Goal: Task Accomplishment & Management: Use online tool/utility

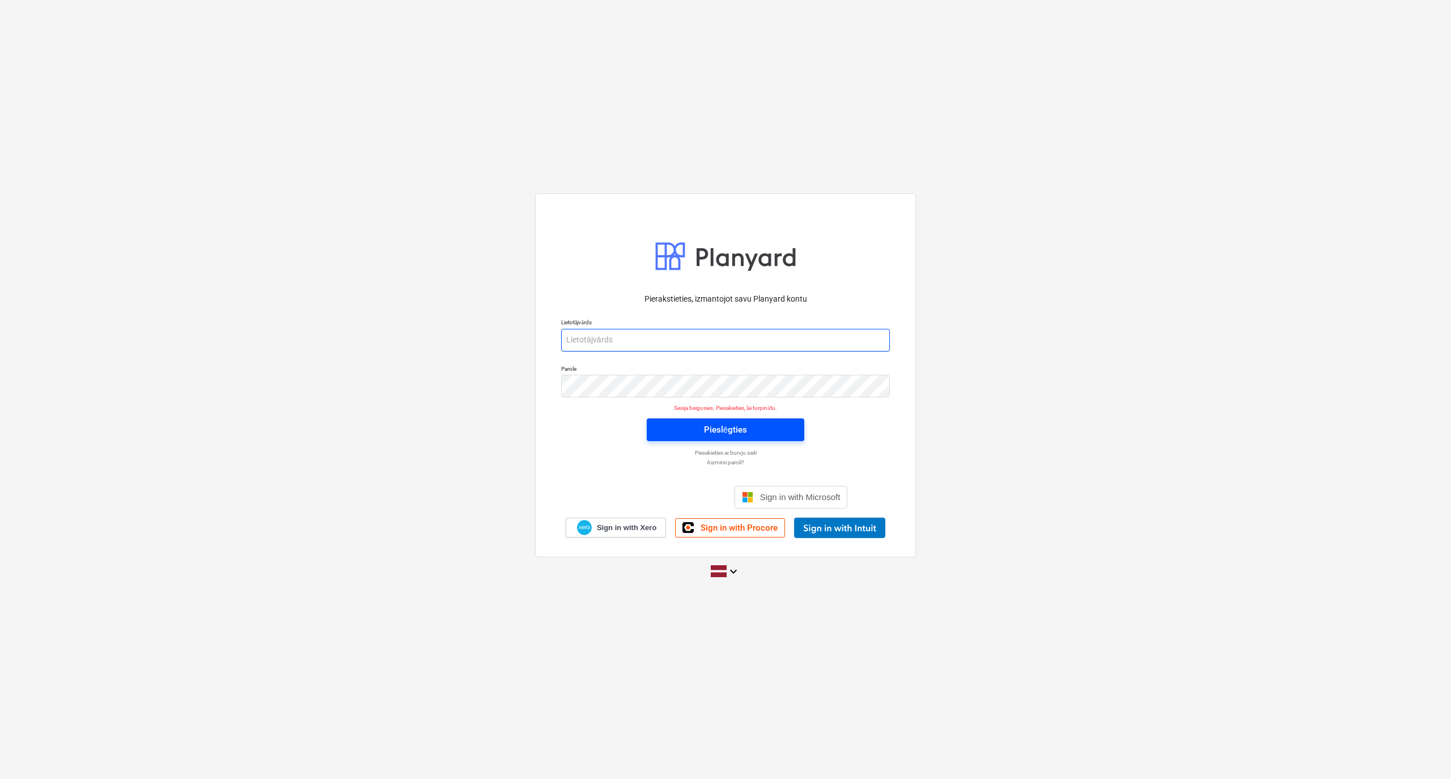
type input "[PERSON_NAME][EMAIL_ADDRESS][PERSON_NAME][DOMAIN_NAME]"
click at [688, 438] on button "Pieslēgties" at bounding box center [726, 429] width 158 height 23
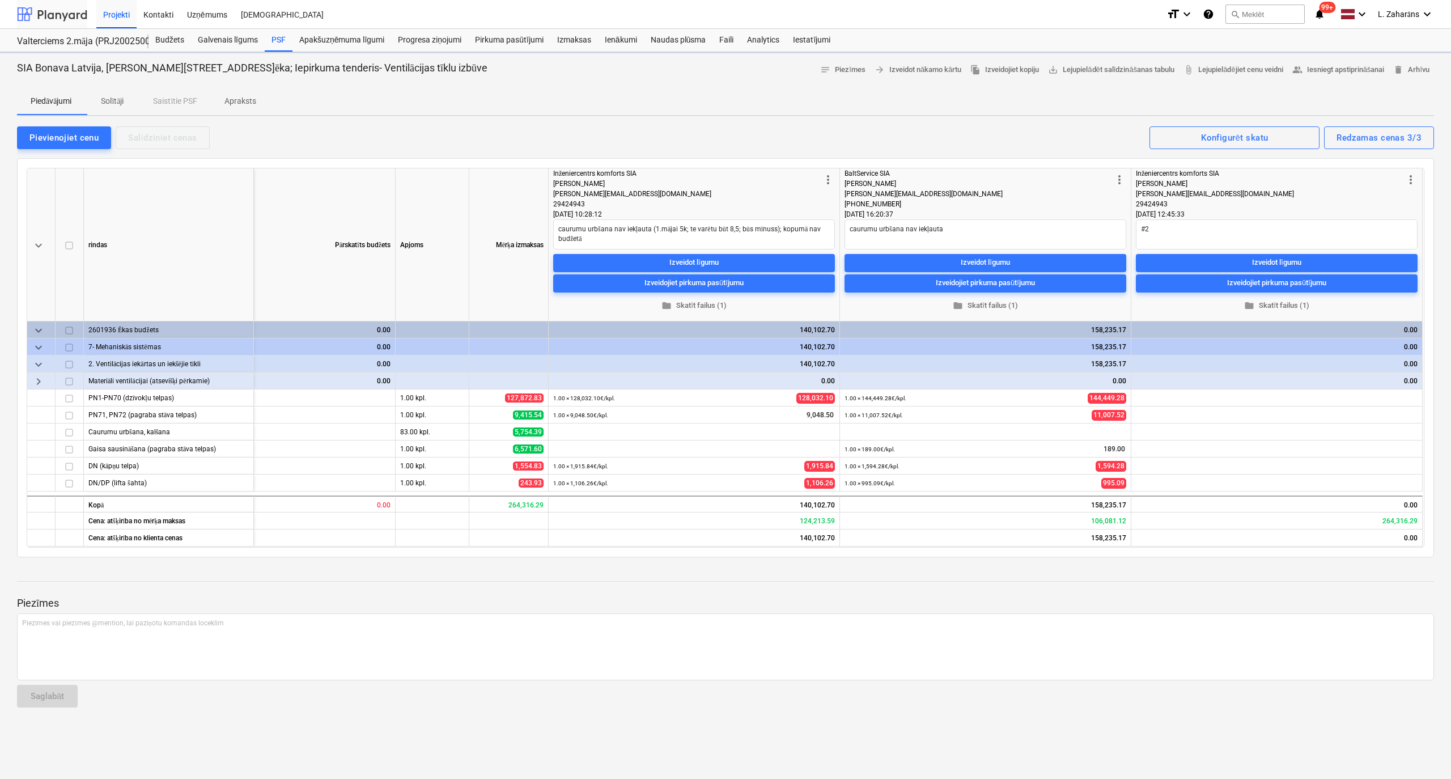
click at [48, 19] on div at bounding box center [52, 14] width 70 height 28
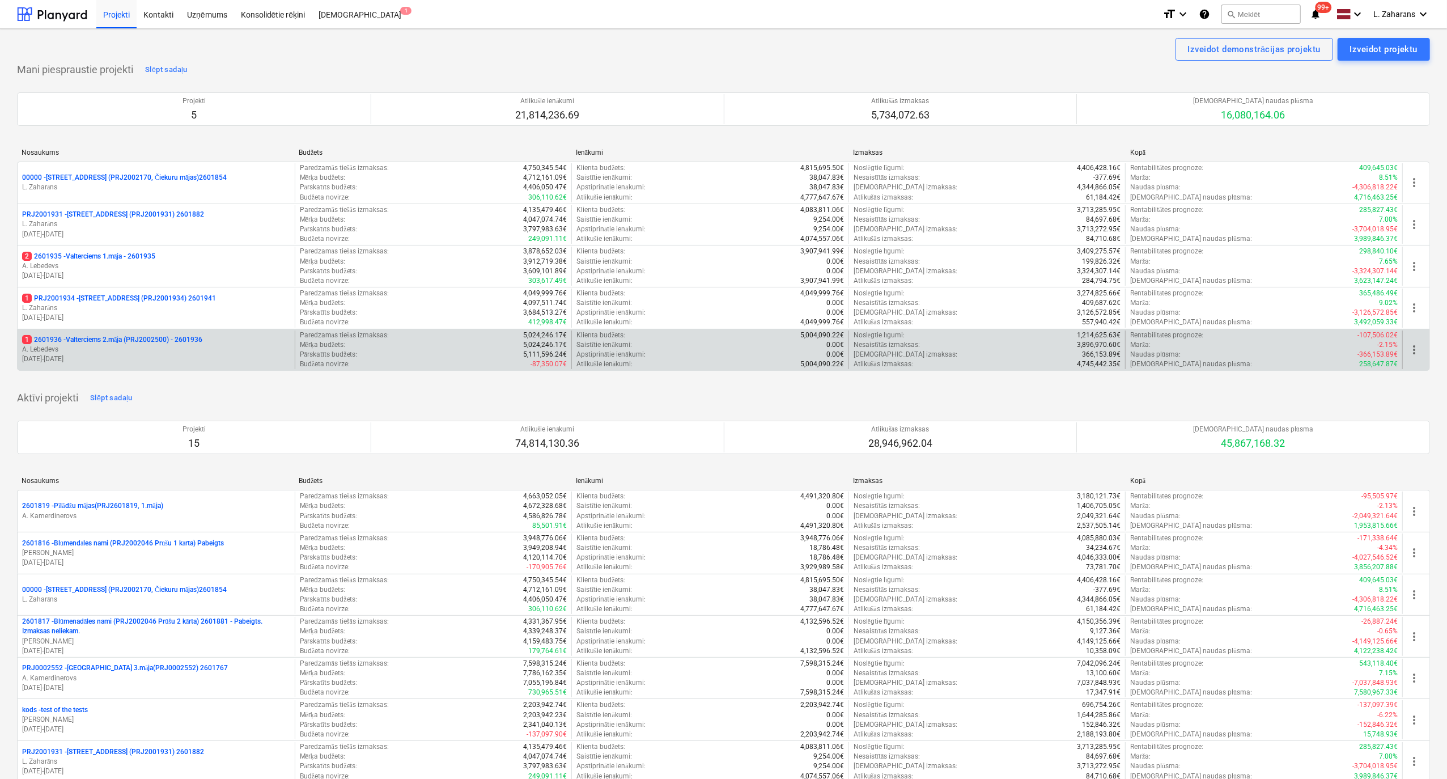
click at [94, 340] on p "1 2601936 - Valterciems 2.māja (PRJ2002500) - 2601936" at bounding box center [112, 340] width 180 height 10
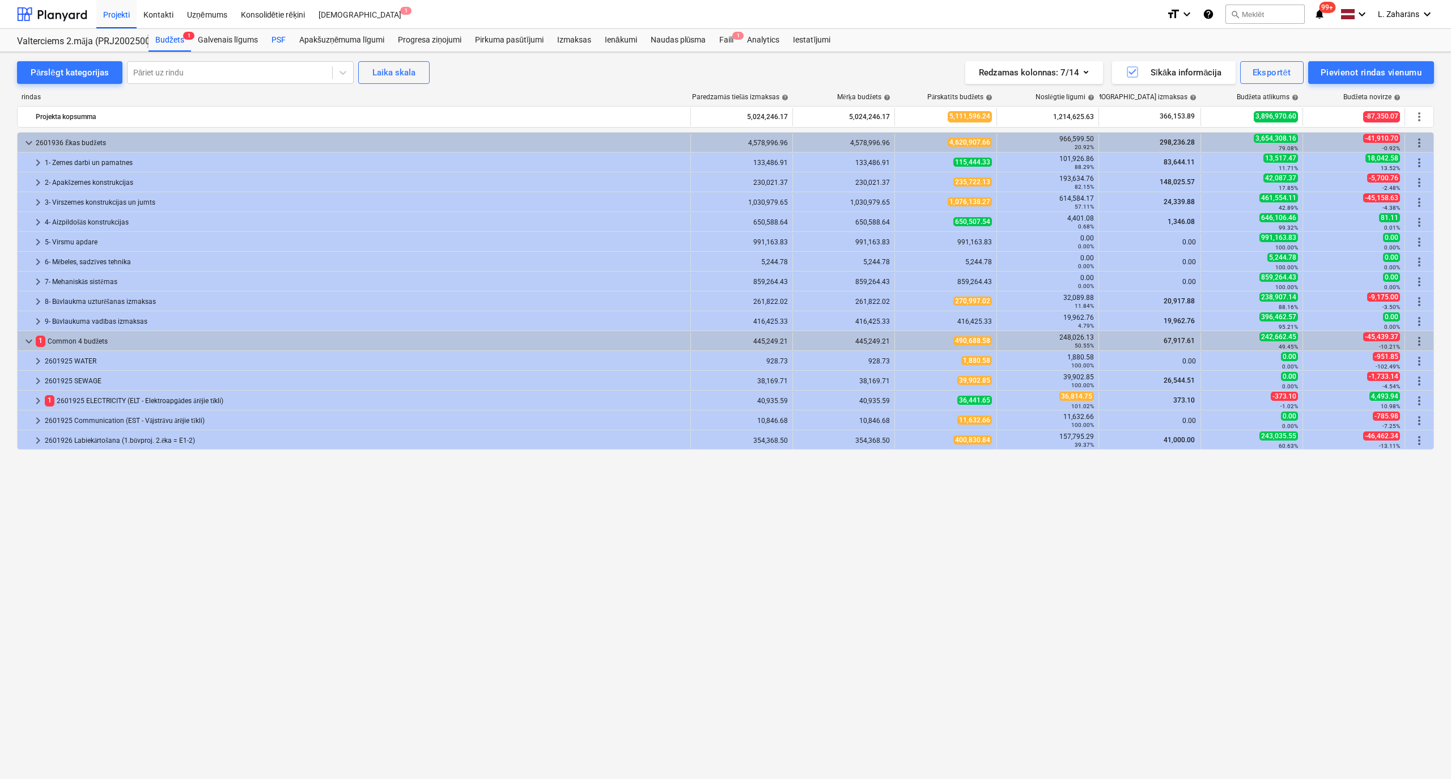
click at [277, 41] on div "PSF" at bounding box center [279, 40] width 28 height 23
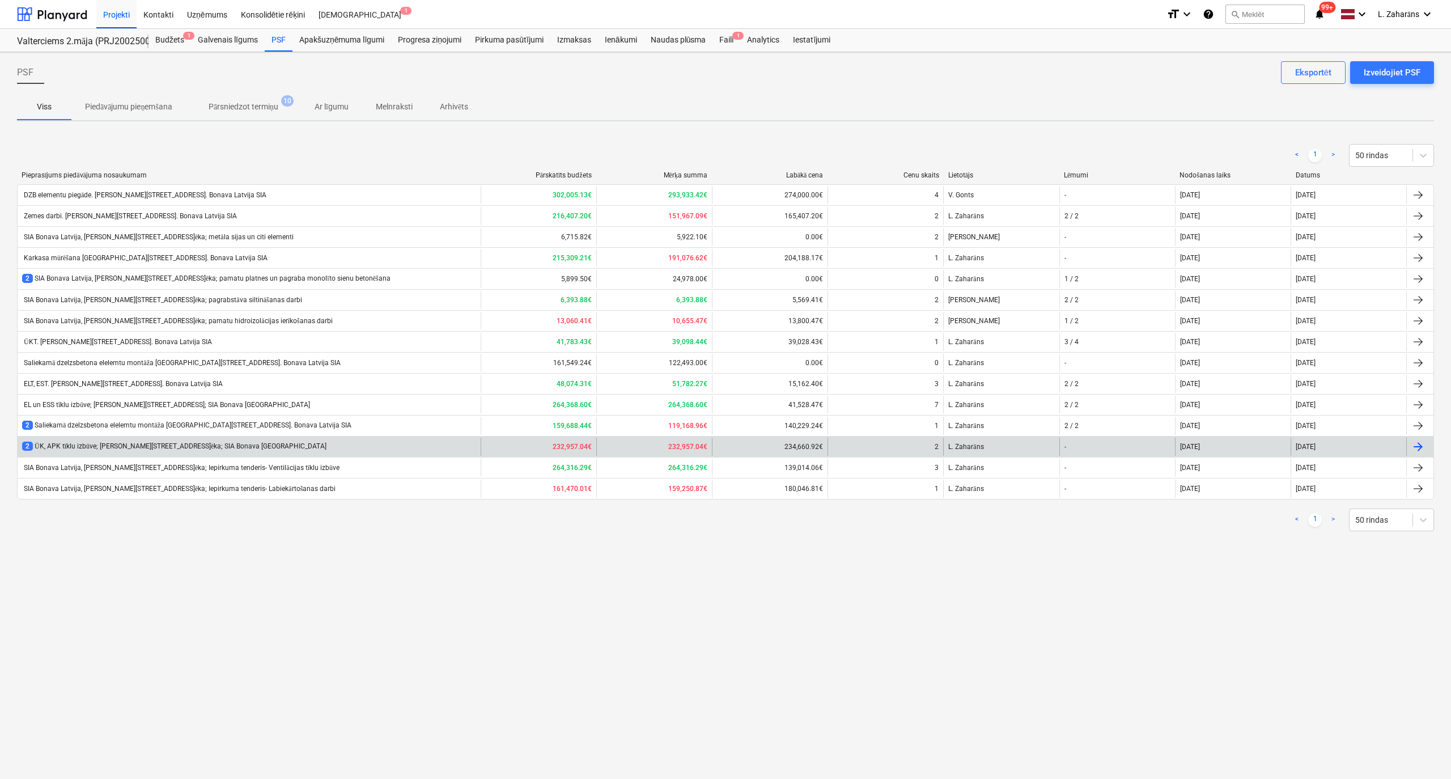
click at [74, 443] on div "2 ŪK, APK tīklu izbūve; [PERSON_NAME][STREET_ADDRESS]ēka; SIA Bonava [GEOGRAPHI…" at bounding box center [249, 447] width 463 height 18
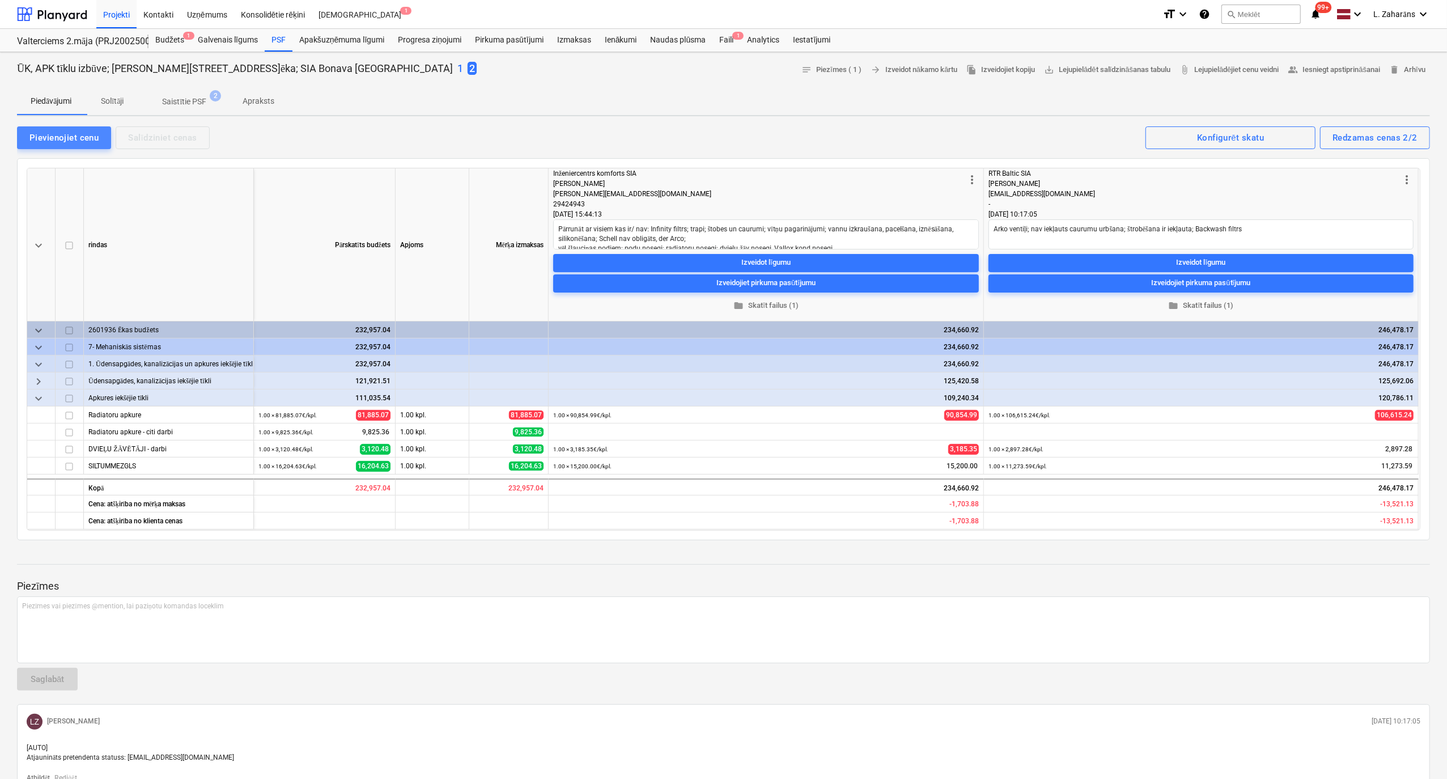
click at [66, 139] on div "Pievienojiet cenu" at bounding box center [63, 137] width 69 height 15
type textarea "x"
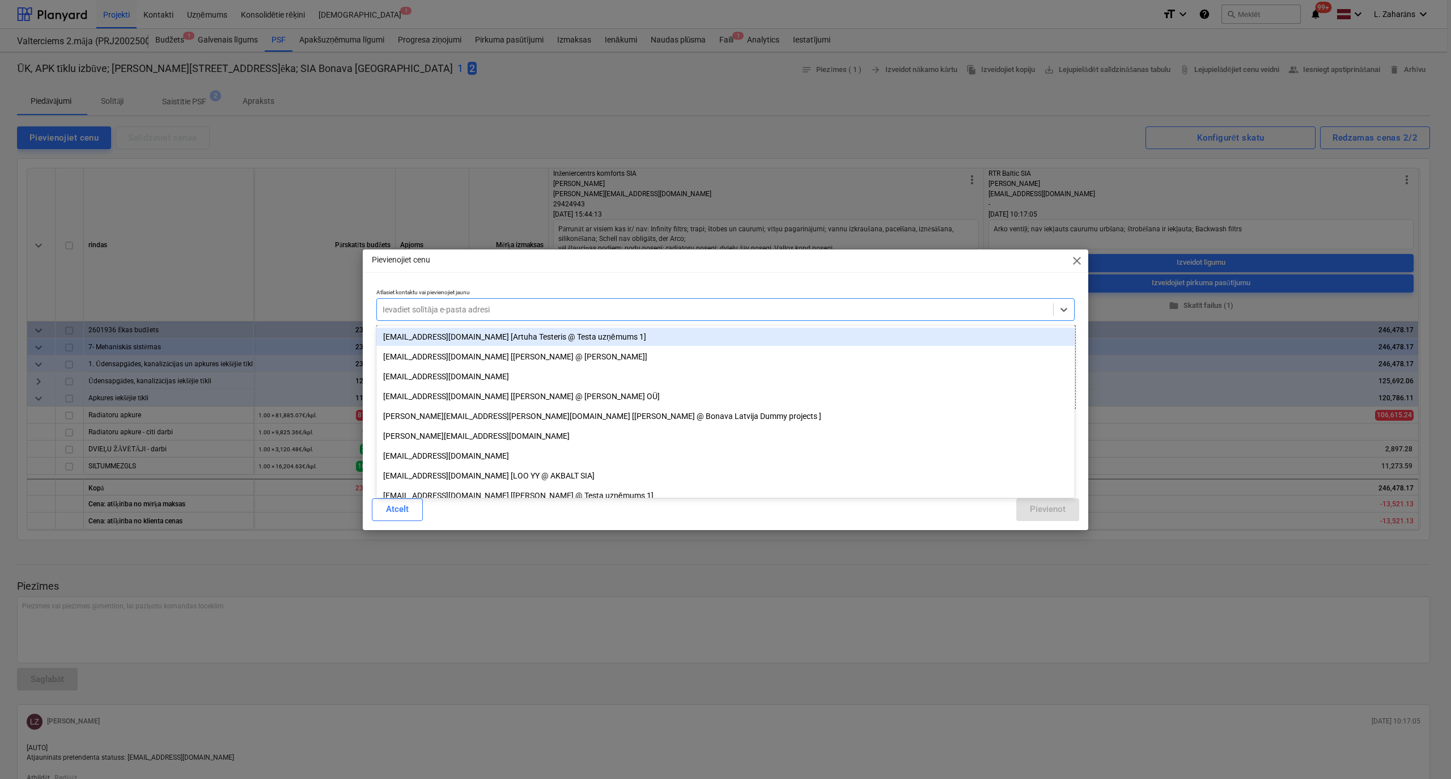
drag, startPoint x: 600, startPoint y: 305, endPoint x: 544, endPoint y: 355, distance: 74.7
click at [601, 306] on div at bounding box center [715, 309] width 665 height 11
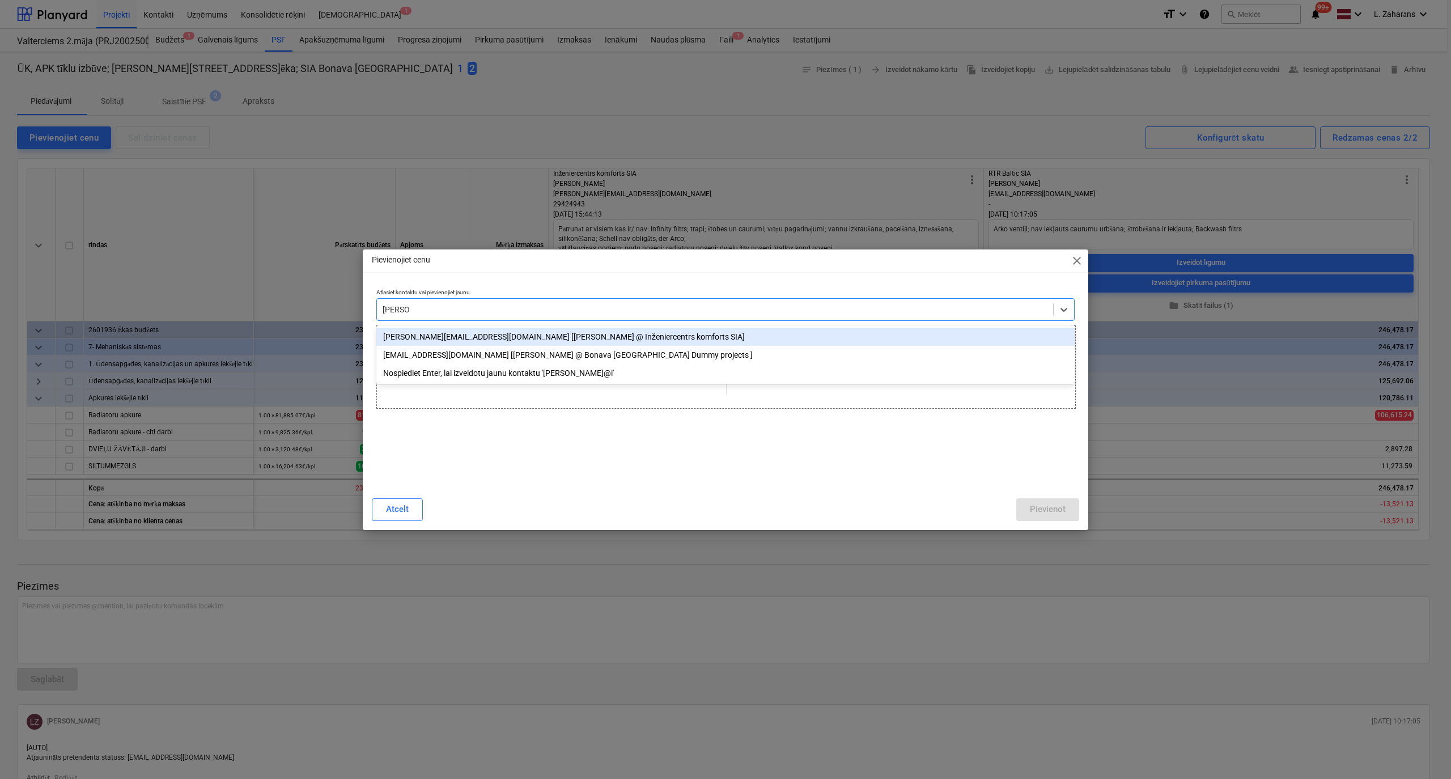
type input "[PERSON_NAME]@in"
click at [531, 331] on div "[PERSON_NAME][EMAIL_ADDRESS][DOMAIN_NAME] [[PERSON_NAME] @ Inženiercentrs komfo…" at bounding box center [725, 337] width 699 height 18
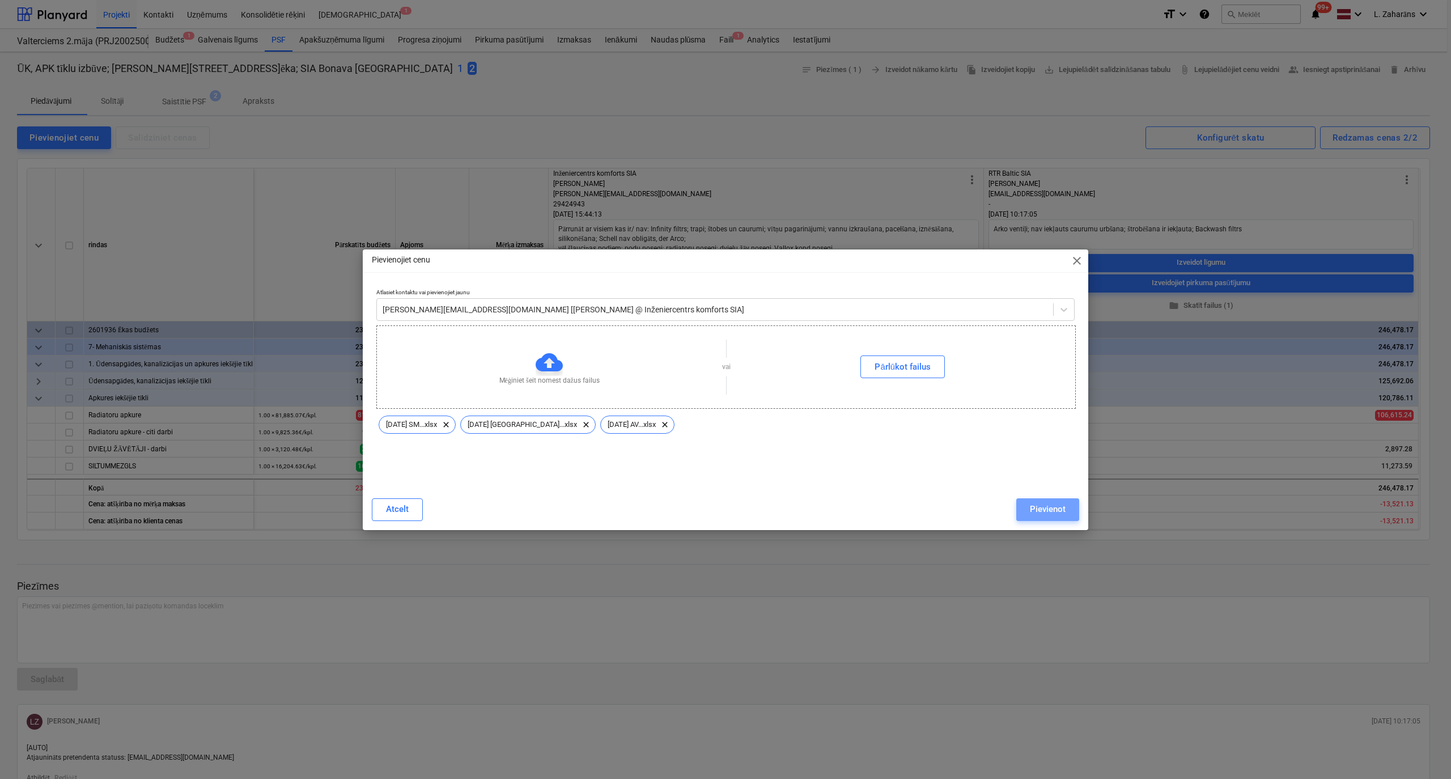
drag, startPoint x: 1062, startPoint y: 509, endPoint x: 1053, endPoint y: 515, distance: 11.3
click at [1062, 509] on div "Pievienot" at bounding box center [1048, 509] width 36 height 15
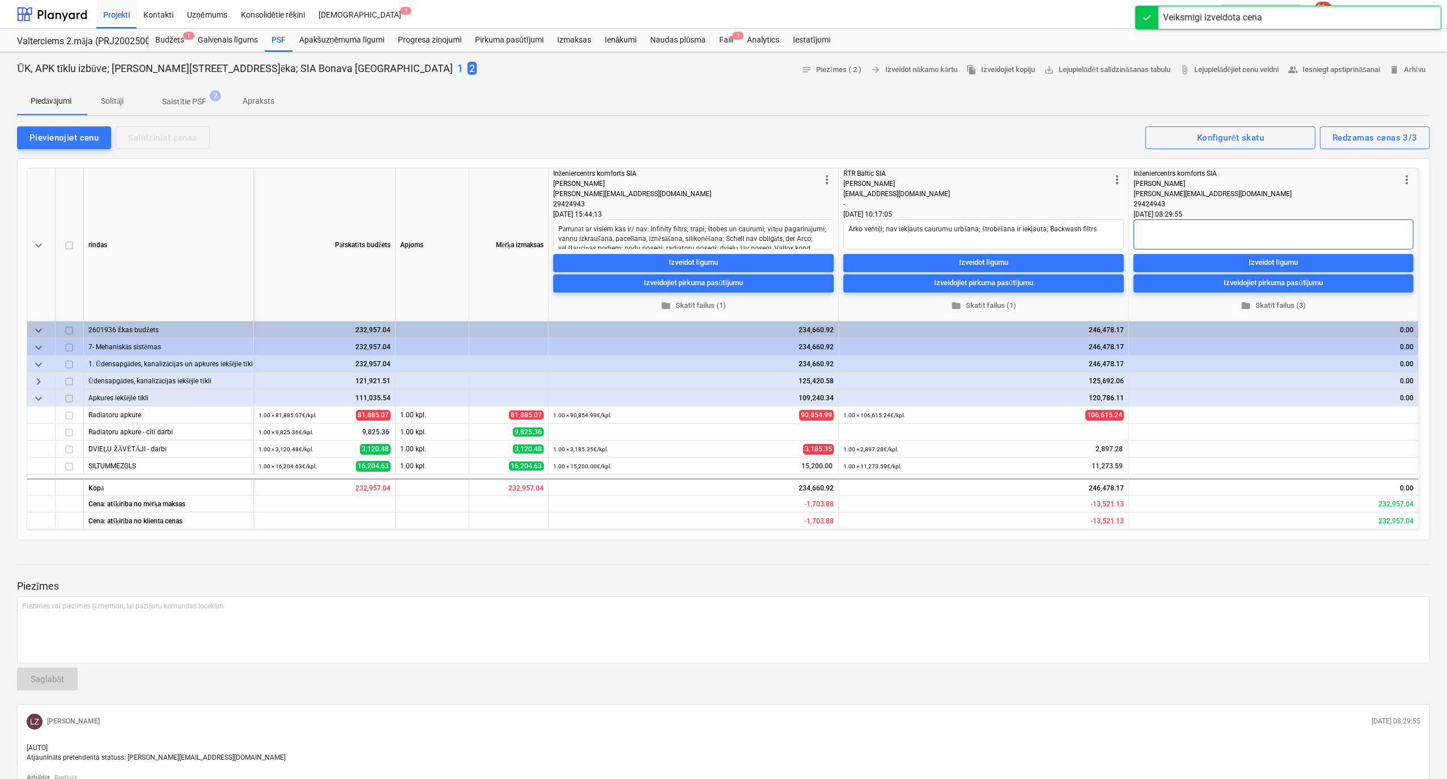
click at [1175, 227] on textarea at bounding box center [1274, 234] width 280 height 30
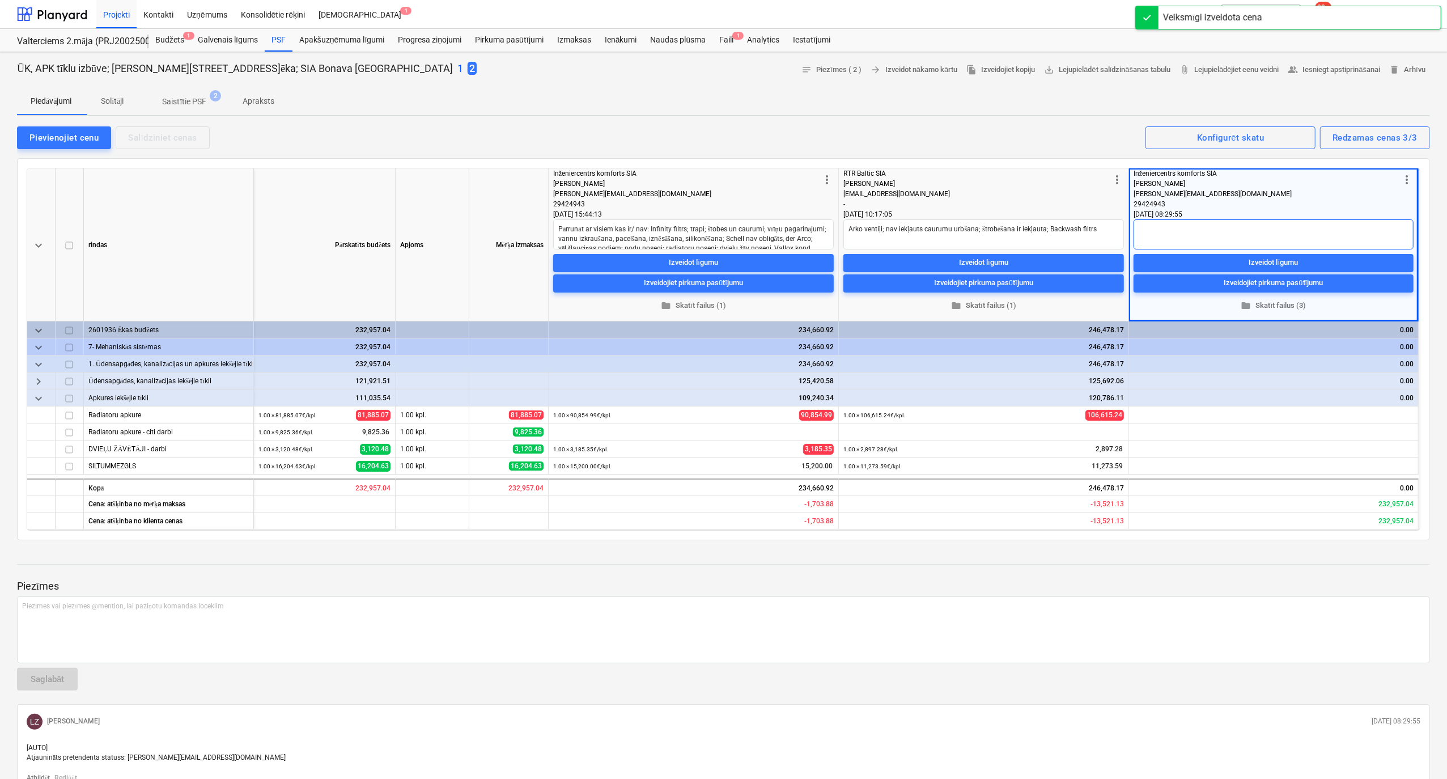
type textarea "x"
type textarea "@"
type textarea "x"
type textarea "#"
type textarea "x"
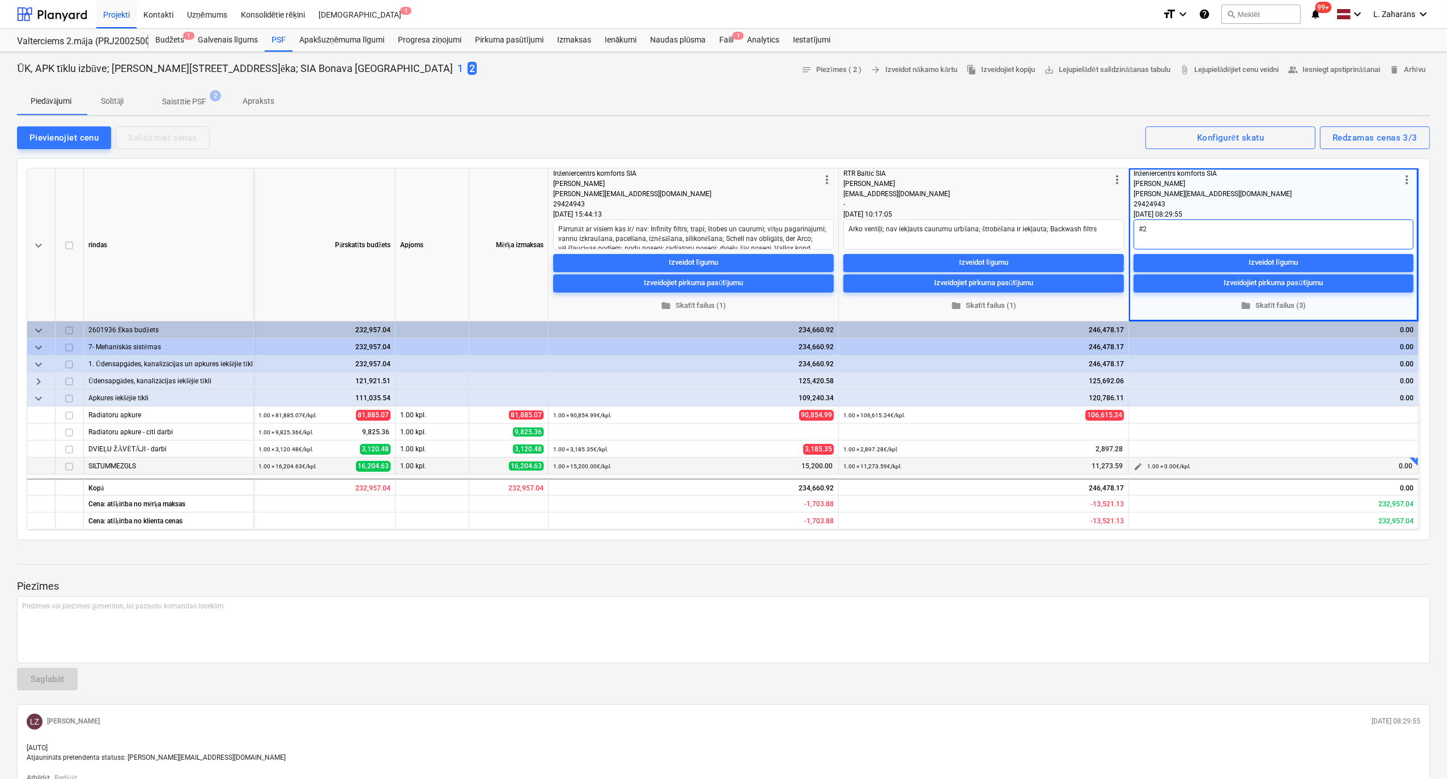
type textarea "#2"
type textarea "x"
click at [1141, 468] on span "edit" at bounding box center [1138, 466] width 9 height 9
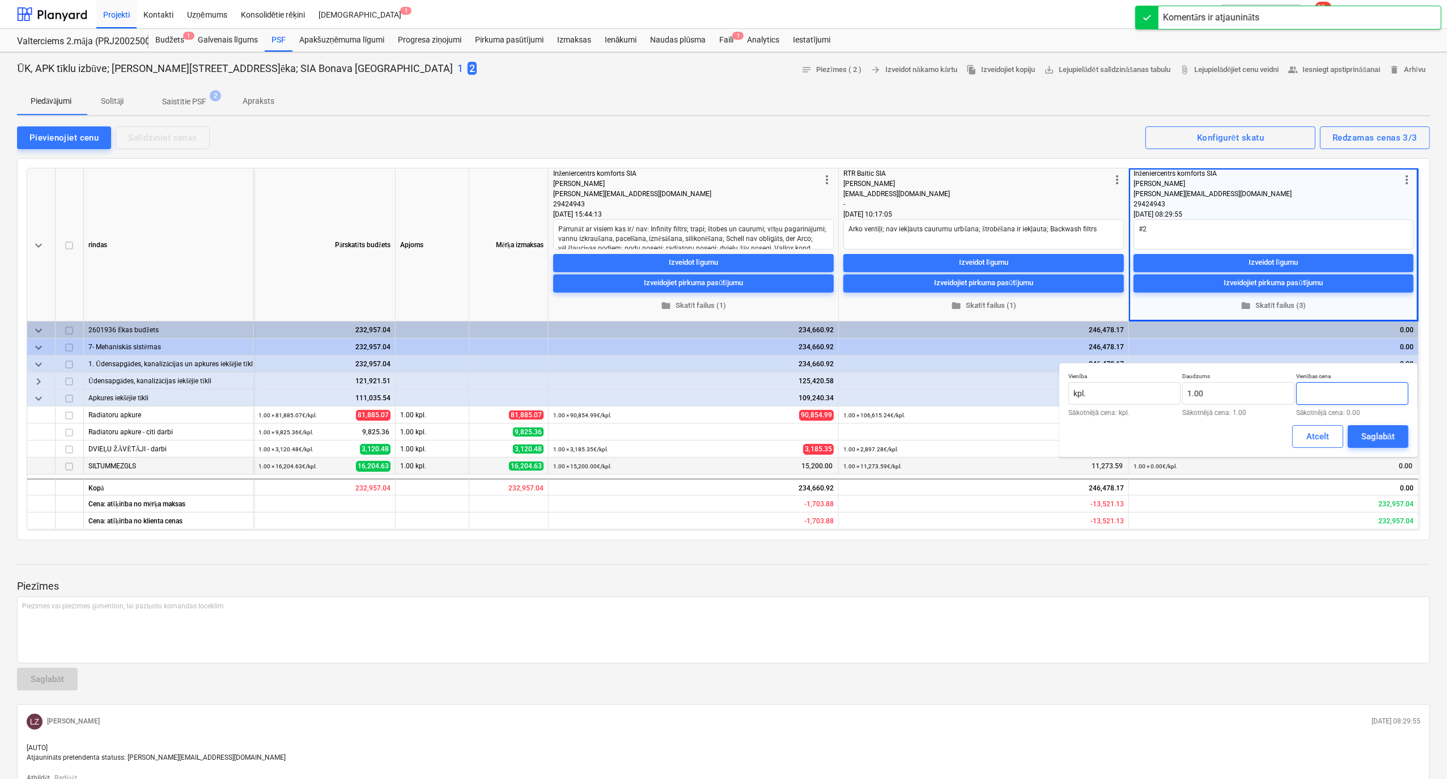
click at [1319, 388] on input "text" at bounding box center [1353, 393] width 112 height 23
type input "14,200.00"
click at [1377, 436] on div "Saglabāt" at bounding box center [1378, 436] width 33 height 15
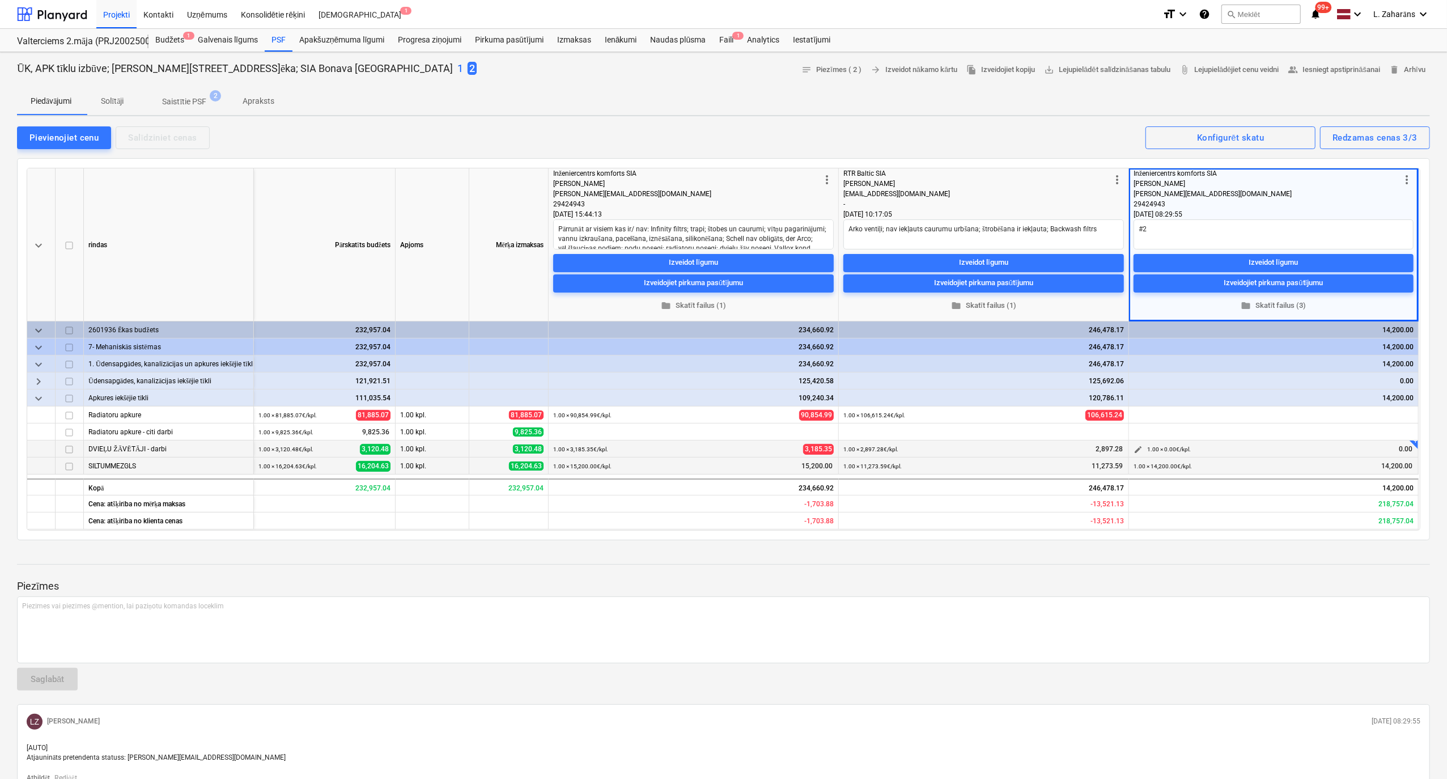
click at [1138, 452] on span "edit" at bounding box center [1138, 449] width 9 height 9
type textarea "x"
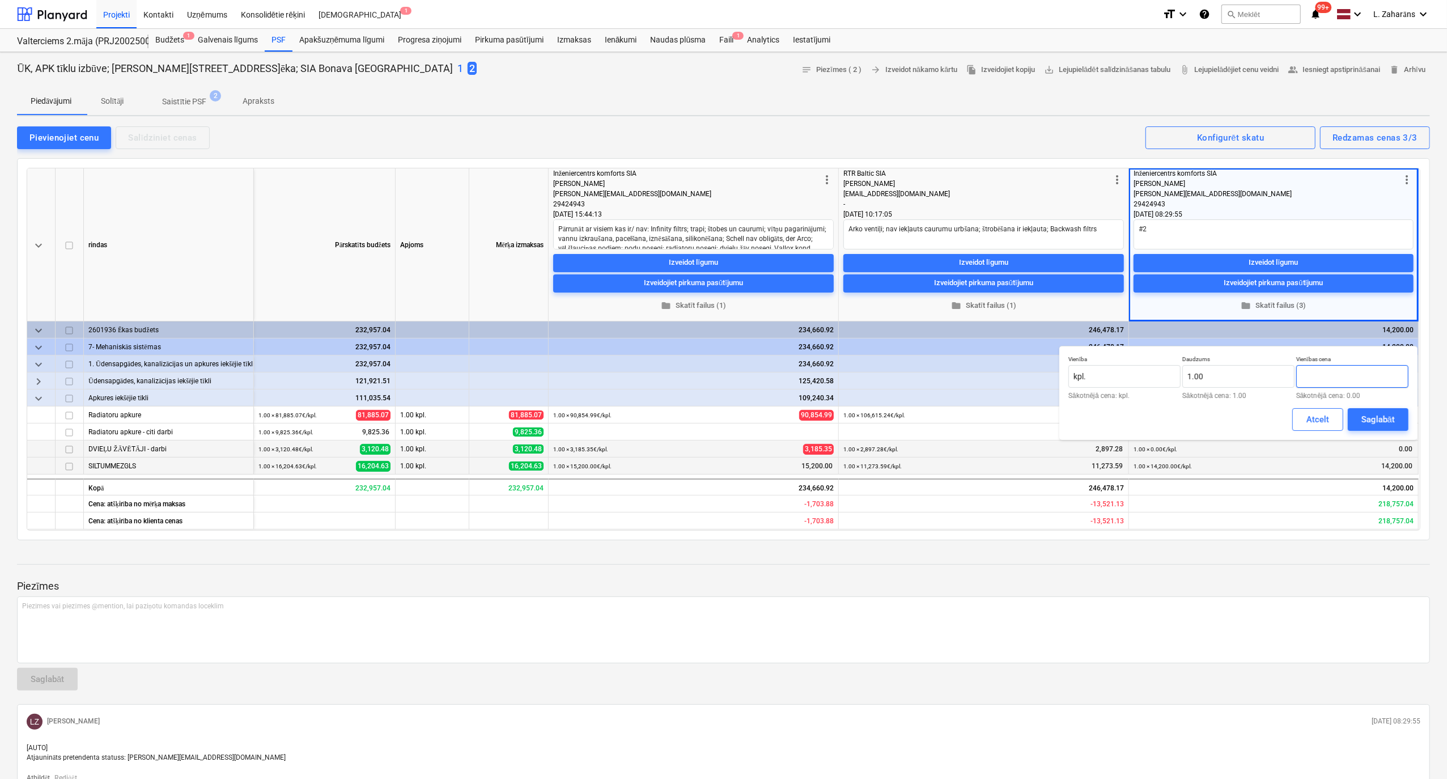
click at [1363, 375] on input "text" at bounding box center [1353, 376] width 112 height 23
type textarea "x"
paste input "."
type input "."
type input "="
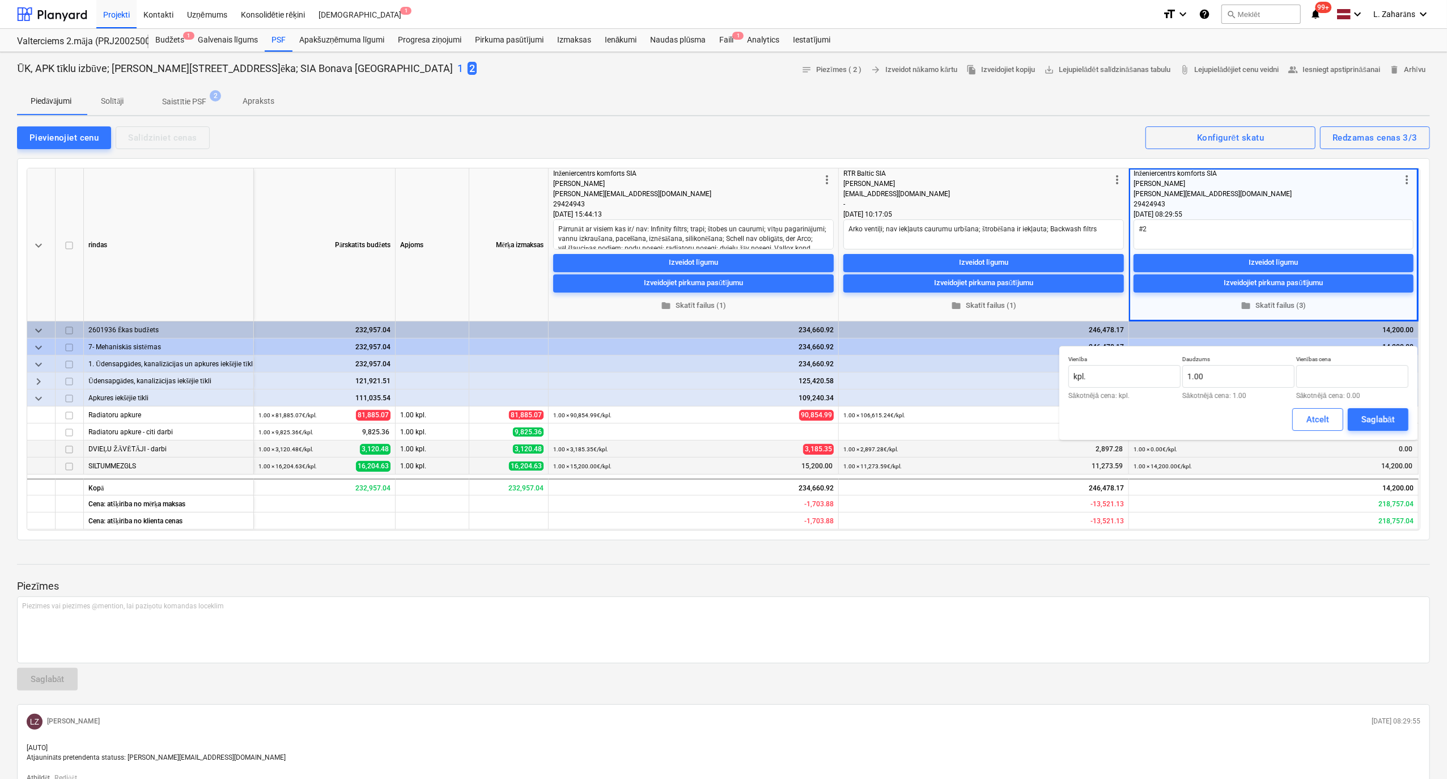
type input "0.00"
type textarea "x"
click at [1334, 379] on input "text" at bounding box center [1353, 376] width 112 height 23
paste input "3185,35"
type input "3185,35"
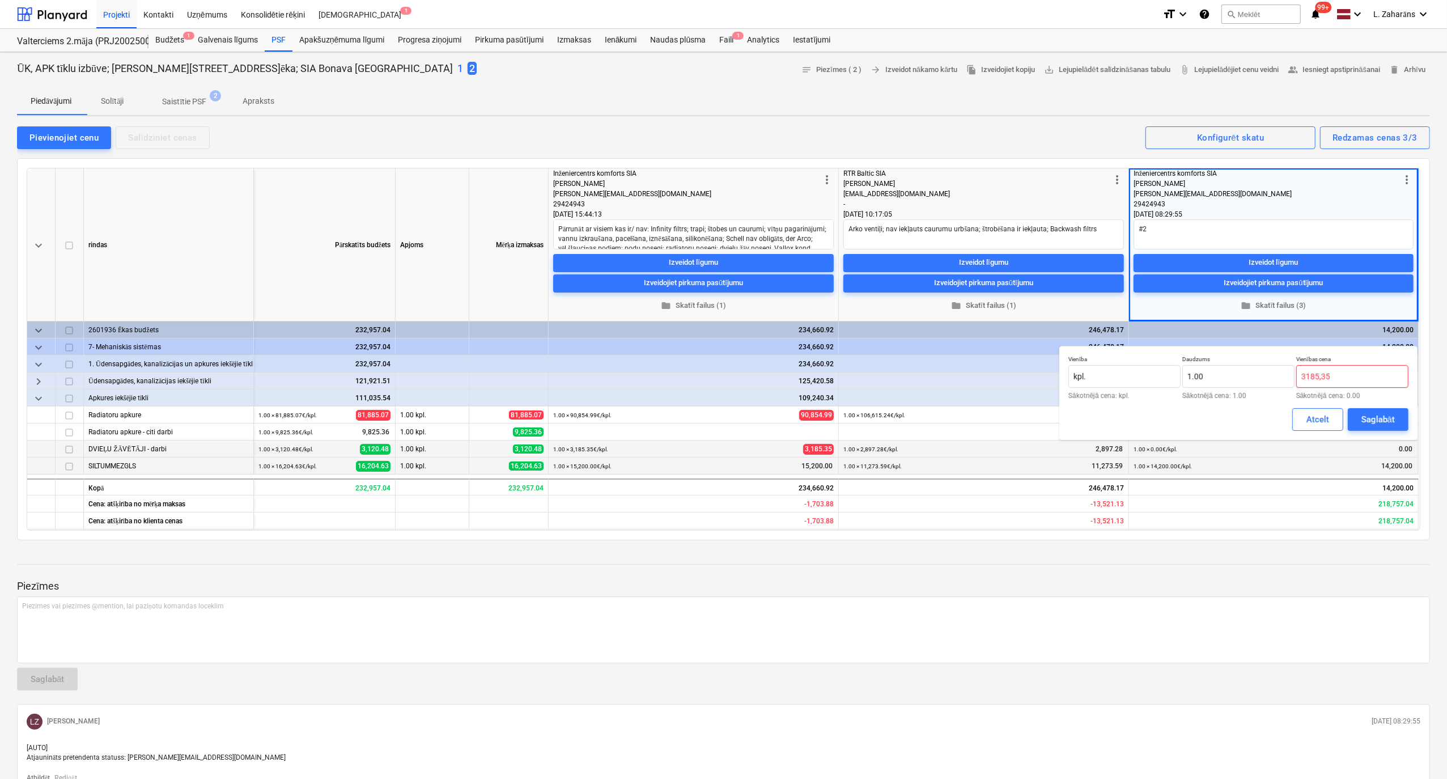
type textarea "x"
type input "3,185.35"
click at [1365, 421] on div "Saglabāt" at bounding box center [1378, 419] width 33 height 15
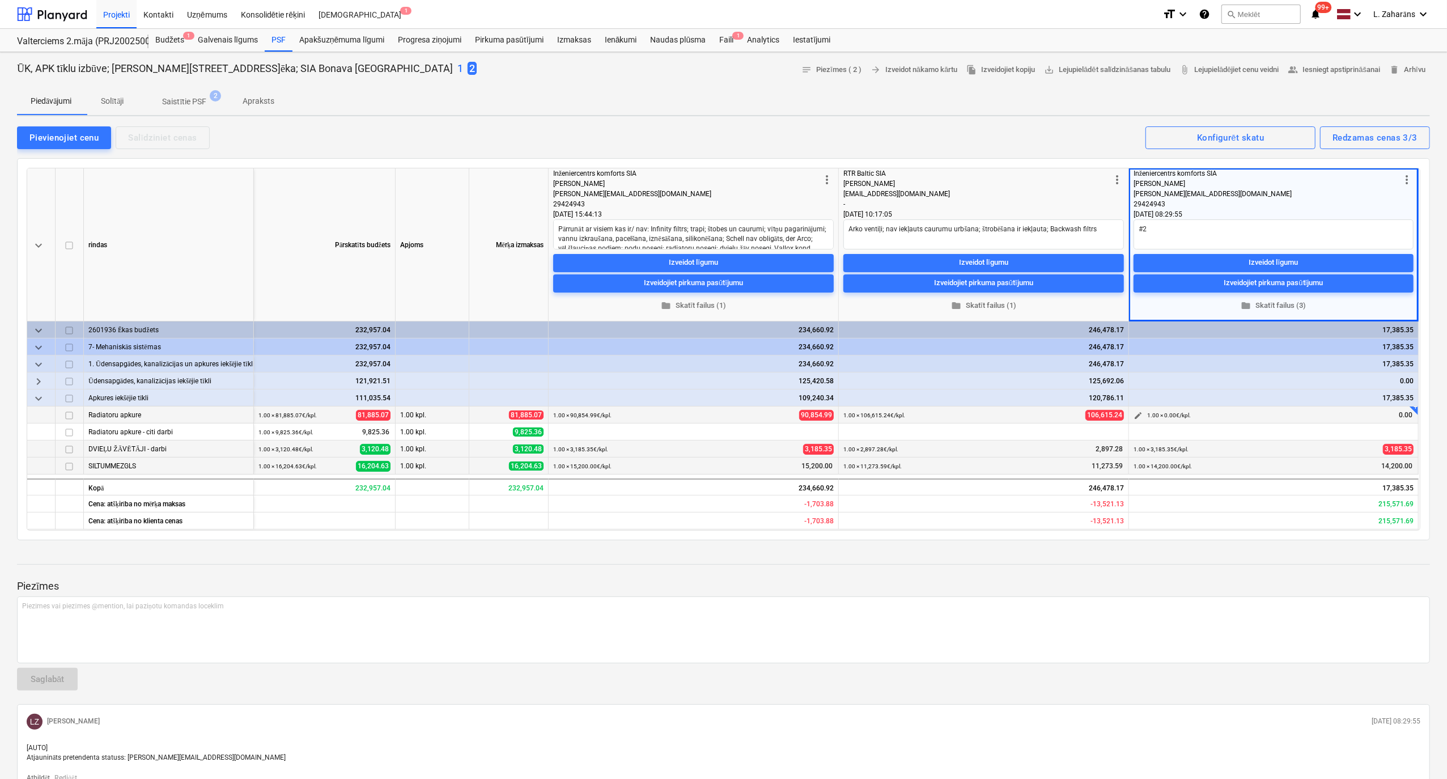
click at [1141, 413] on span "edit" at bounding box center [1138, 415] width 9 height 9
type textarea "x"
click at [1344, 455] on input "text" at bounding box center [1353, 455] width 112 height 23
paste input "90854,95"
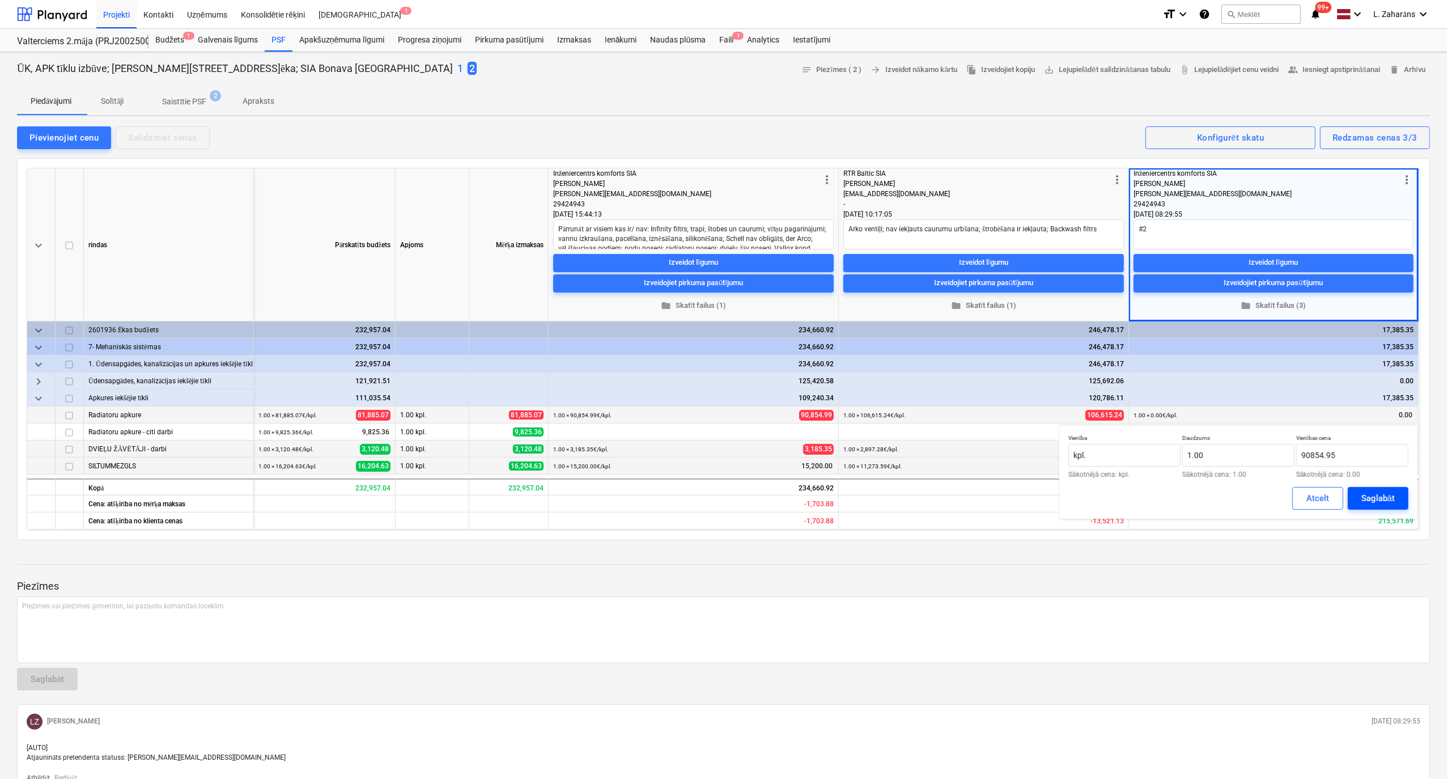
type input "90,854.95"
click at [1377, 496] on div "Saglabāt" at bounding box center [1378, 498] width 33 height 15
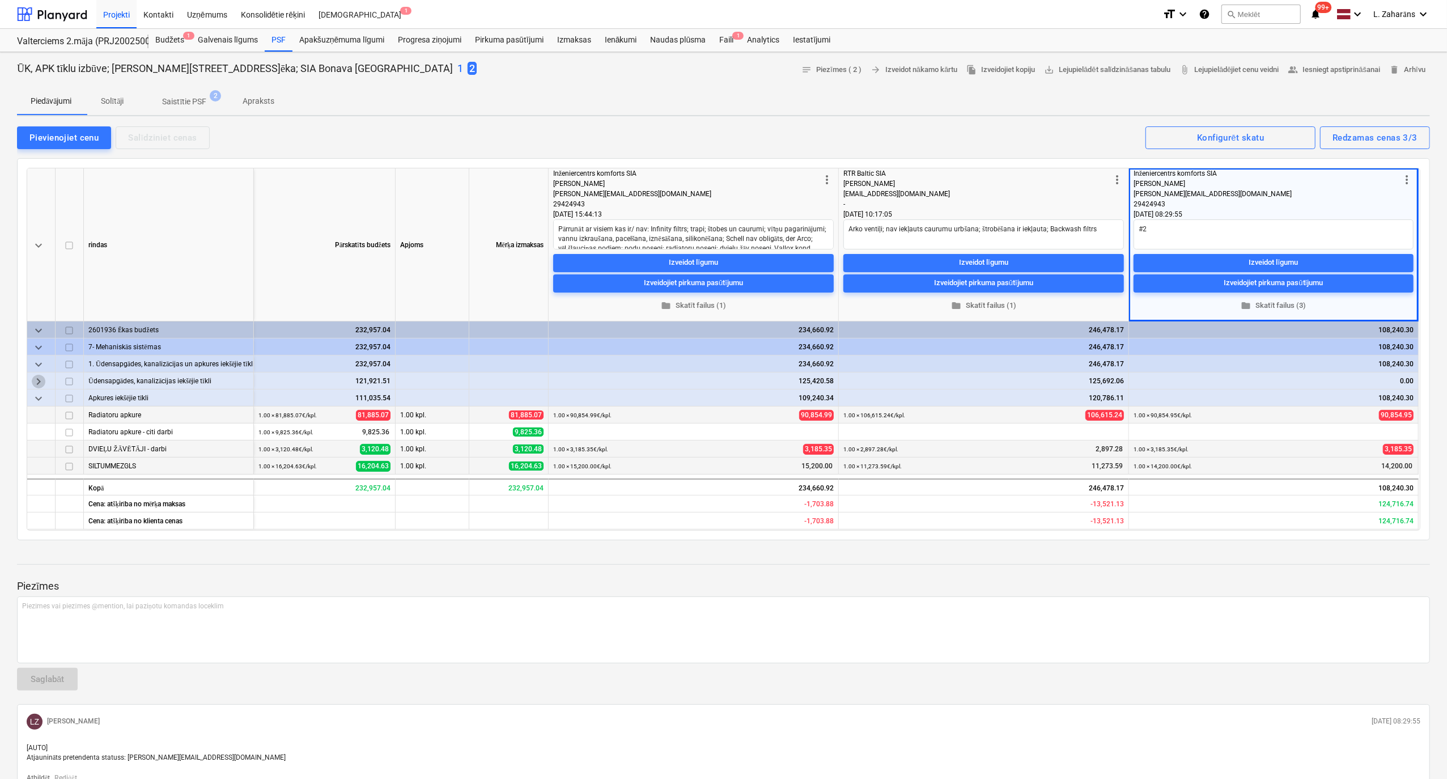
click at [40, 378] on span "keyboard_arrow_right" at bounding box center [39, 382] width 14 height 14
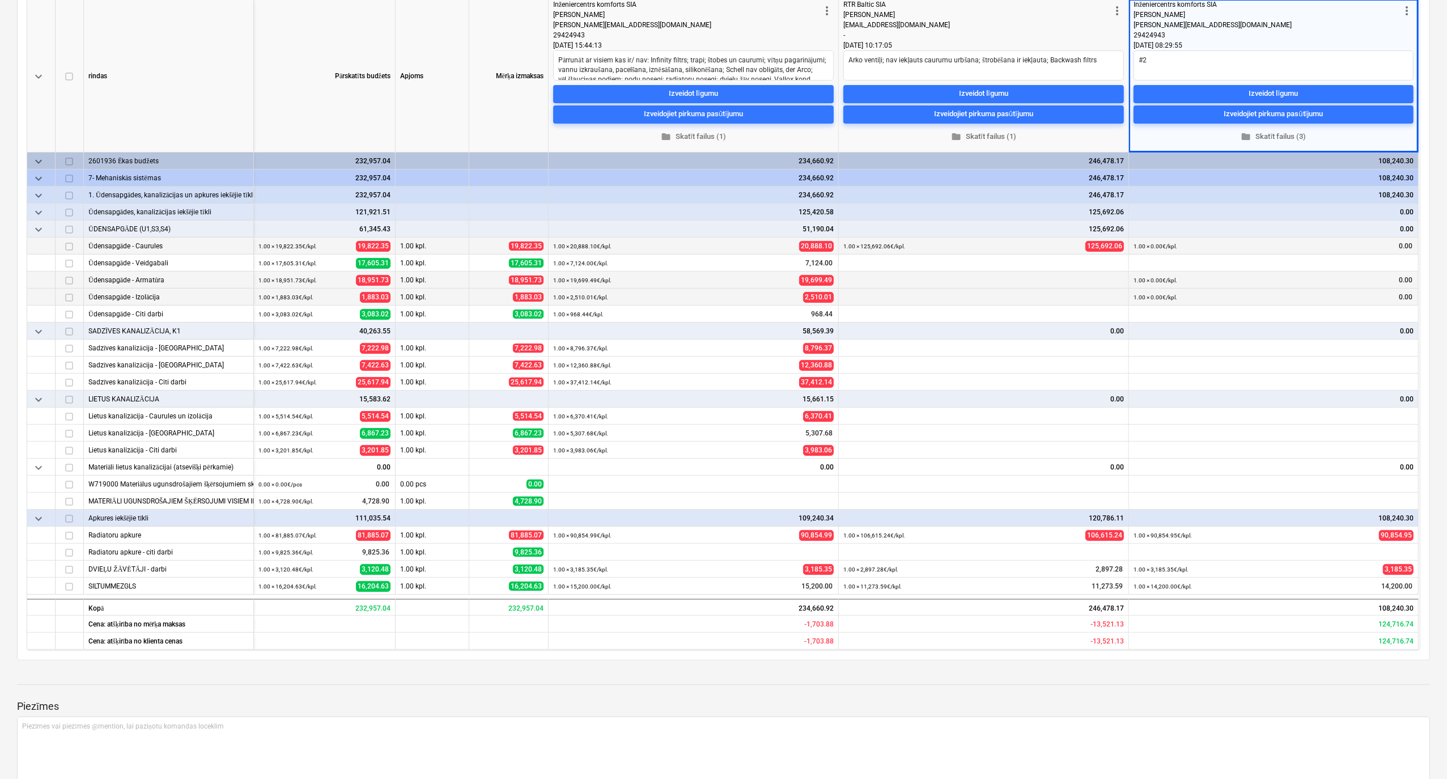
scroll to position [206, 0]
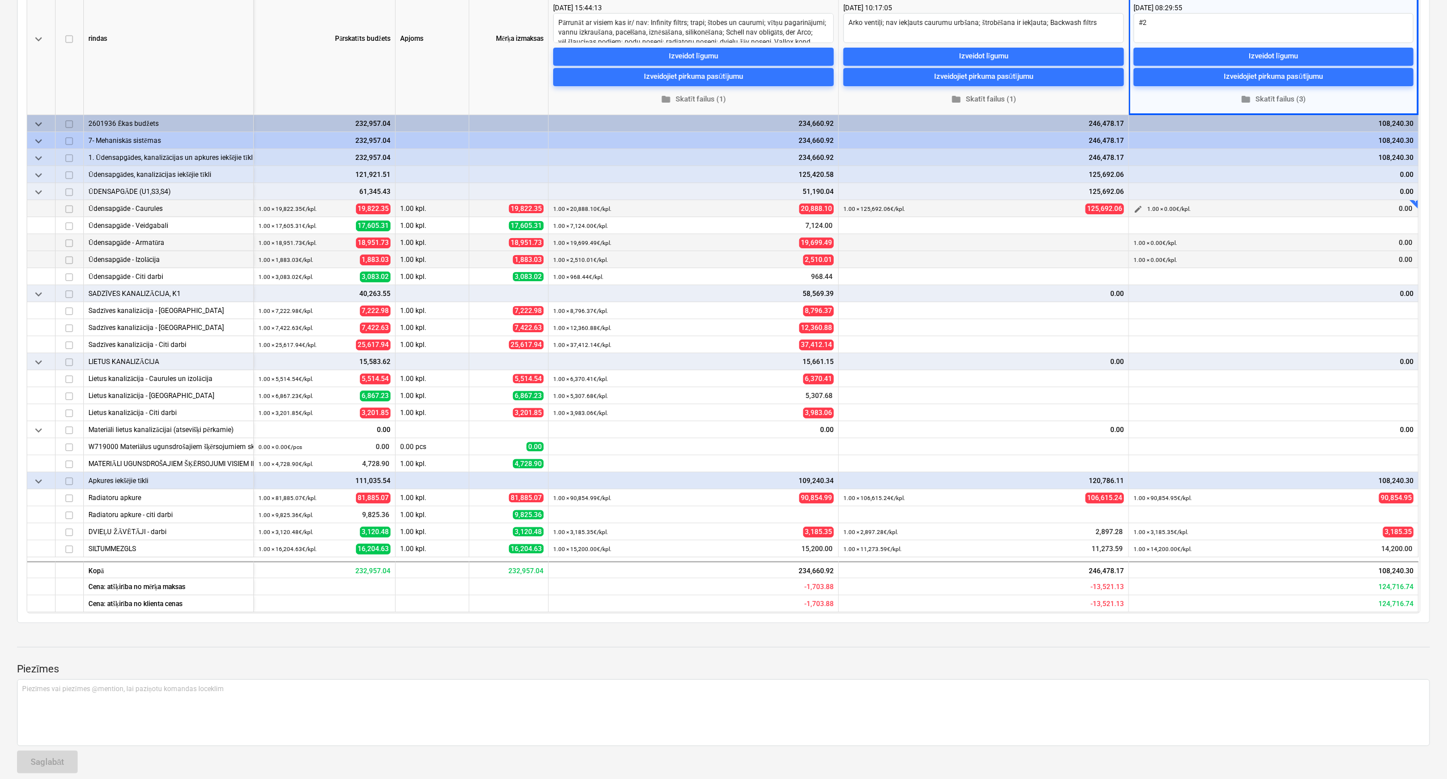
click at [1135, 210] on span "edit" at bounding box center [1138, 209] width 9 height 9
type textarea "x"
click at [1313, 246] on input "text" at bounding box center [1353, 249] width 112 height 23
paste input "48889,05"
type input "48889,05"
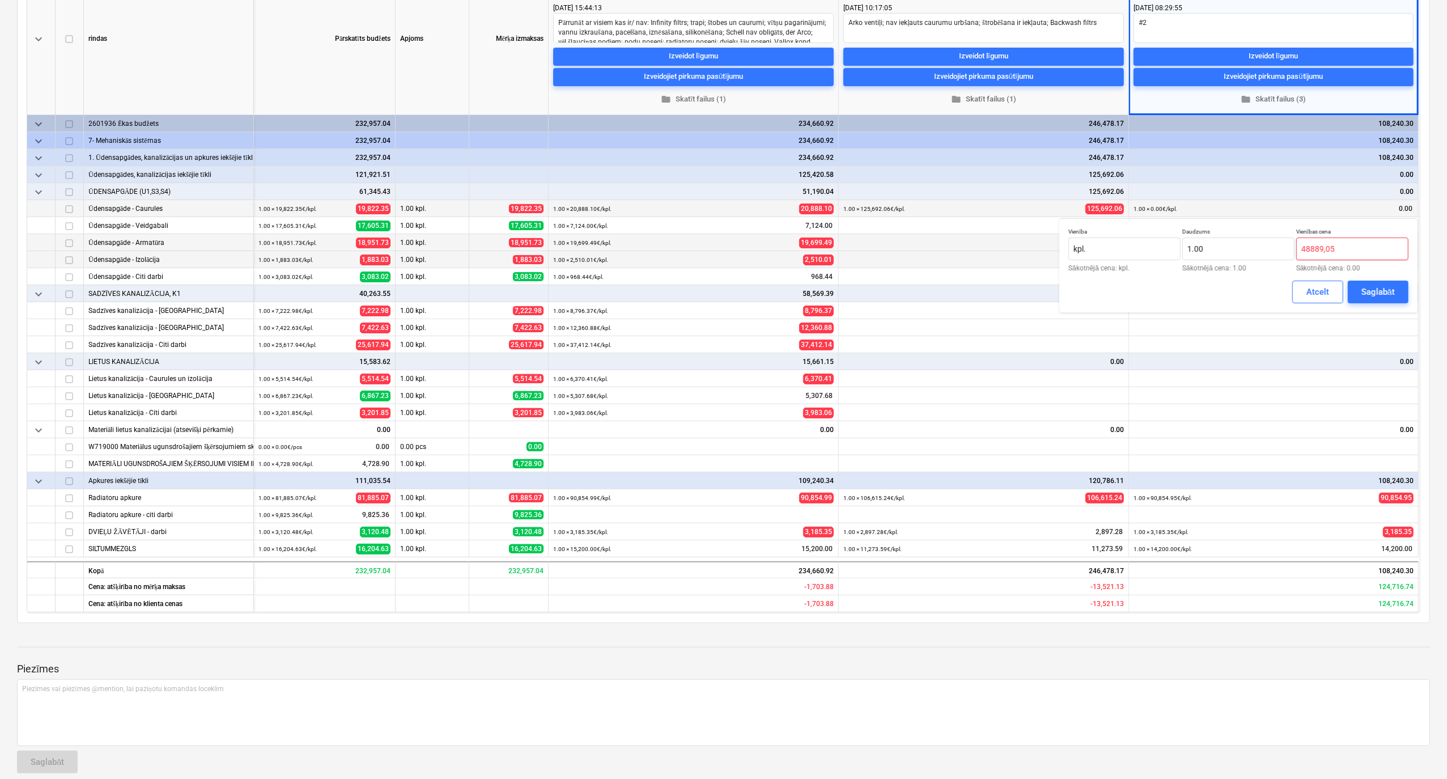
type textarea "x"
type input "48,889.05"
click at [1388, 287] on div "Saglabāt" at bounding box center [1378, 292] width 33 height 15
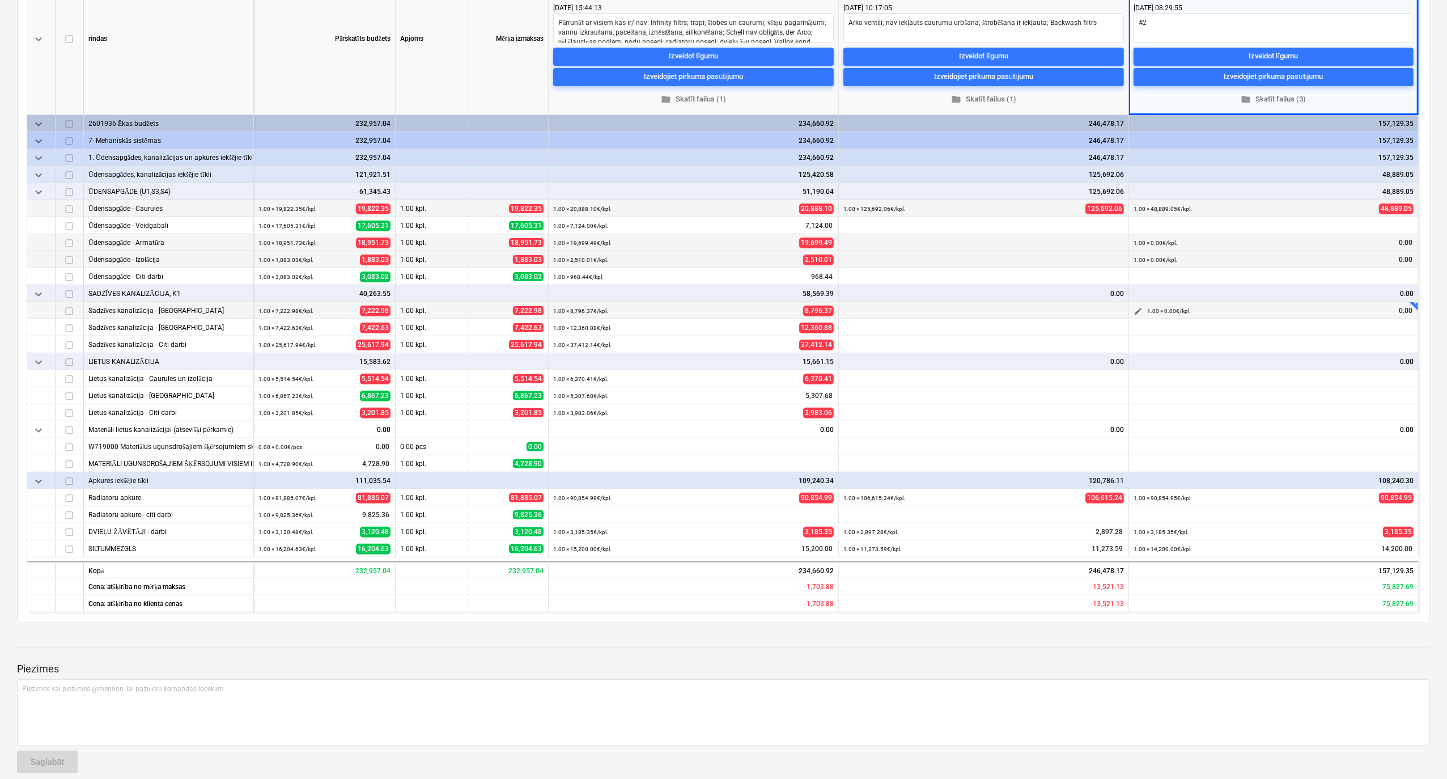
click at [1138, 314] on span "edit" at bounding box center [1138, 311] width 9 height 9
type textarea "x"
click at [1383, 356] on input "text" at bounding box center [1353, 351] width 112 height 23
type textarea "x"
paste input "56676,7929"
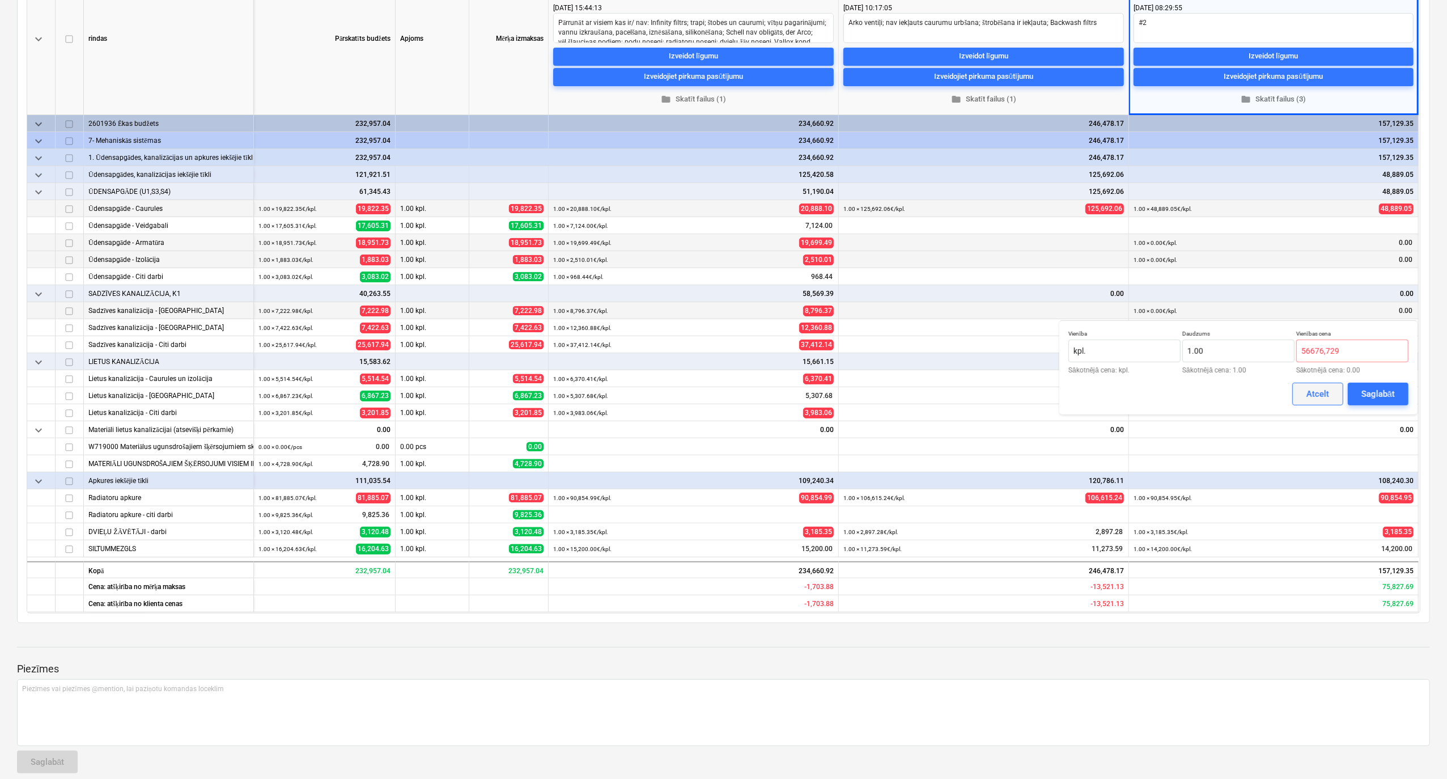
type input "0.00"
drag, startPoint x: 1335, startPoint y: 401, endPoint x: 1331, endPoint y: 396, distance: 6.6
click at [1335, 399] on button "Atcelt" at bounding box center [1318, 394] width 51 height 23
click at [1137, 381] on span "edit" at bounding box center [1138, 379] width 9 height 9
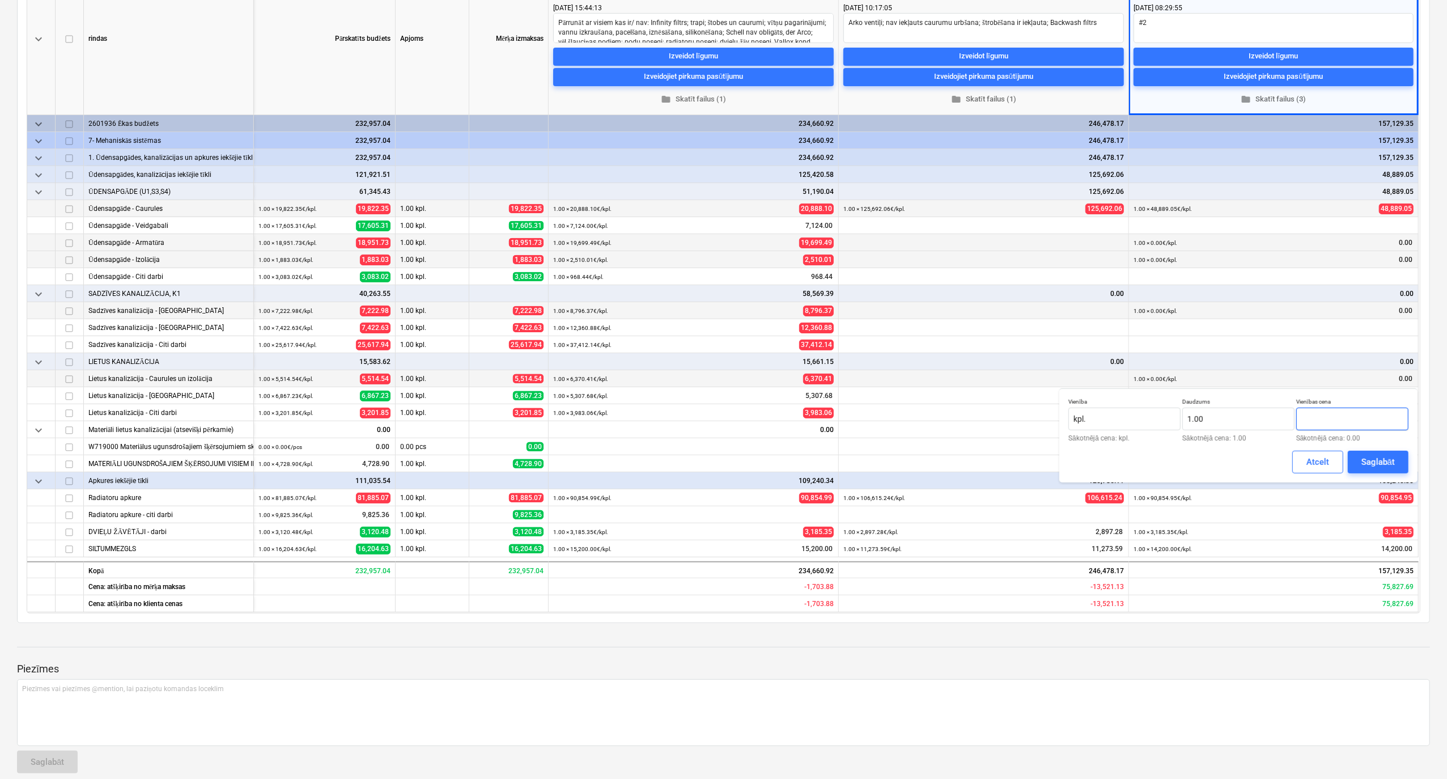
click at [1341, 423] on input "text" at bounding box center [1353, 419] width 112 height 23
paste input "56676,7929"
type input "0.00"
click at [1311, 471] on button "Atcelt" at bounding box center [1318, 462] width 51 height 23
click at [1137, 382] on span "edit" at bounding box center [1138, 379] width 9 height 9
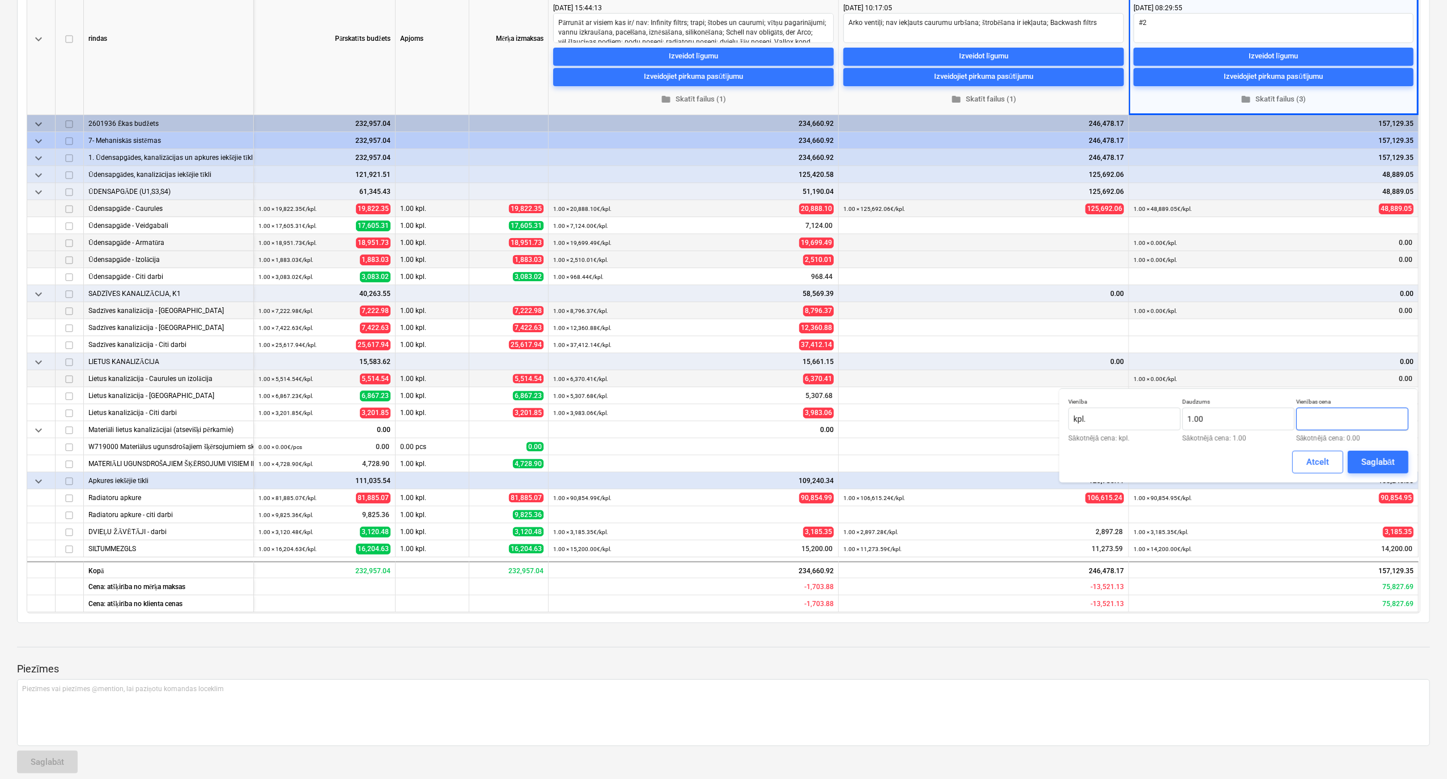
click at [1323, 422] on input "text" at bounding box center [1353, 419] width 112 height 23
paste input "56676,7929"
type input "56,676.79"
drag, startPoint x: 1369, startPoint y: 465, endPoint x: 1368, endPoint y: 457, distance: 8.5
click at [1369, 463] on div "Saglabāt" at bounding box center [1378, 462] width 33 height 15
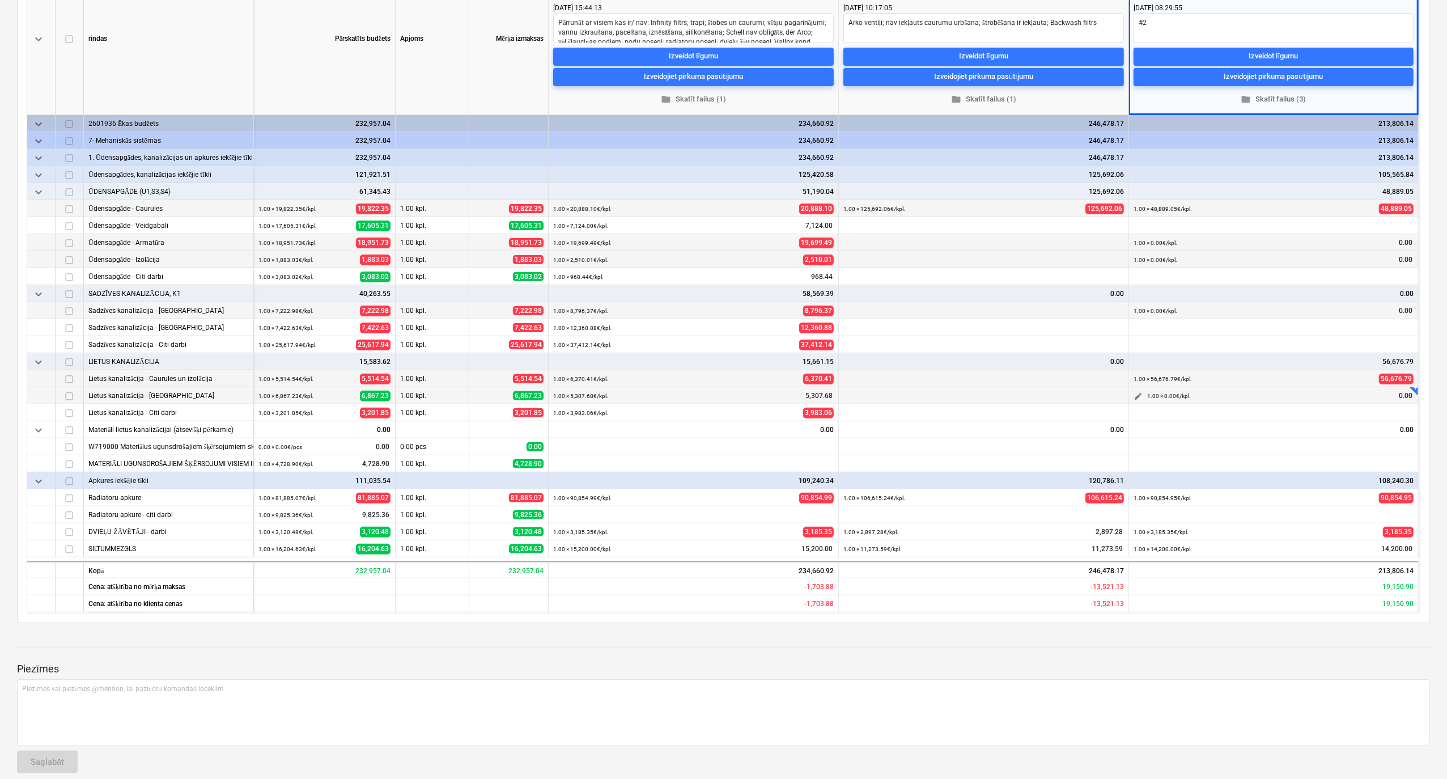
click at [1140, 399] on span "edit" at bounding box center [1138, 396] width 9 height 9
type textarea "x"
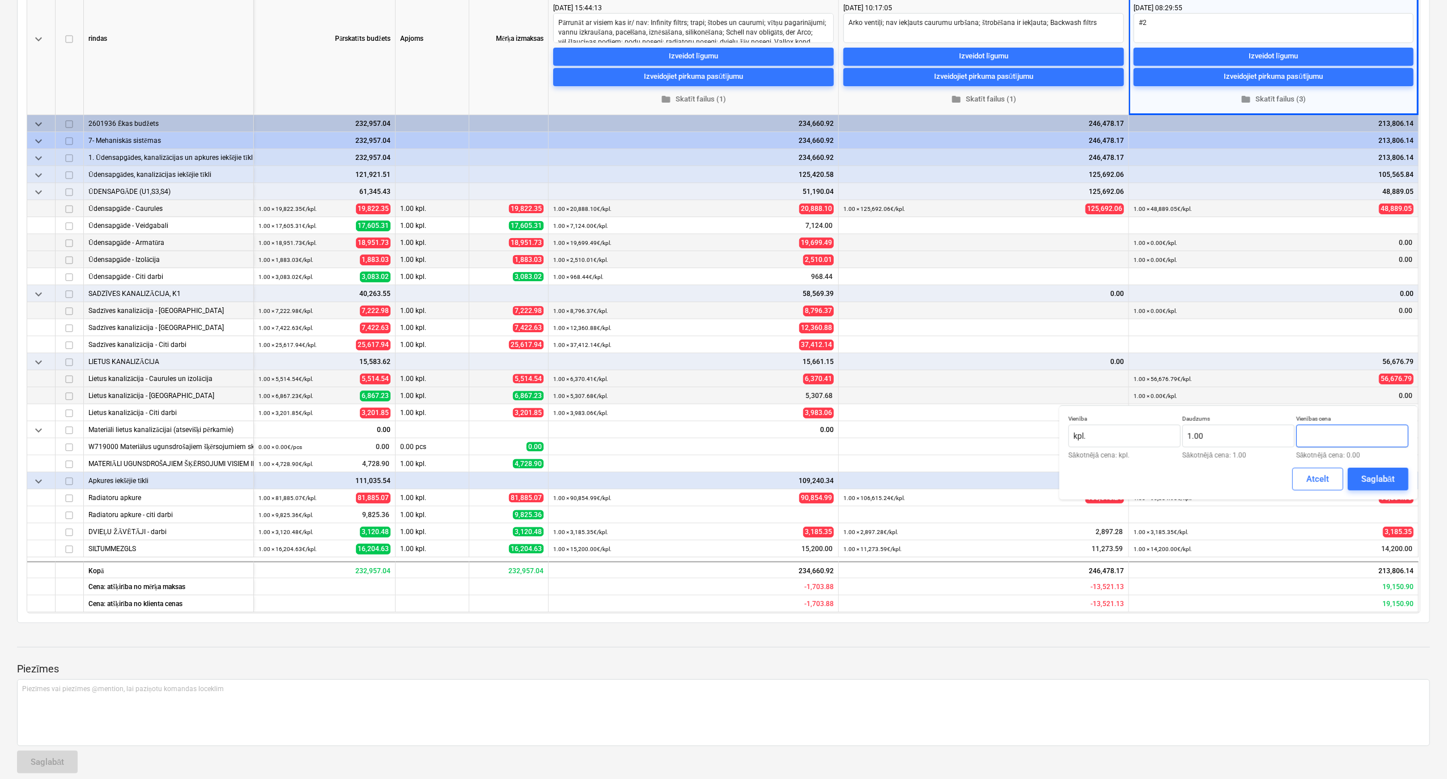
click at [1327, 435] on input "text" at bounding box center [1353, 436] width 112 height 23
type textarea "x"
paste input "15434,16"
type input "15,434.16"
click at [1378, 477] on div "Saglabāt" at bounding box center [1378, 479] width 33 height 15
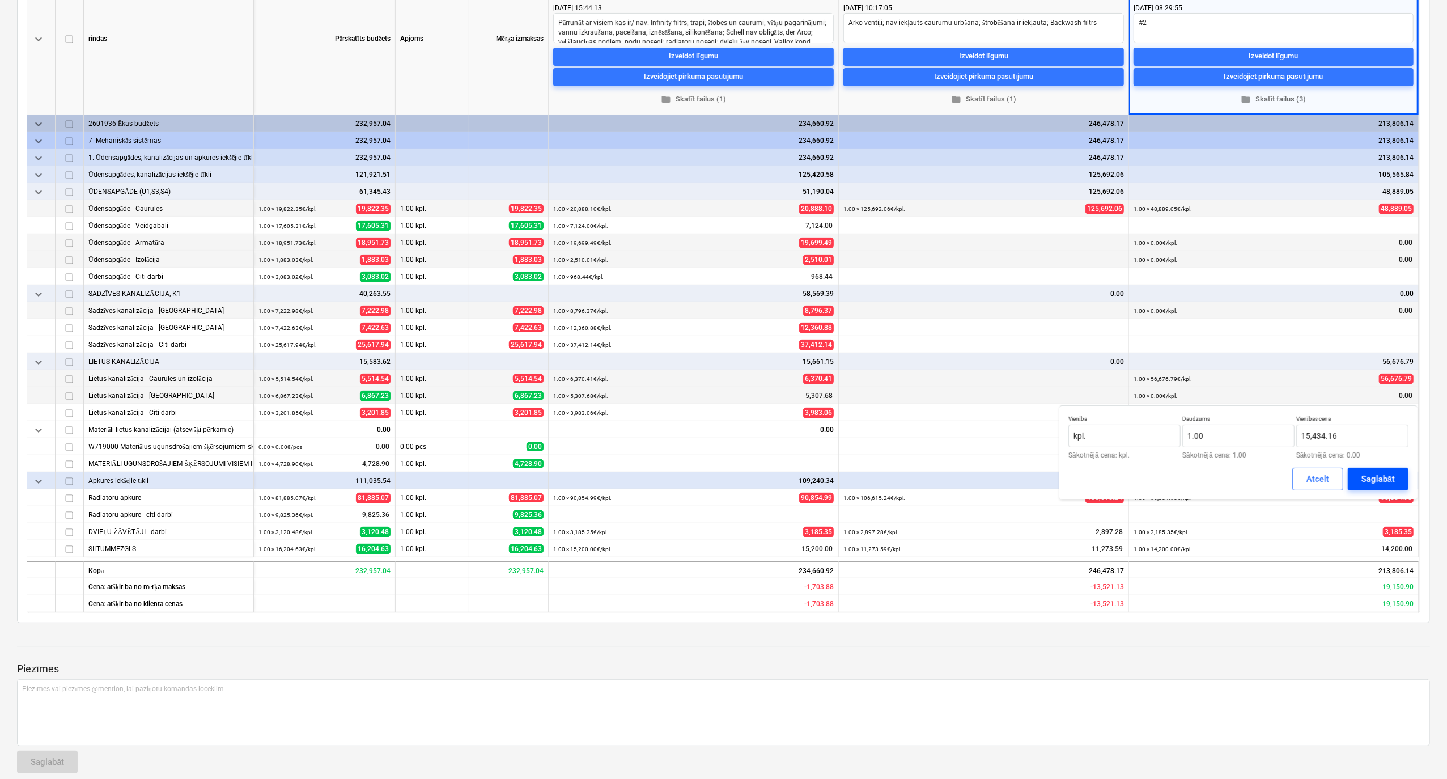
type textarea "x"
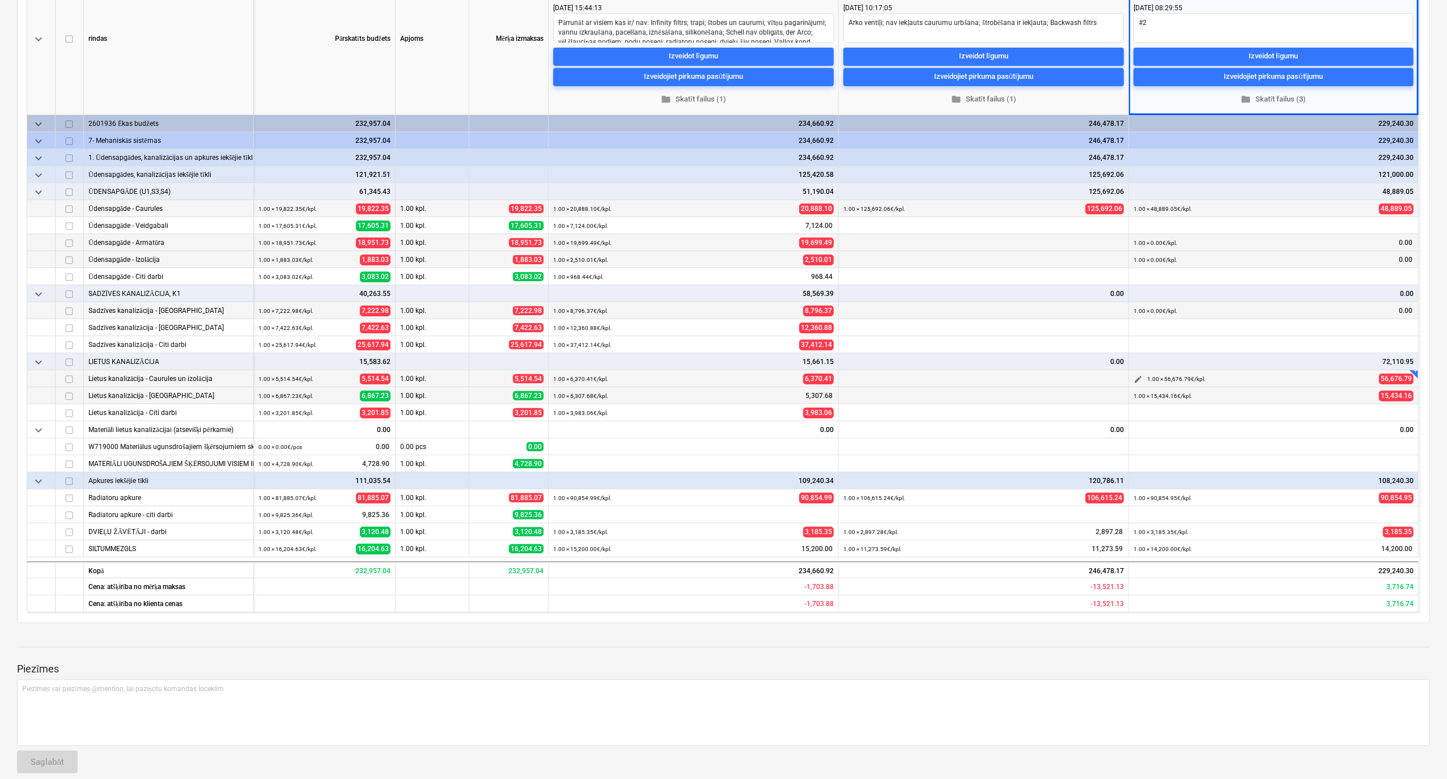
click at [1142, 376] on span "edit" at bounding box center [1138, 379] width 9 height 9
type input "56676.7929"
click at [1352, 429] on input "56676.7929" at bounding box center [1353, 419] width 112 height 23
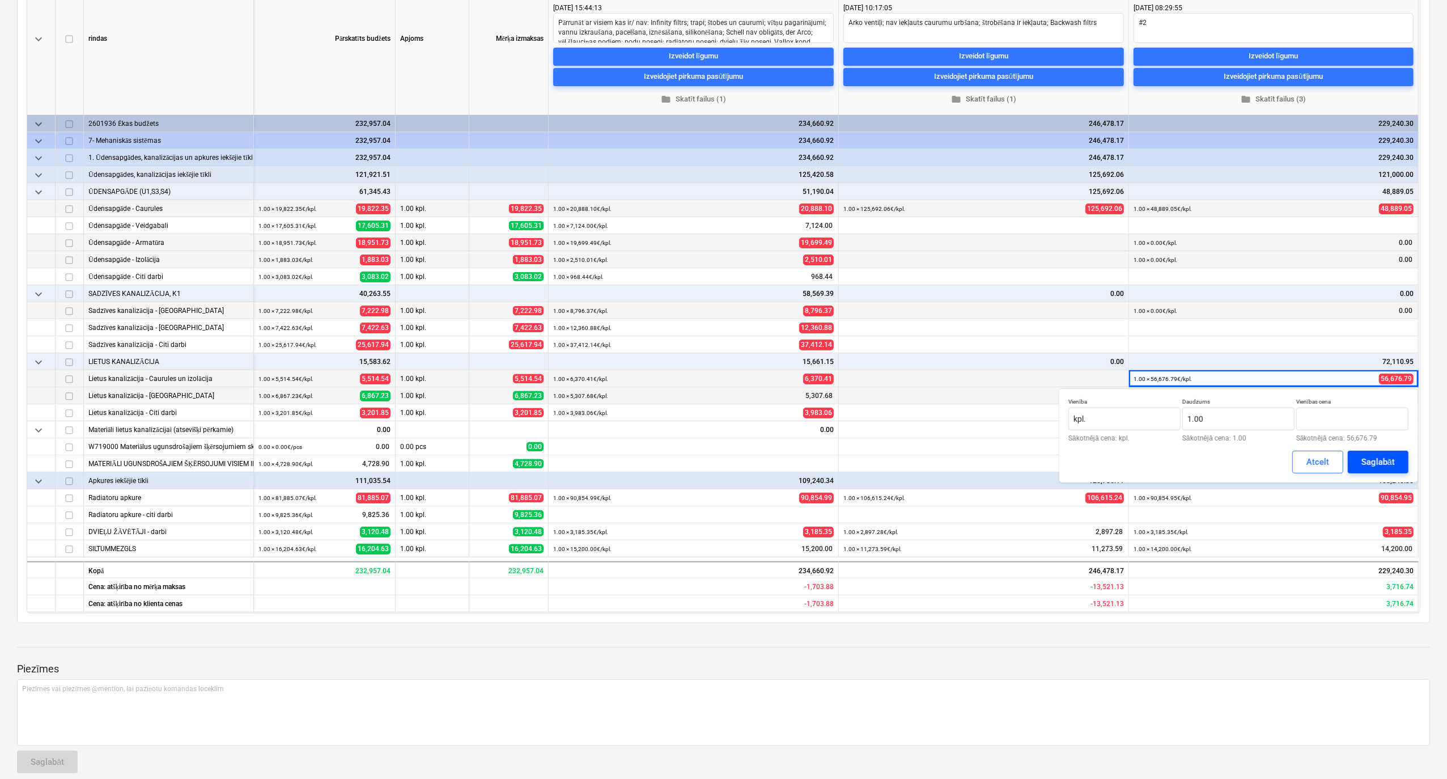
type input "0.00"
click at [1379, 462] on div "Saglabāt" at bounding box center [1378, 462] width 33 height 15
type textarea "x"
click at [1144, 307] on button "edit" at bounding box center [1139, 311] width 14 height 14
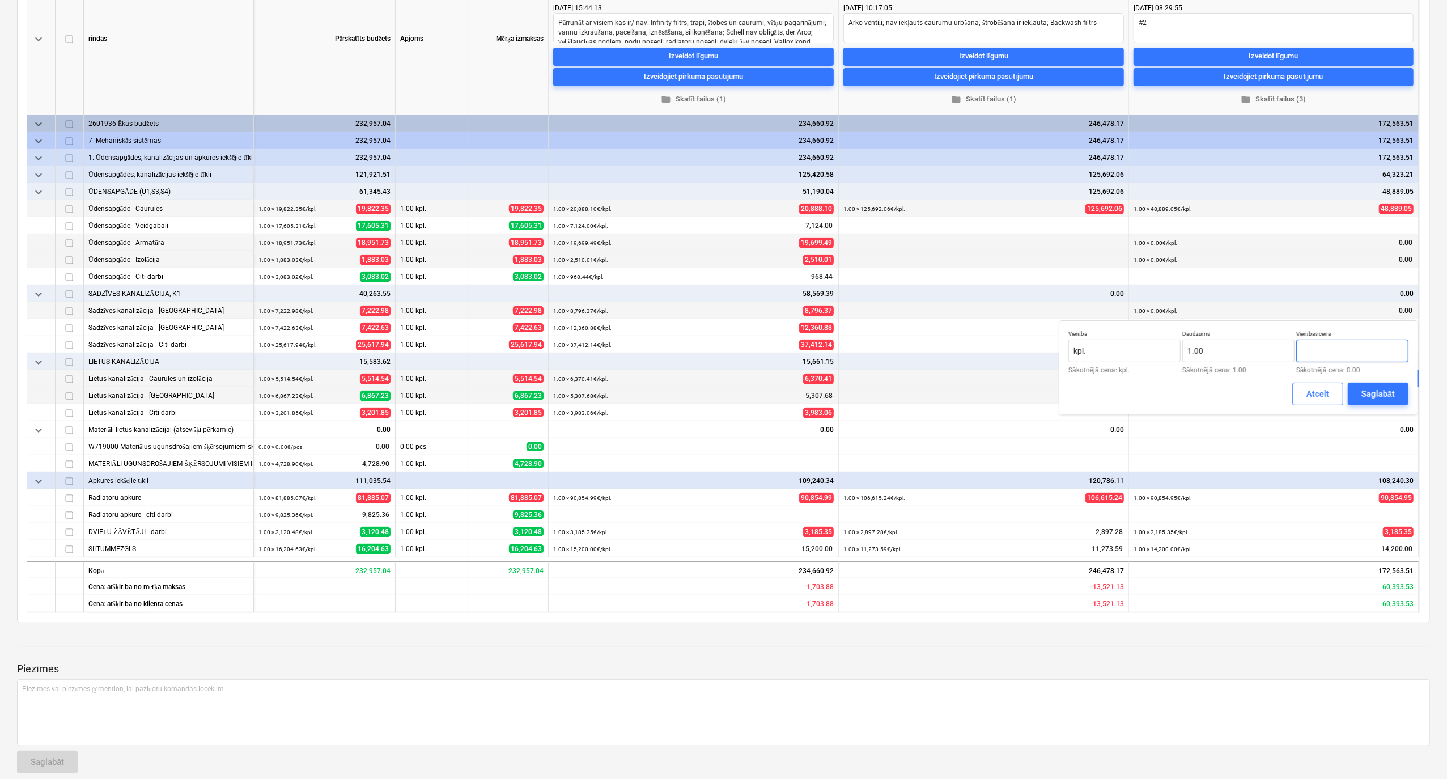
click at [1325, 356] on input "text" at bounding box center [1353, 351] width 112 height 23
paste input "56676.7929"
type input "56,676.79"
click at [1395, 398] on button "Saglabāt" at bounding box center [1378, 394] width 61 height 23
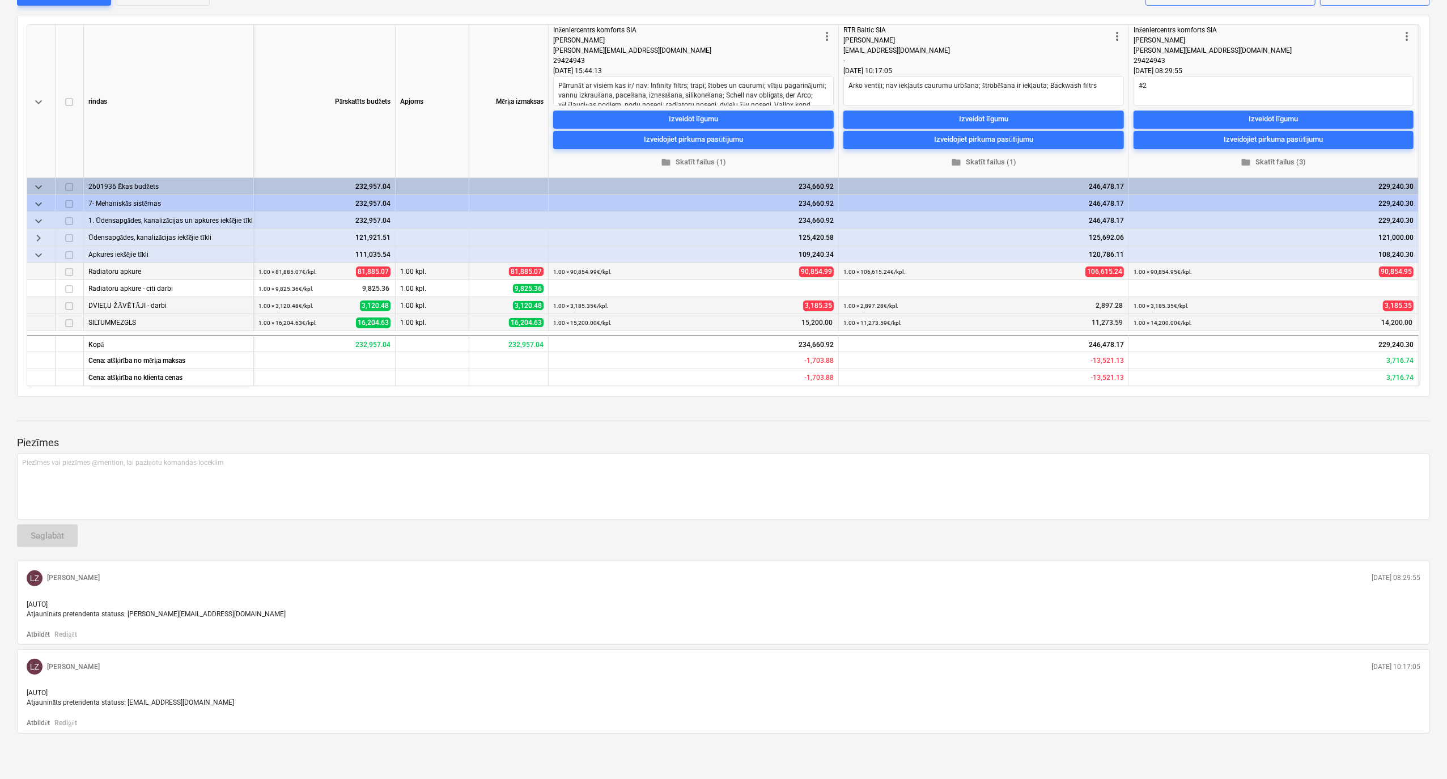
scroll to position [143, 0]
click at [35, 240] on span "keyboard_arrow_right" at bounding box center [39, 238] width 14 height 14
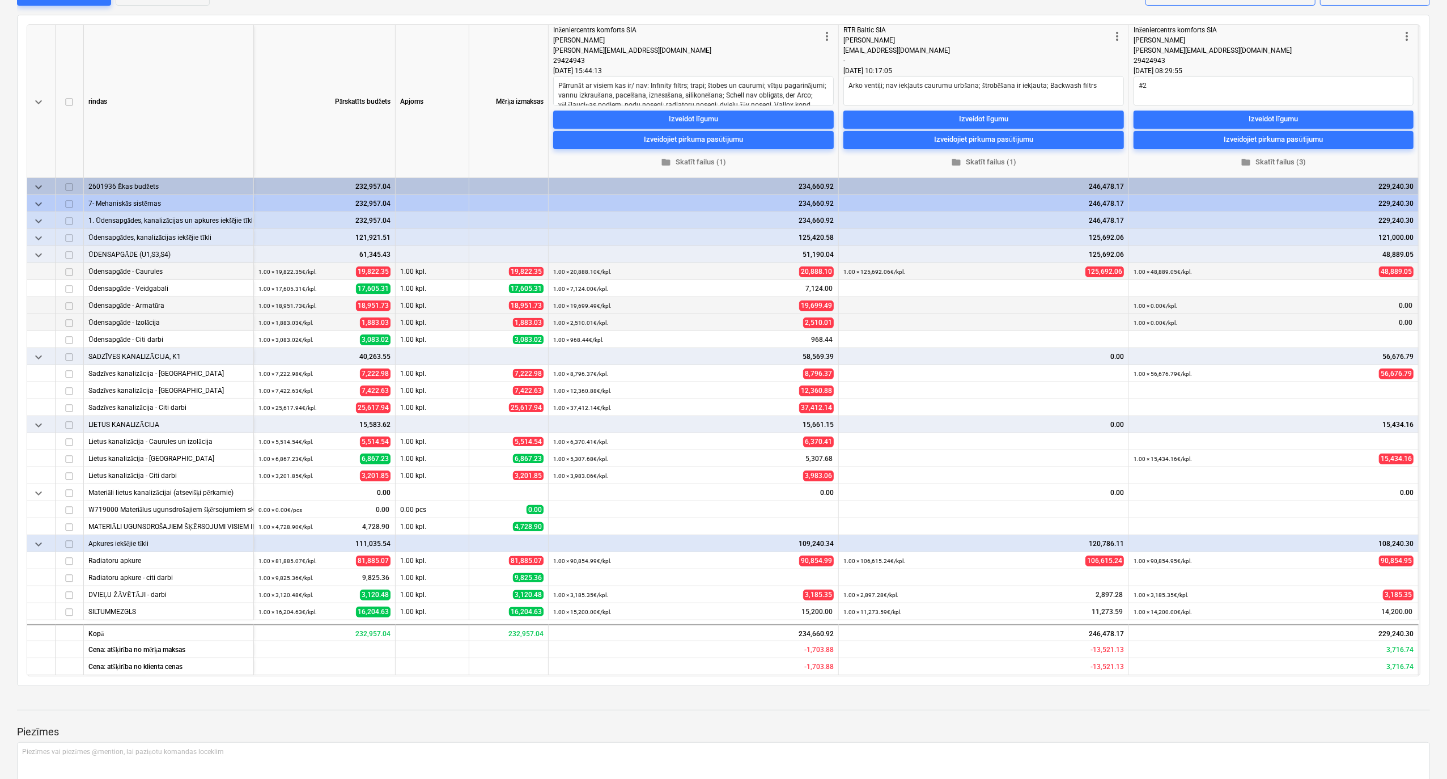
click at [40, 244] on span "keyboard_arrow_down" at bounding box center [39, 238] width 14 height 14
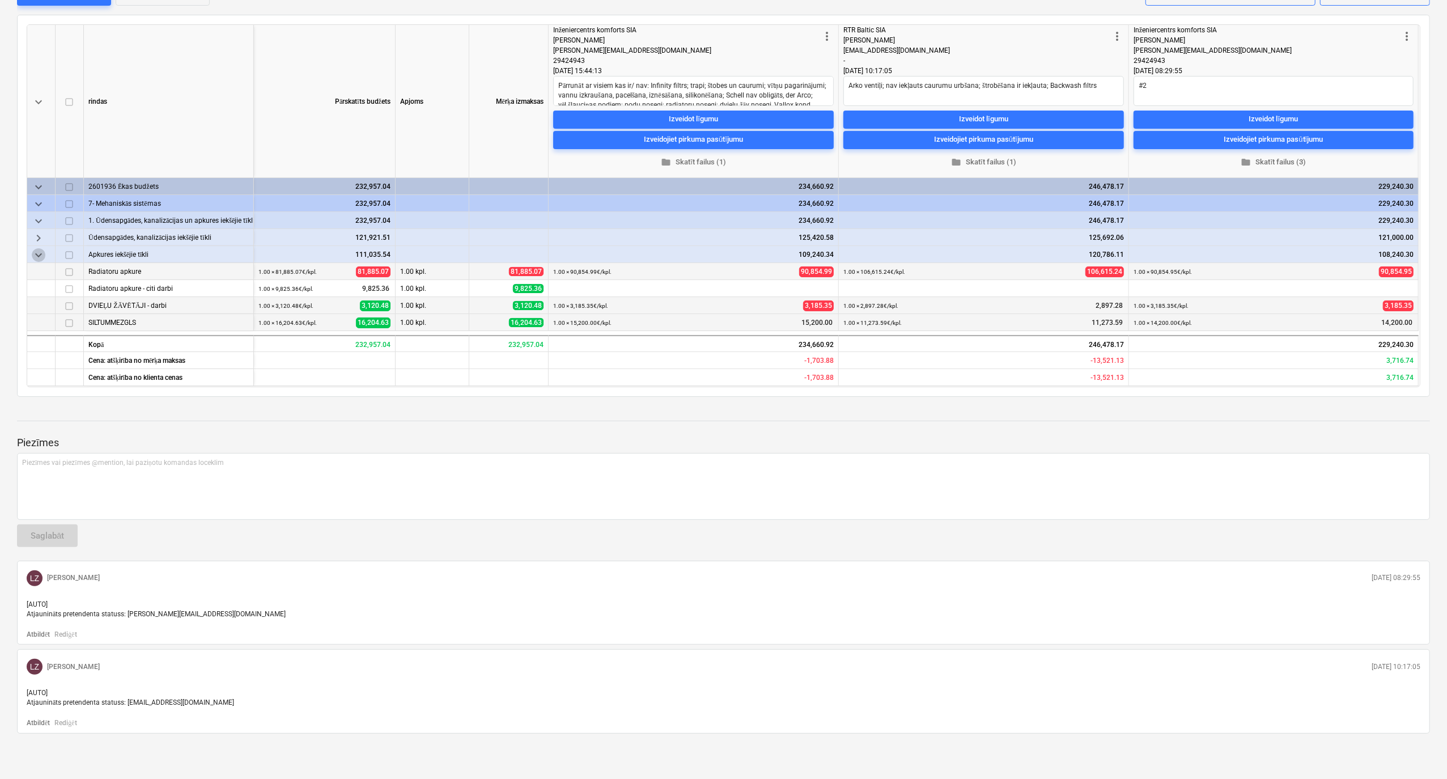
click at [39, 259] on span "keyboard_arrow_down" at bounding box center [39, 255] width 14 height 14
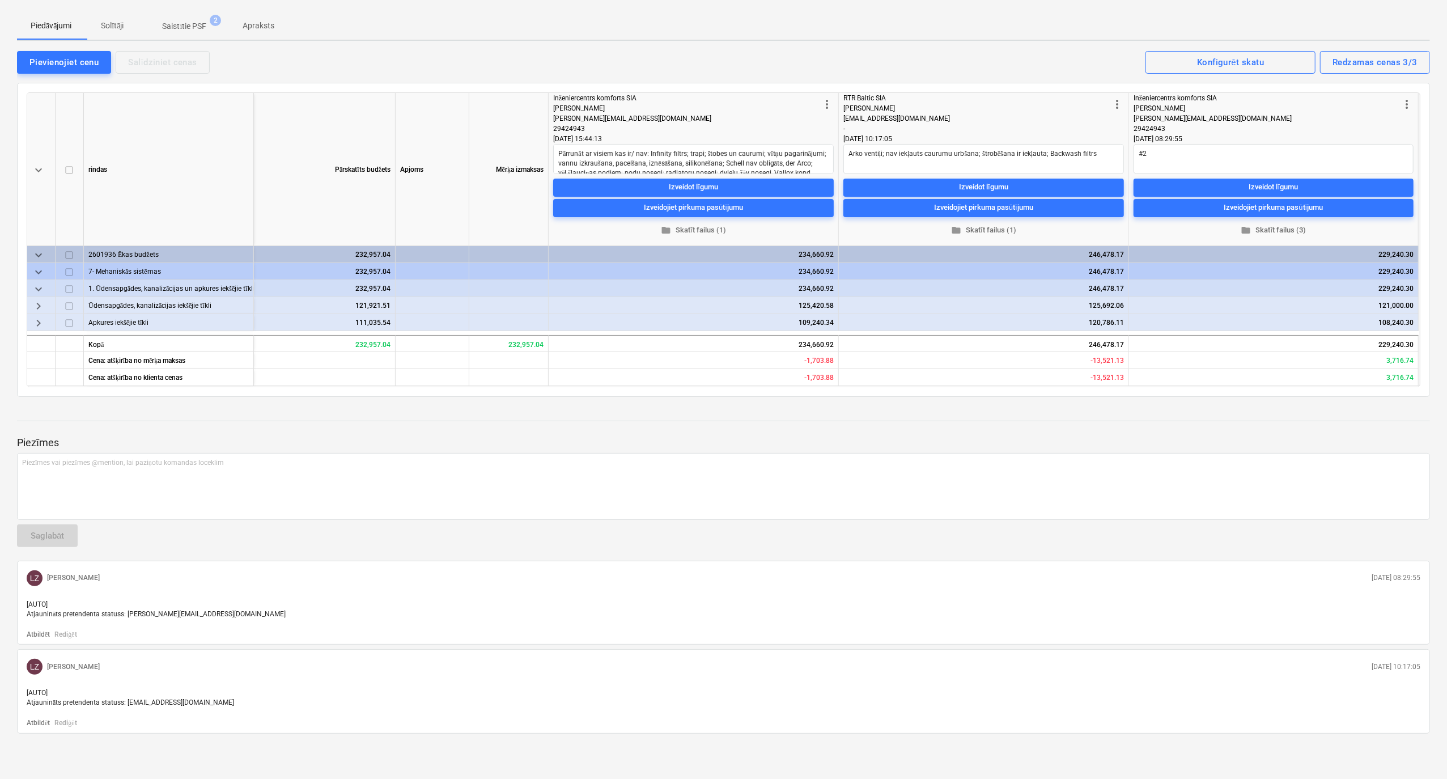
click at [41, 323] on span "keyboard_arrow_right" at bounding box center [39, 323] width 14 height 14
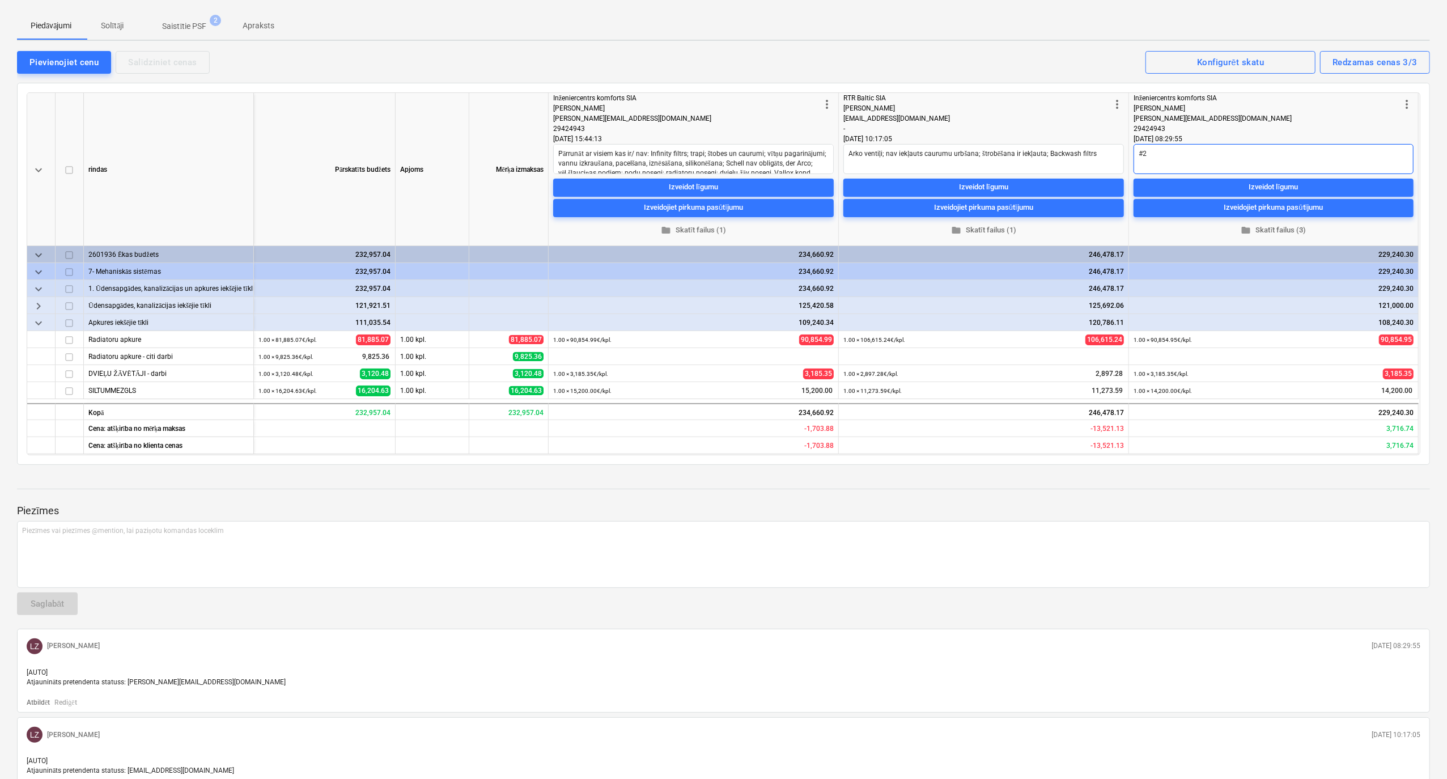
click at [1151, 155] on textarea "#2" at bounding box center [1274, 159] width 280 height 30
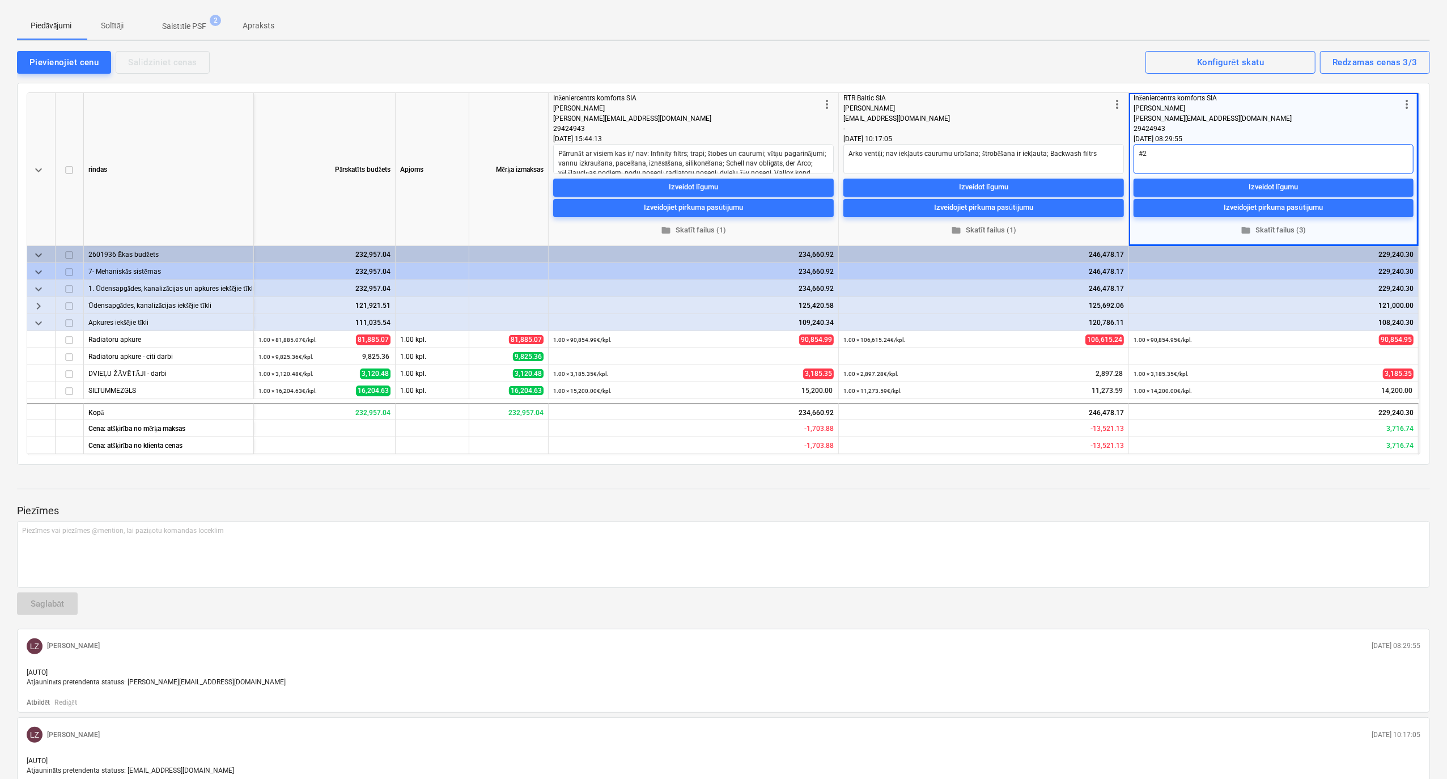
type textarea "x"
type textarea "#2;"
type textarea "x"
type textarea "#2;"
type textarea "x"
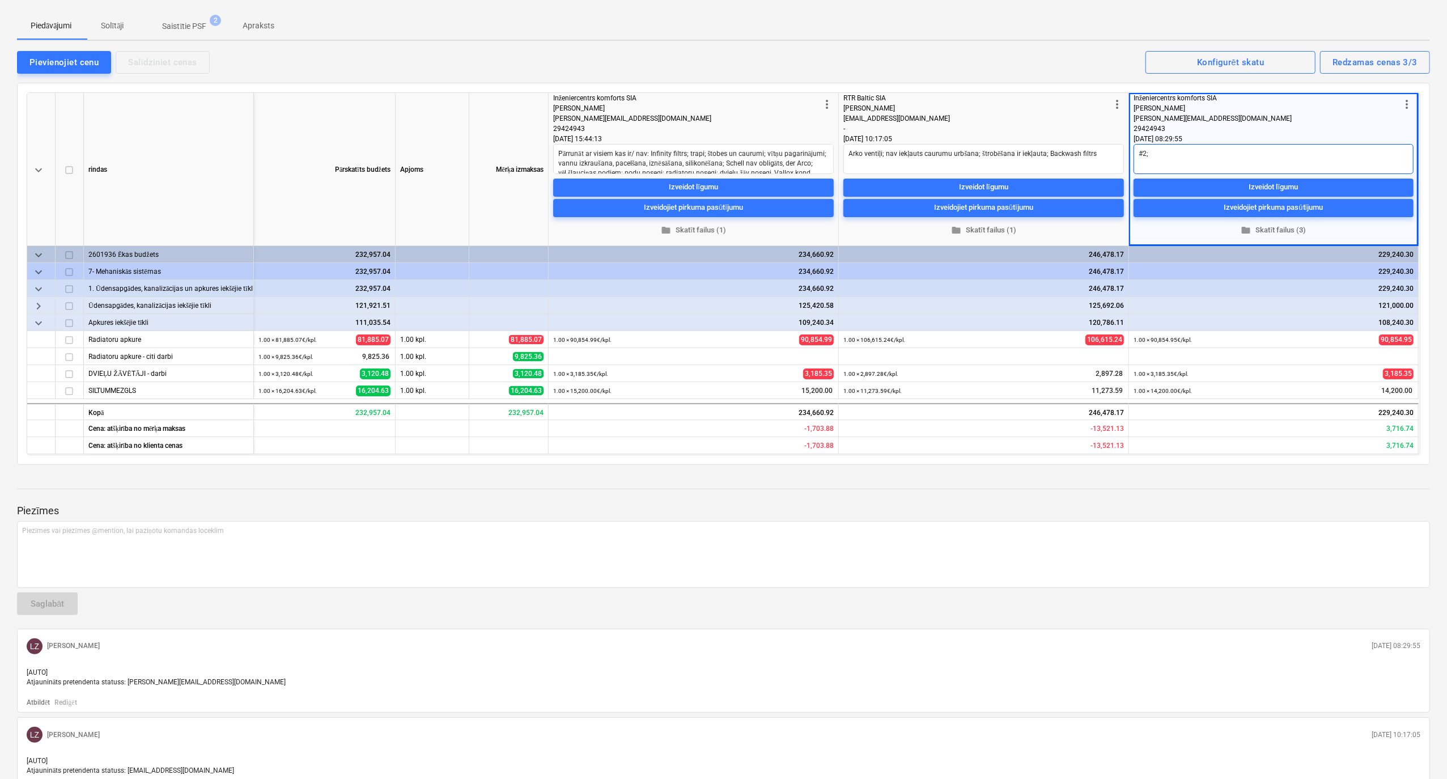
type textarea "#2; U"
type textarea "x"
type textarea "#2; Uz"
type textarea "x"
type textarea "#2; Uzva"
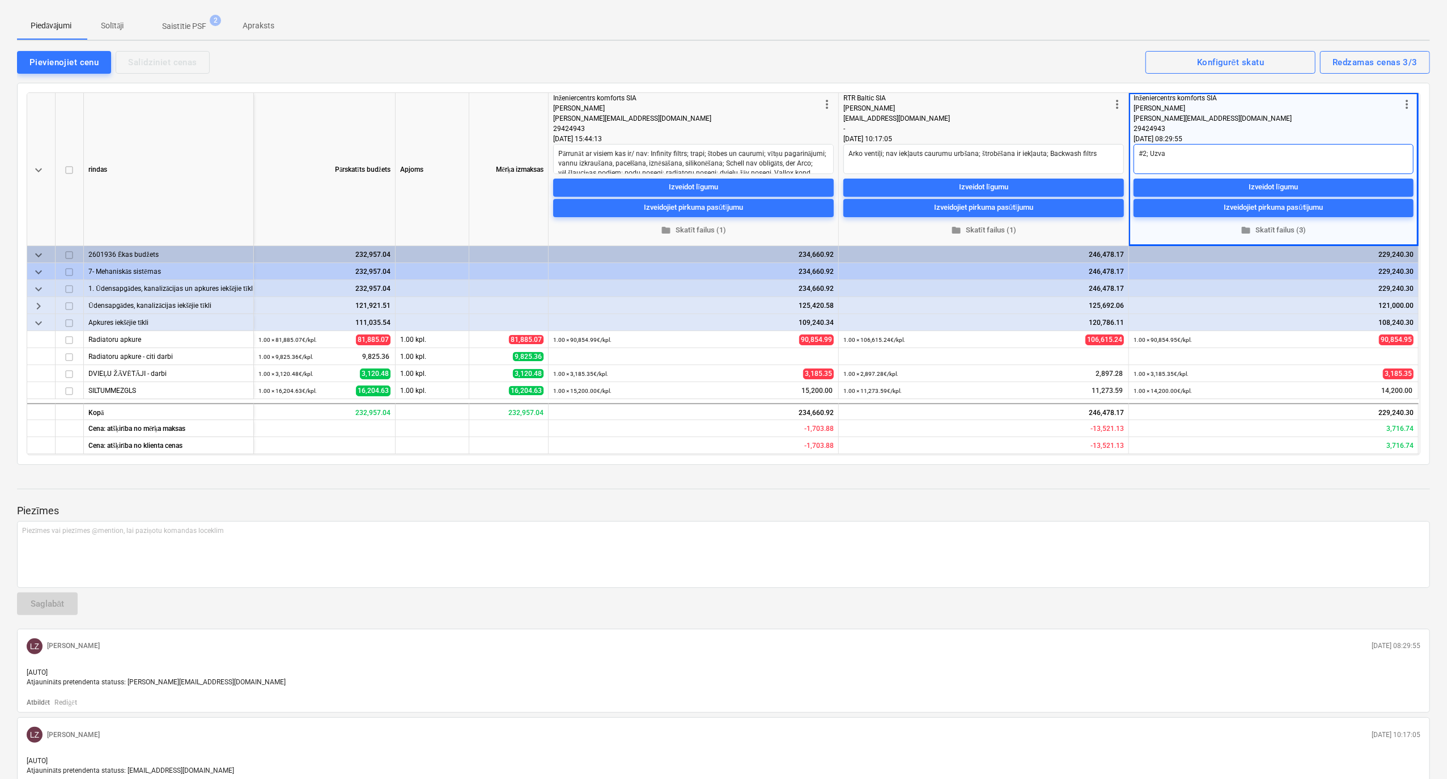
type textarea "x"
type textarea "#2; Uzvar"
type textarea "x"
type textarea "#2; [GEOGRAPHIC_DATA]"
type textarea "x"
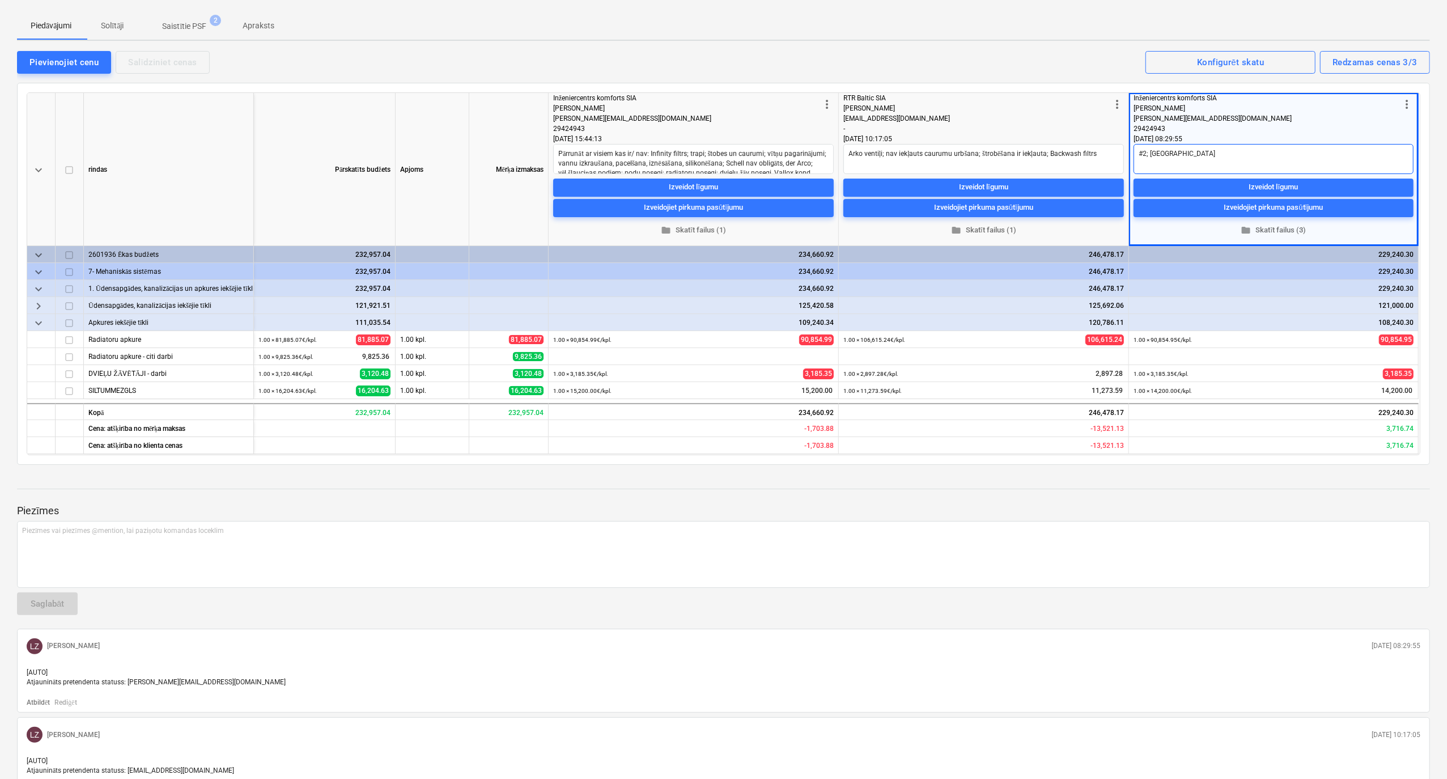
type textarea "#2; Uzvarēt"
type textarea "x"
type textarea "#2; [GEOGRAPHIC_DATA]"
type textarea "x"
type textarea "#2; Uzvarētāj"
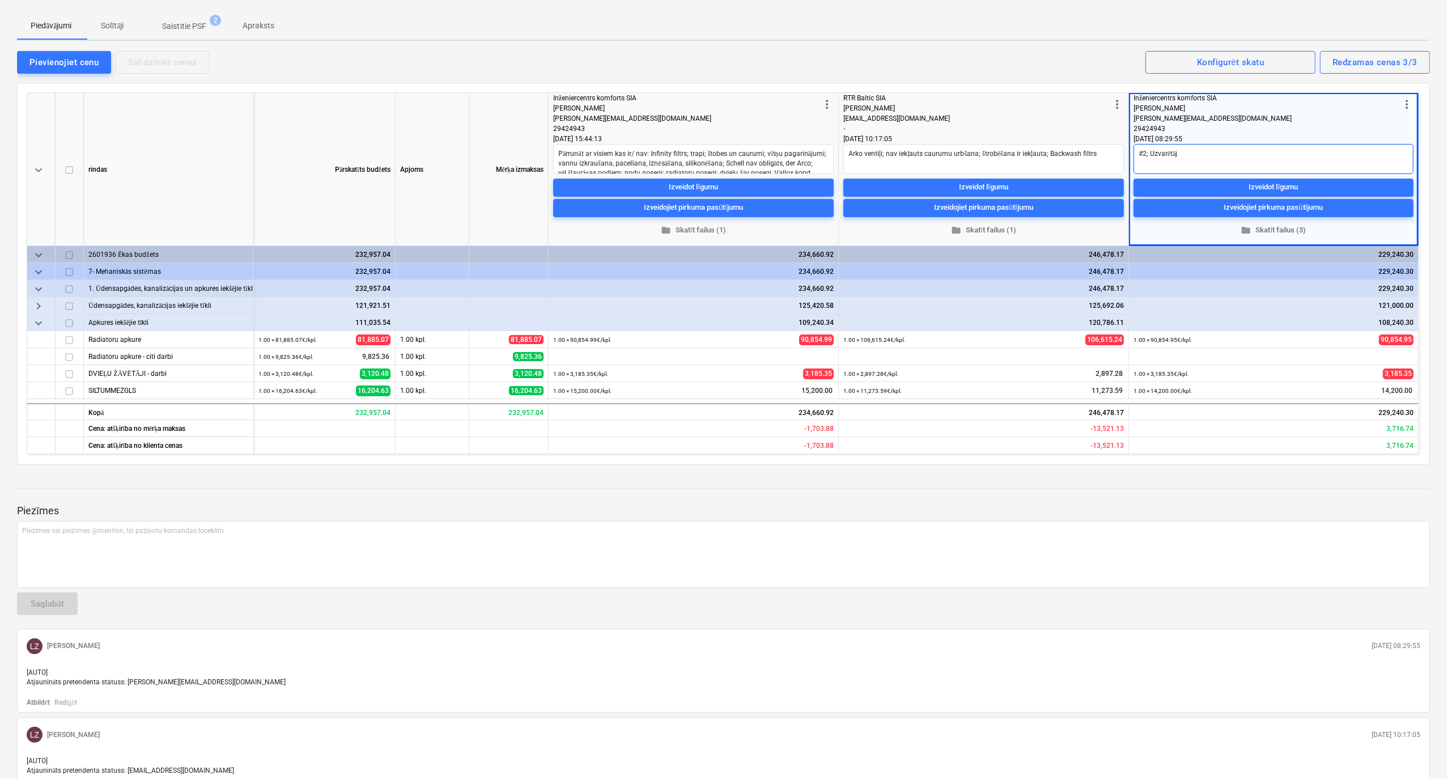
type textarea "x"
type textarea "#2; Uzvarētājs"
type textarea "x"
type textarea "#2; Uzvarētājs;"
type textarea "x"
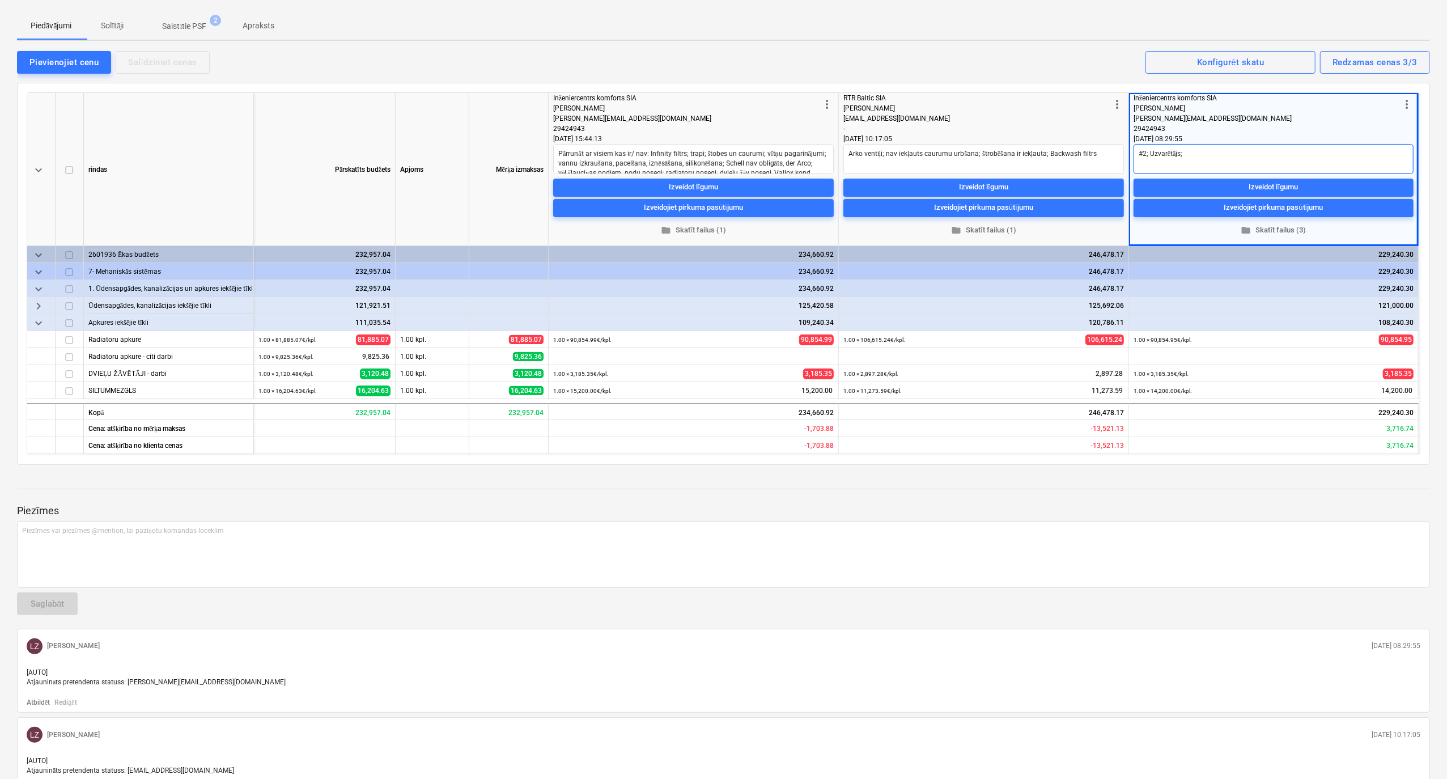
type textarea "#2; Uzvarētājs;"
click at [121, 29] on p "Solītāji" at bounding box center [112, 26] width 27 height 12
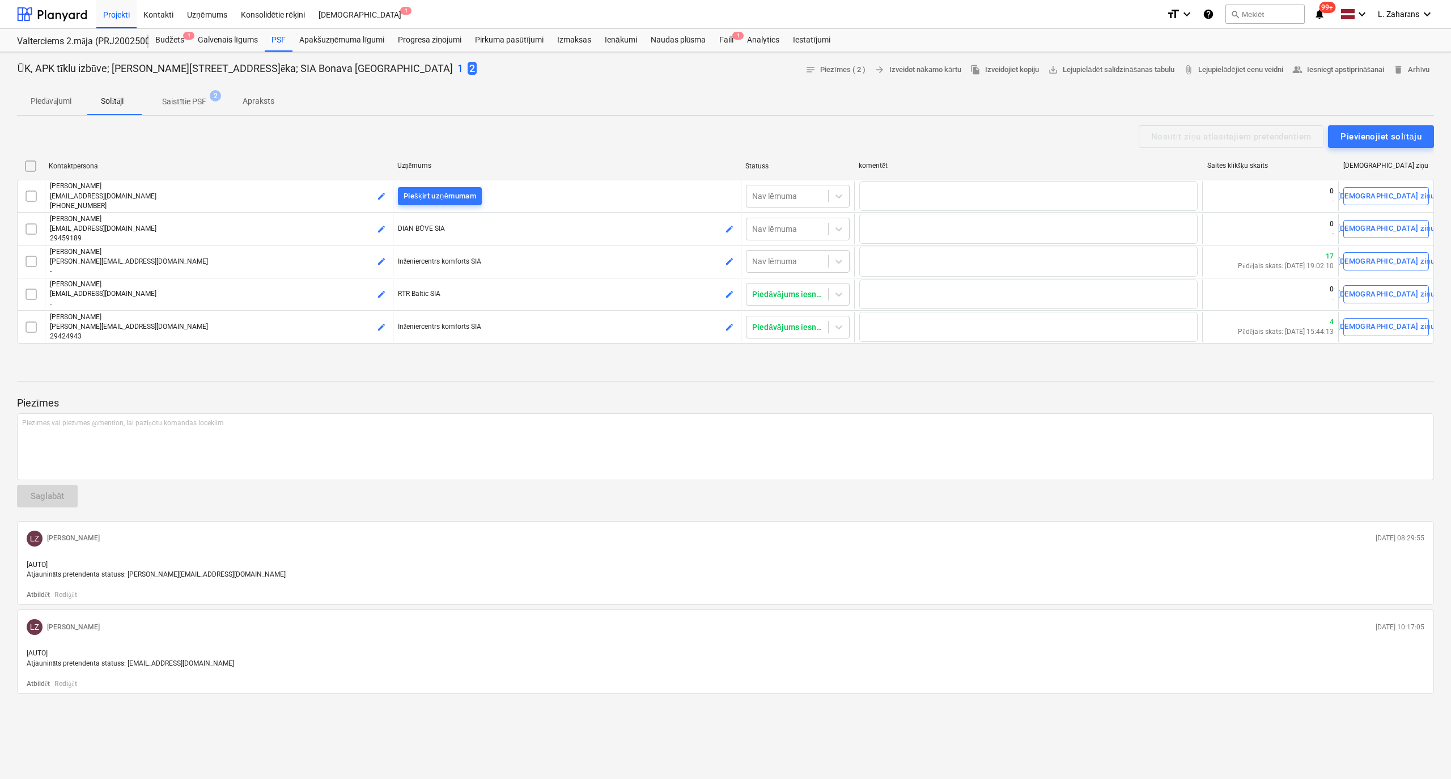
drag, startPoint x: 57, startPoint y: 99, endPoint x: 64, endPoint y: 100, distance: 7.5
click at [57, 99] on p "Piedāvājumi" at bounding box center [51, 101] width 41 height 12
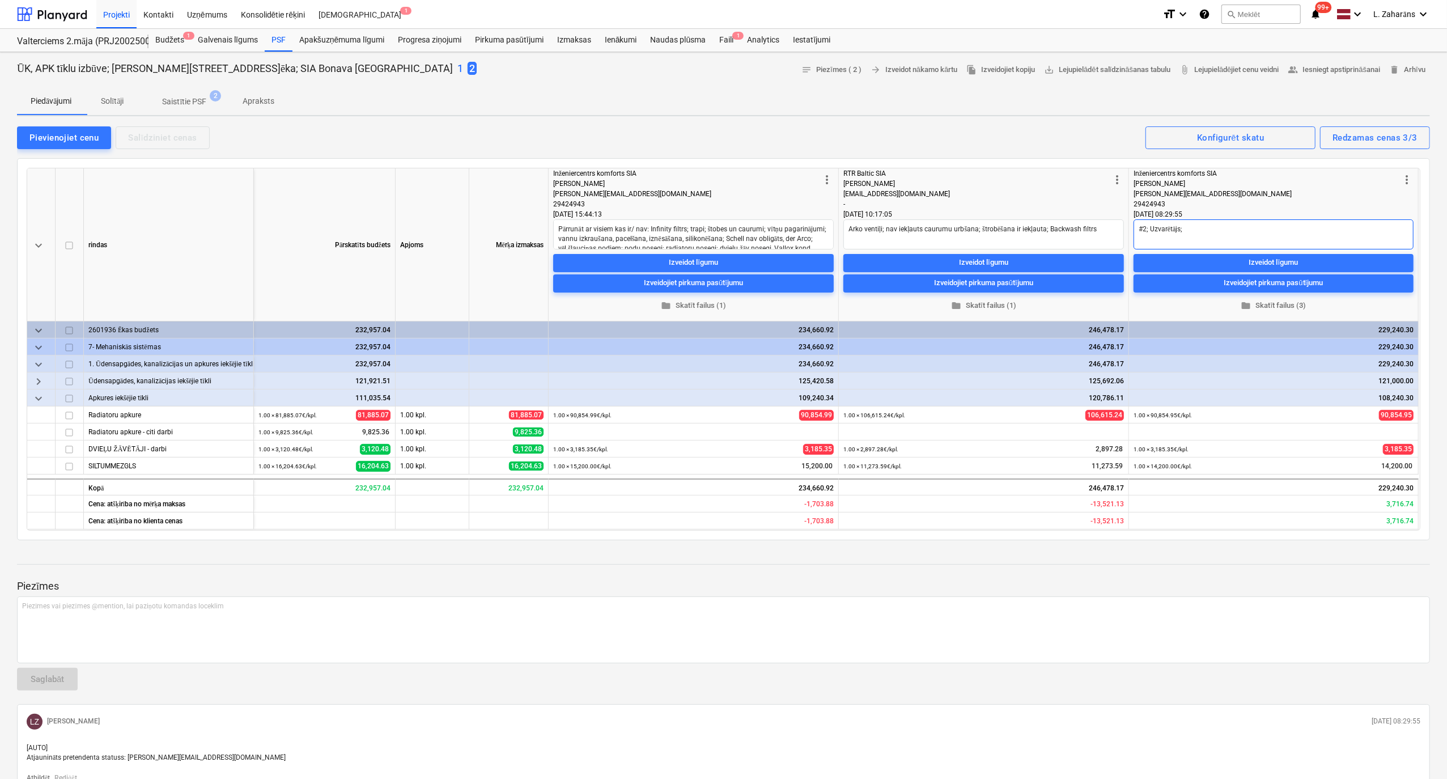
click at [1233, 232] on textarea "#2; Uzvarētājs;" at bounding box center [1274, 234] width 280 height 30
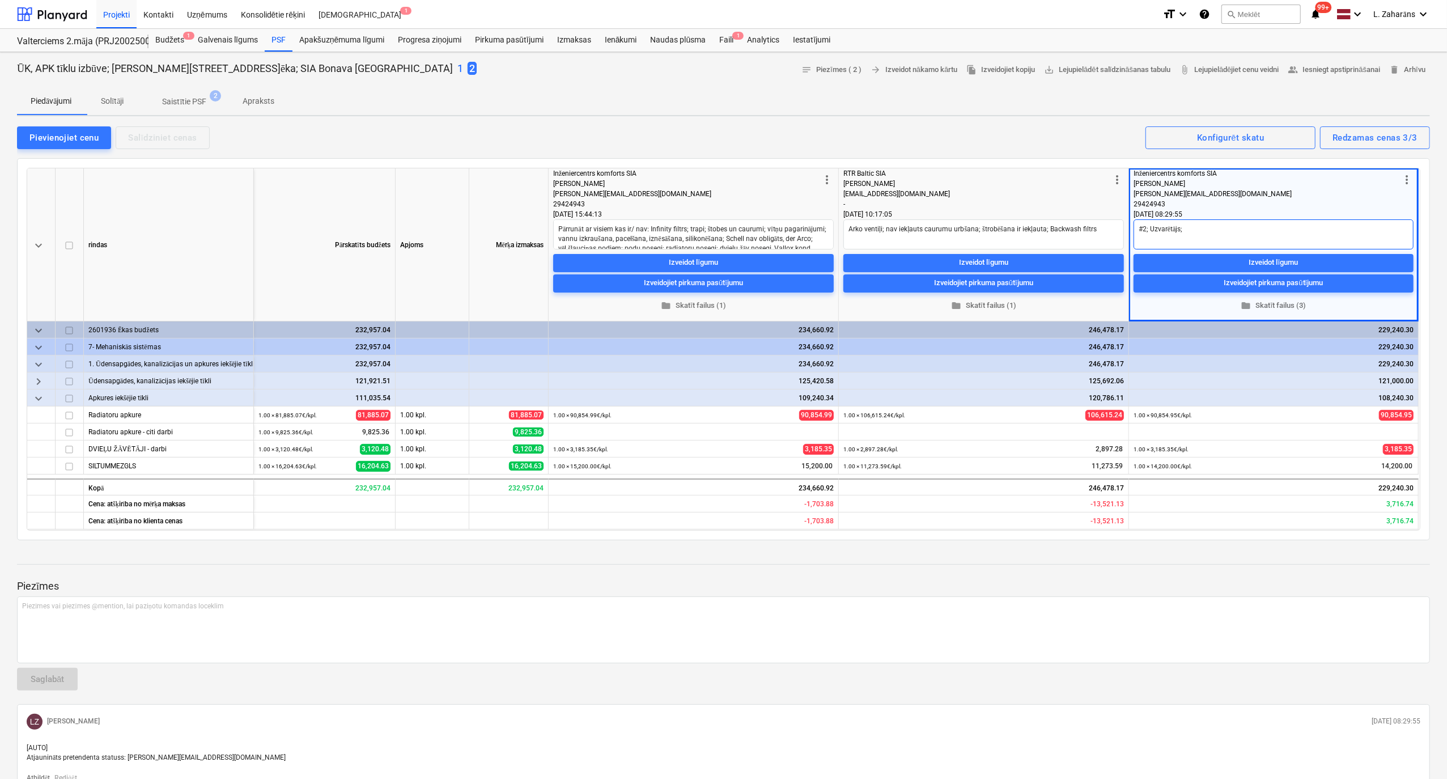
type textarea "x"
type textarea "#2; Uzvarētājs;"
type textarea "x"
type textarea "#2; Uzvarētājs; i"
type textarea "x"
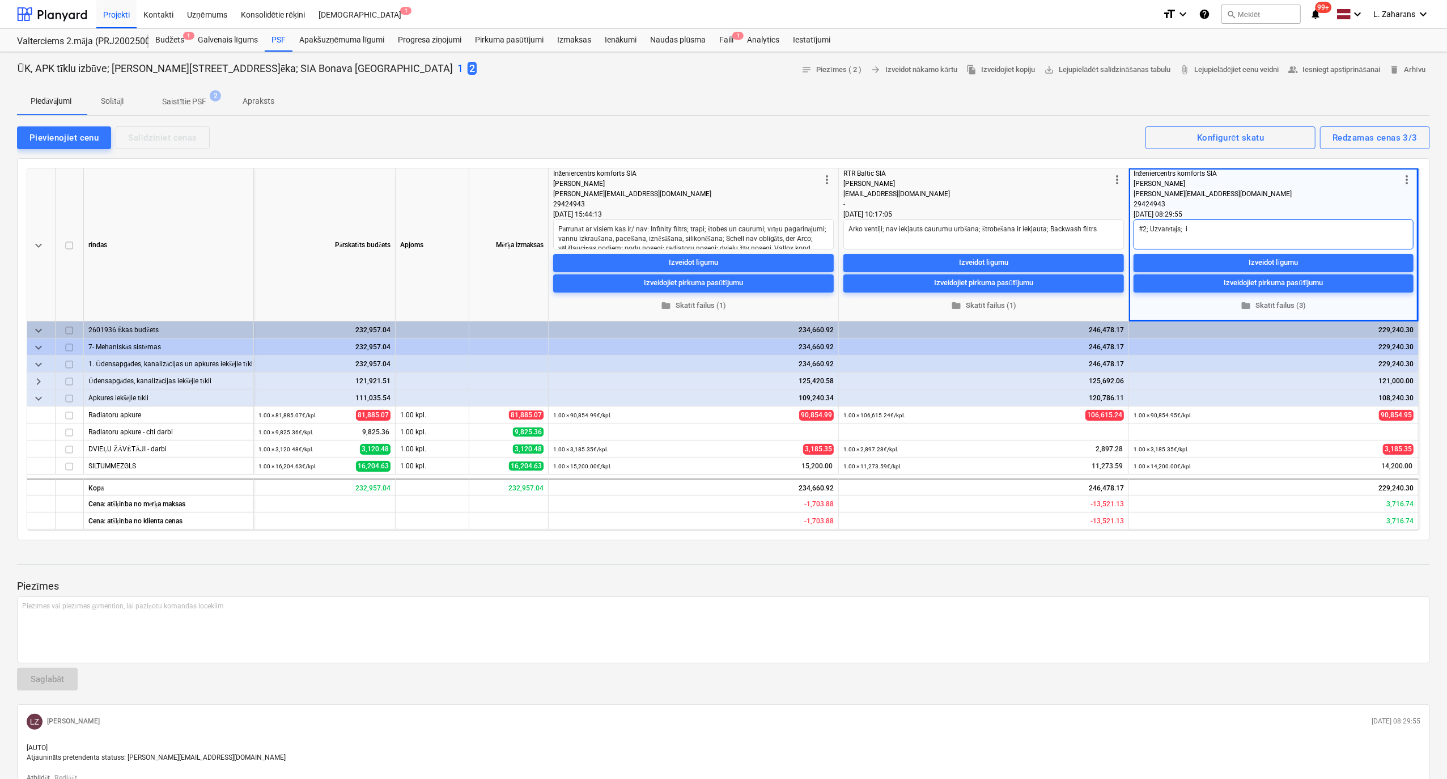
type textarea "#2; Uzvarētājs; ie"
type textarea "x"
type textarea "#2; Uzvarētājs; iek"
type textarea "x"
type textarea "#2; Uzvarētājs; iekļ"
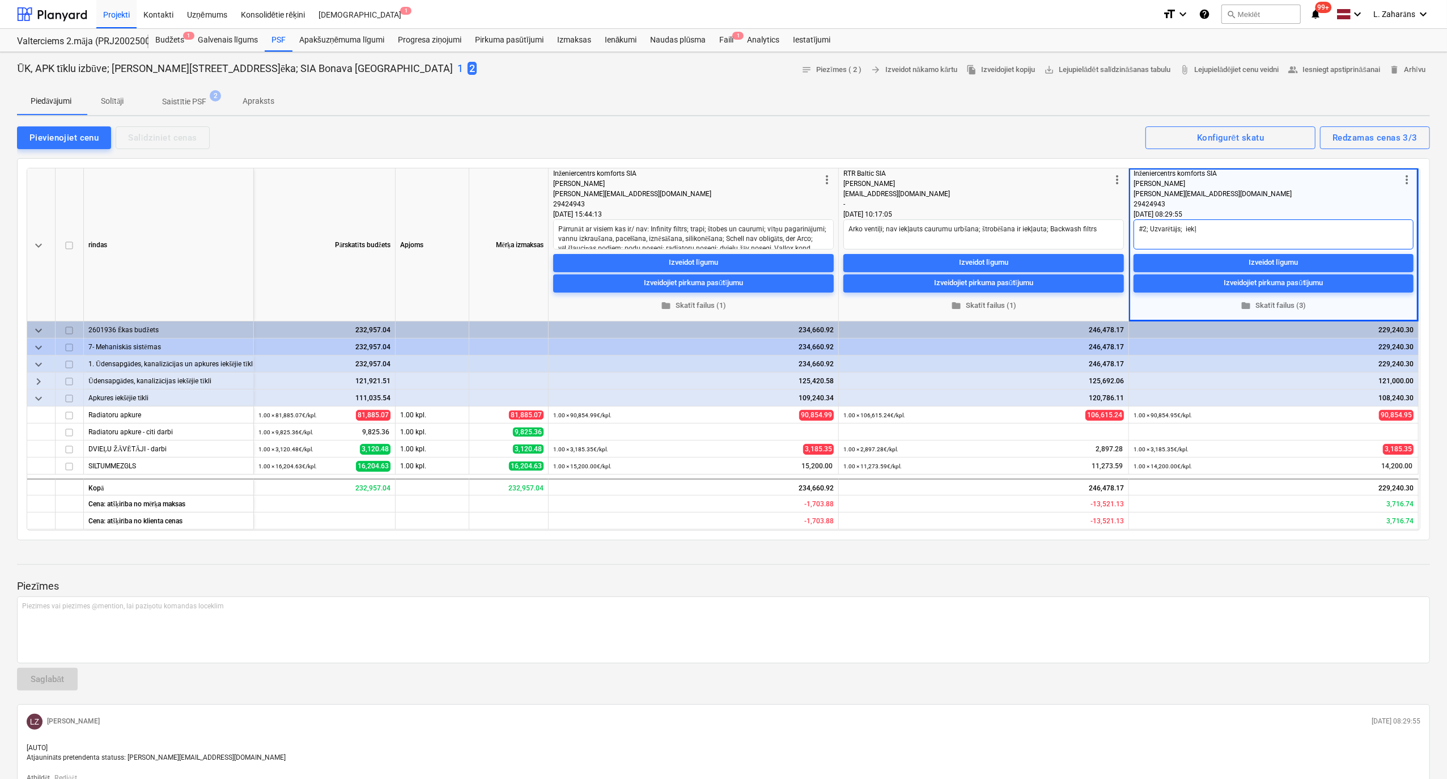
type textarea "x"
type textarea "#2; Uzvarētājs; iekļa"
type textarea "x"
type textarea "#2; Uzvarētājs; iekļau"
type textarea "x"
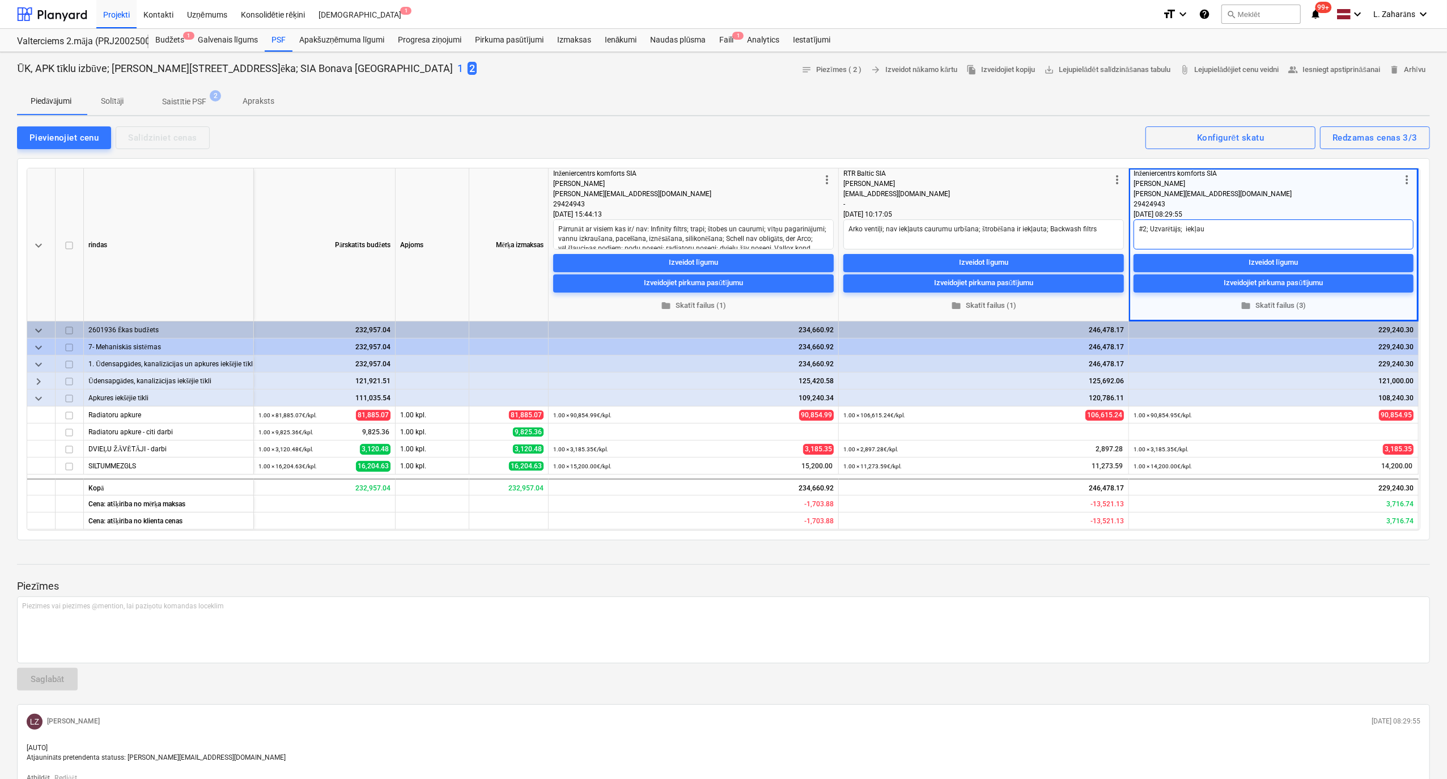
type textarea "#2; Uzvarētājs; iekļaut"
type textarea "x"
type textarea "#2; Uzvarētājs; iekļauta"
type textarea "x"
type textarea "#2; Uzvarētājs; iekļauta"
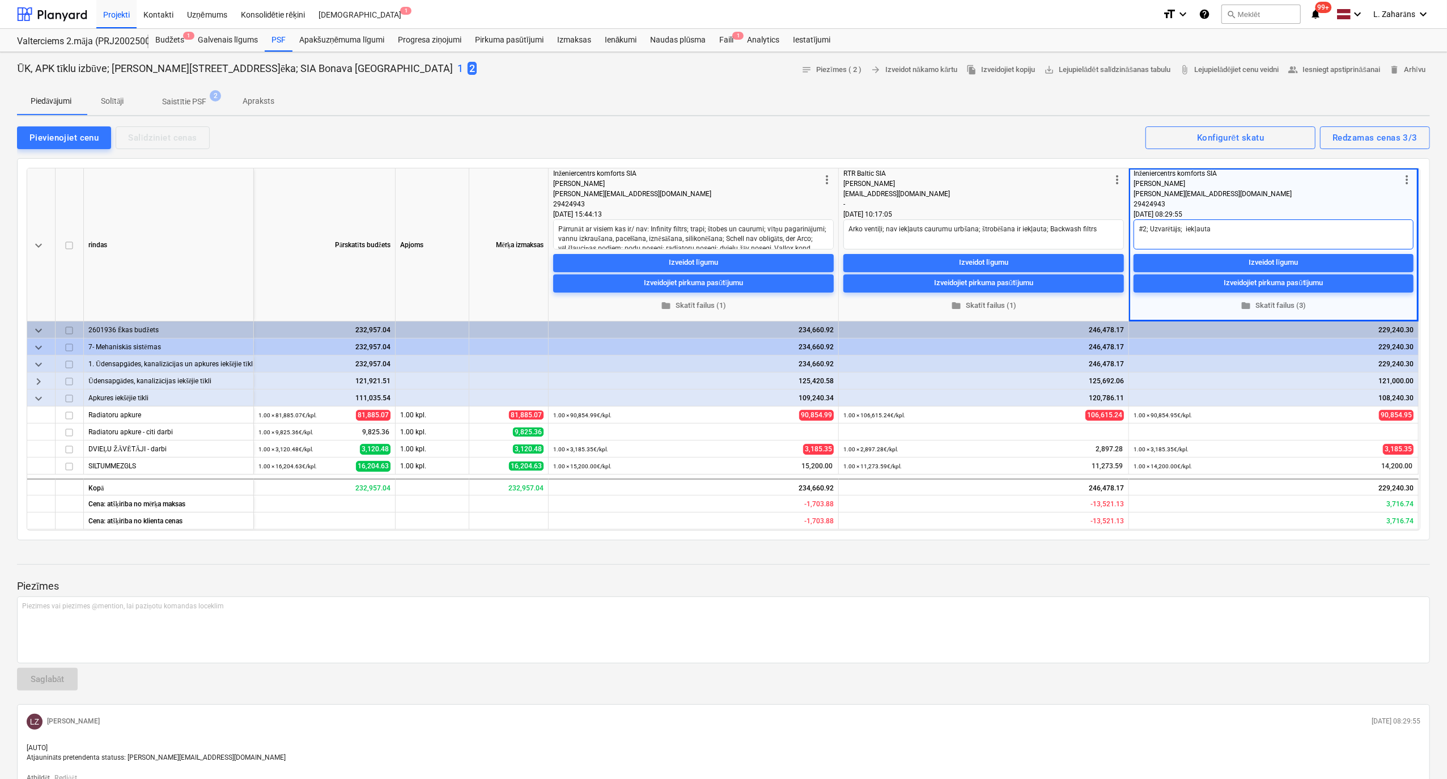
type textarea "x"
type textarea "#2; Uzvarētājs; iekļauta š"
type textarea "x"
type textarea "#2; Uzvarētājs; iekļauta št"
type textarea "x"
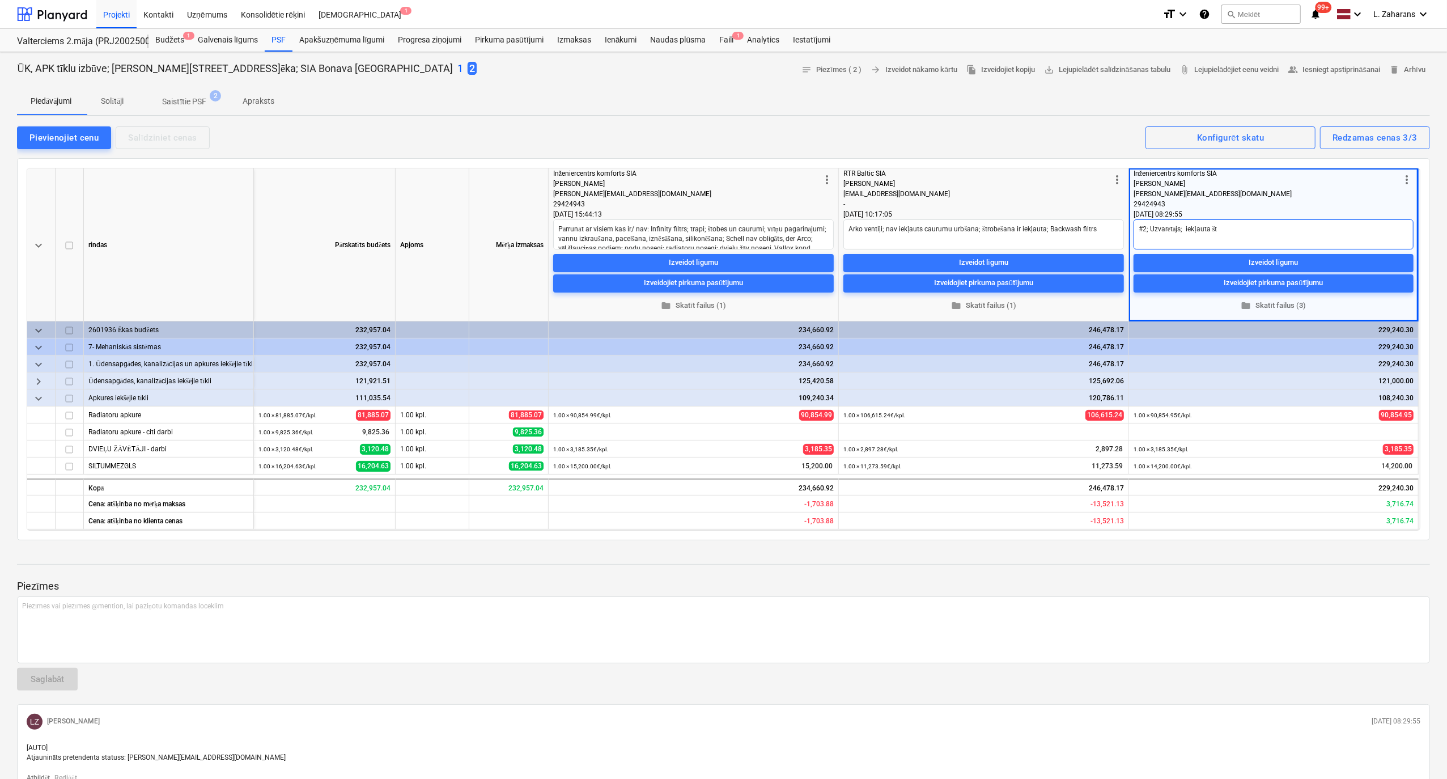
type textarea "#2; Uzvarētājs; iekļauta štr"
type textarea "x"
type textarea "#2; Uzvarētājs; iekļauta štro"
type textarea "x"
type textarea "#2; Uzvarētājs; iekļauta štrob"
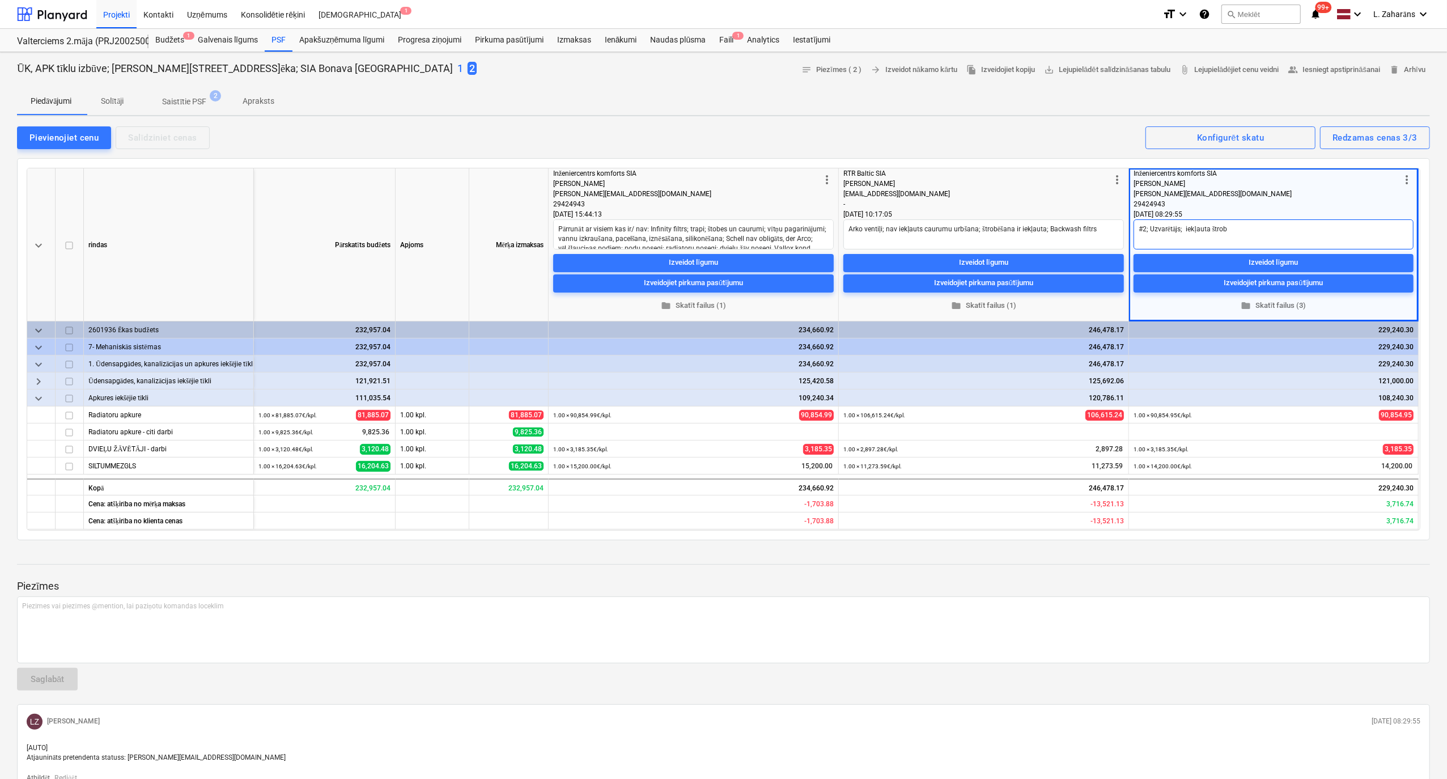
type textarea "x"
type textarea "#2; Uzvarētājs; iekļauta štrobē"
type textarea "x"
type textarea "#2; Uzvarētājs; iekļauta štrobēš"
type textarea "x"
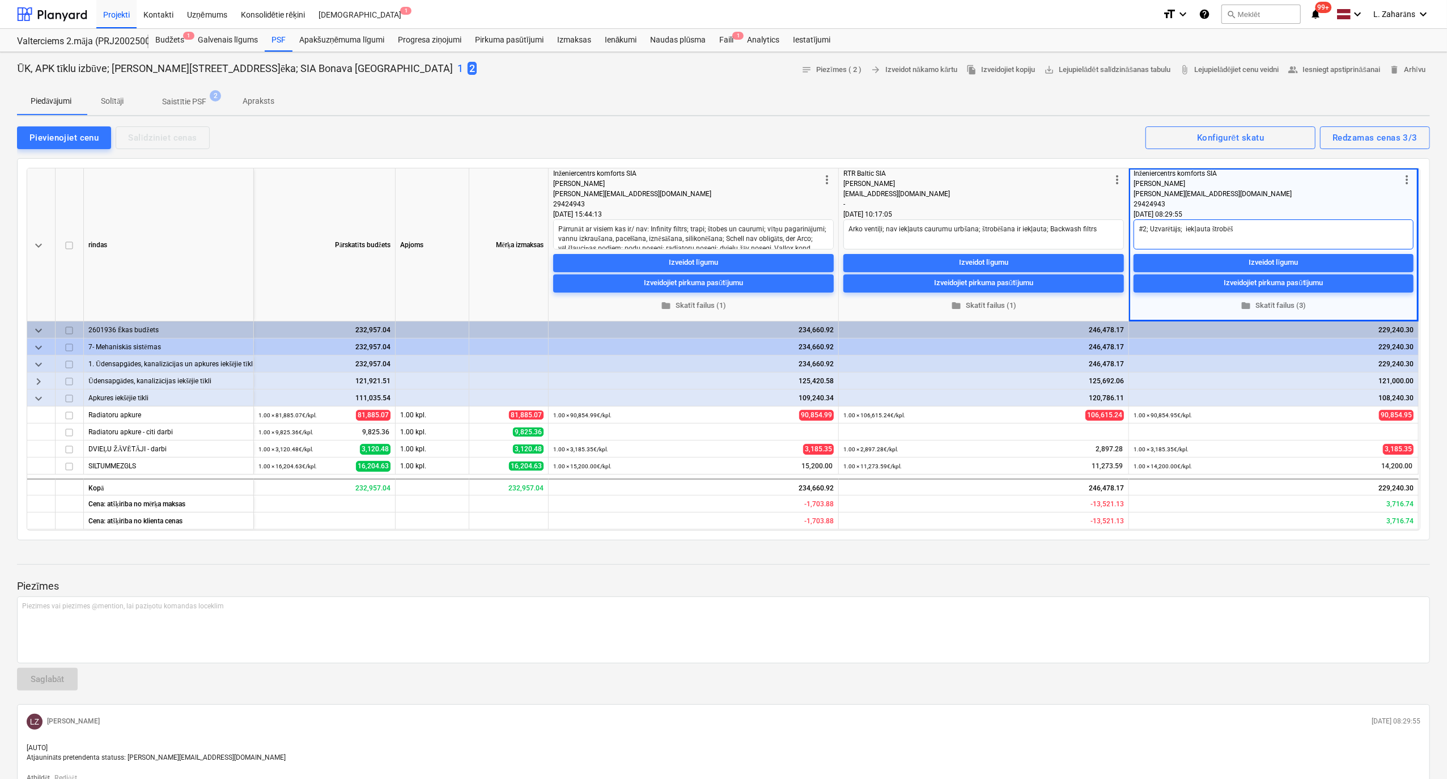
type textarea "#2; Uzvarētājs; iekļauta štrobēša"
type textarea "x"
type textarea "#2; Uzvarētājs; iekļauta štrobēšan"
type textarea "x"
type textarea "#2; Uzvarētājs; iekļauta štrobēšana"
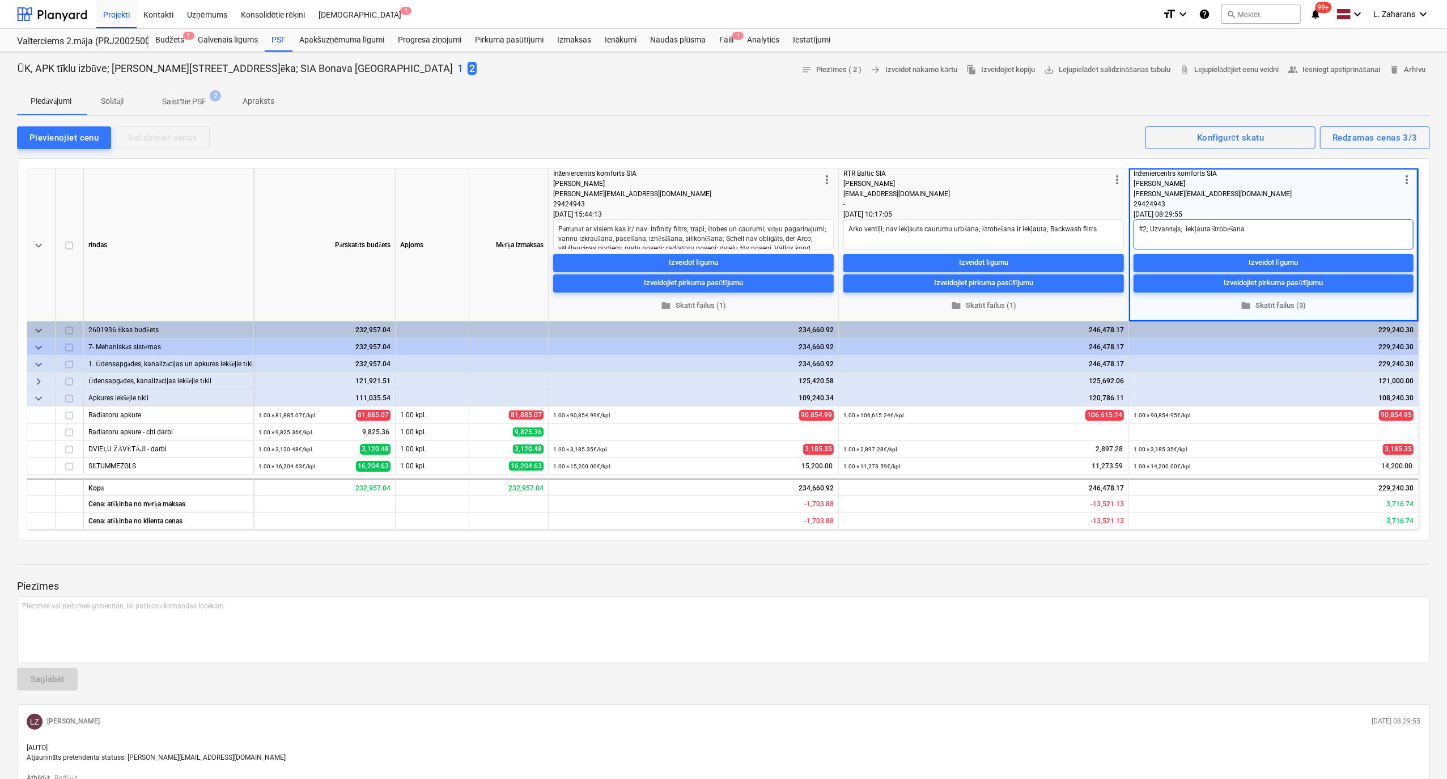
type textarea "x"
type textarea "#2; Uzvarētājs; iekļauta štrobēšana;"
type textarea "x"
type textarea "#2; Uzvarētājs; iekļauta štrobēšana;"
type textarea "x"
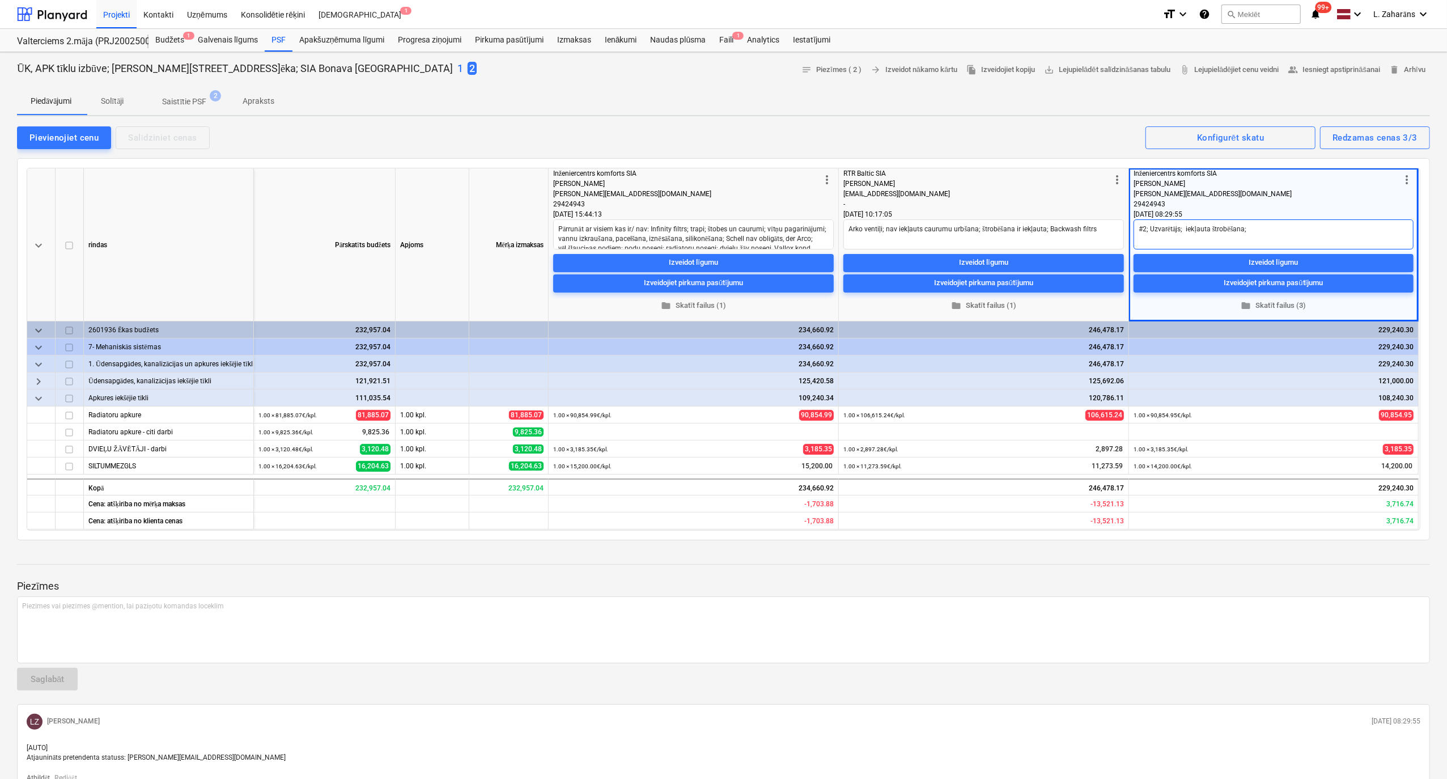
type textarea "#2; Uzvarētājs; iekļauta štrobēšana; n"
type textarea "x"
type textarea "#2; Uzvarētājs; iekļauta štrobēšana; na"
type textarea "x"
type textarea "#2; Uzvarētājs; iekļauta štrobēšana; nav"
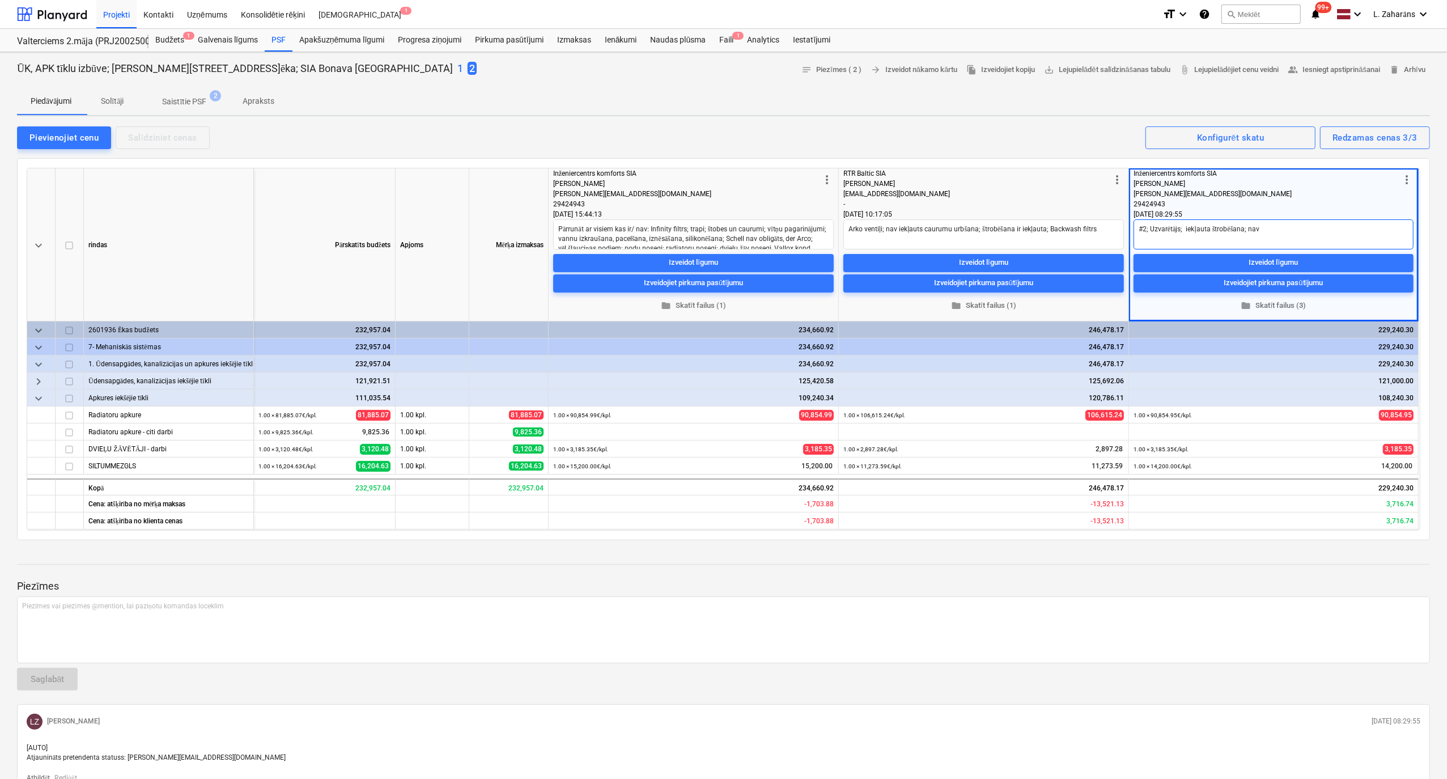
type textarea "x"
type textarea "#2; Uzvarētājs; iekļauta štrobēšana; nav c"
type textarea "x"
type textarea "#2; Uzvarētājs; iekļauta štrobēšana; nav ca"
type textarea "x"
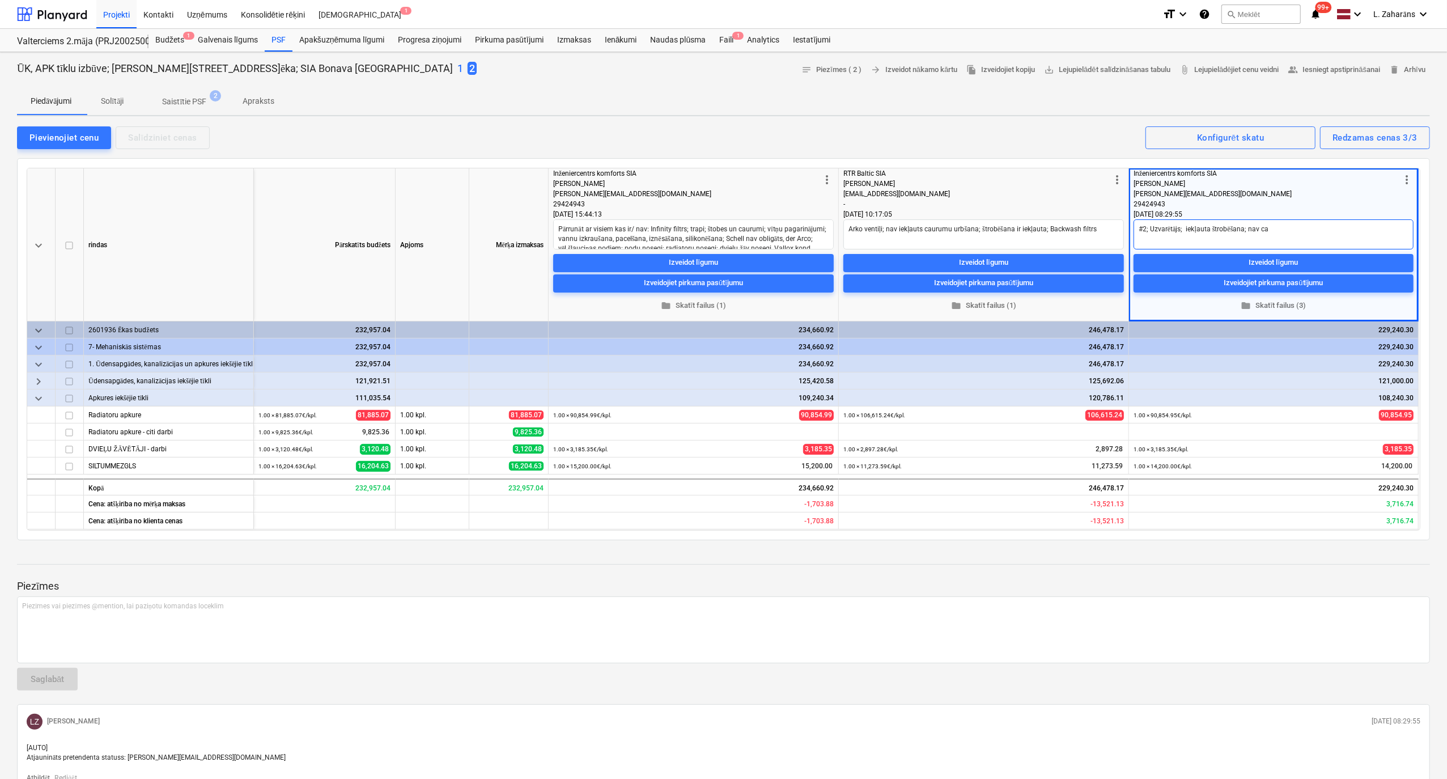
type textarea "#2; Uzvarētājs; iekļauta štrobēšana; nav cau"
type textarea "x"
type textarea "#2; Uzvarētājs; iekļauta štrobēšana; nav caur"
type textarea "x"
type textarea "#2; Uzvarētājs; iekļauta štrobēšana; nav cauru"
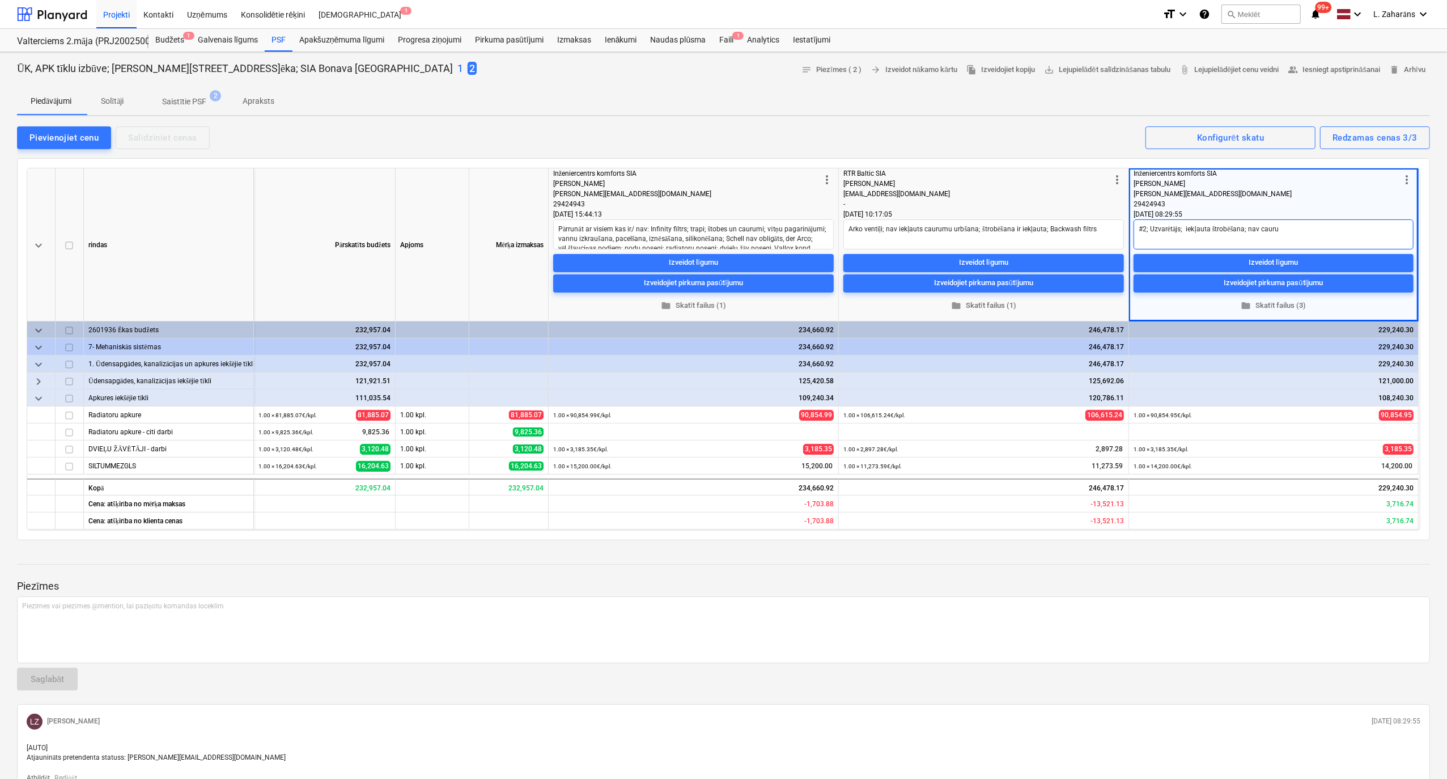
type textarea "x"
type textarea "#2; Uzvarētājs; iekļauta štrobēšana; nav caurum"
type textarea "x"
type textarea "#2; Uzvarētājs; iekļauta štrobēšana; nav caurumu"
type textarea "x"
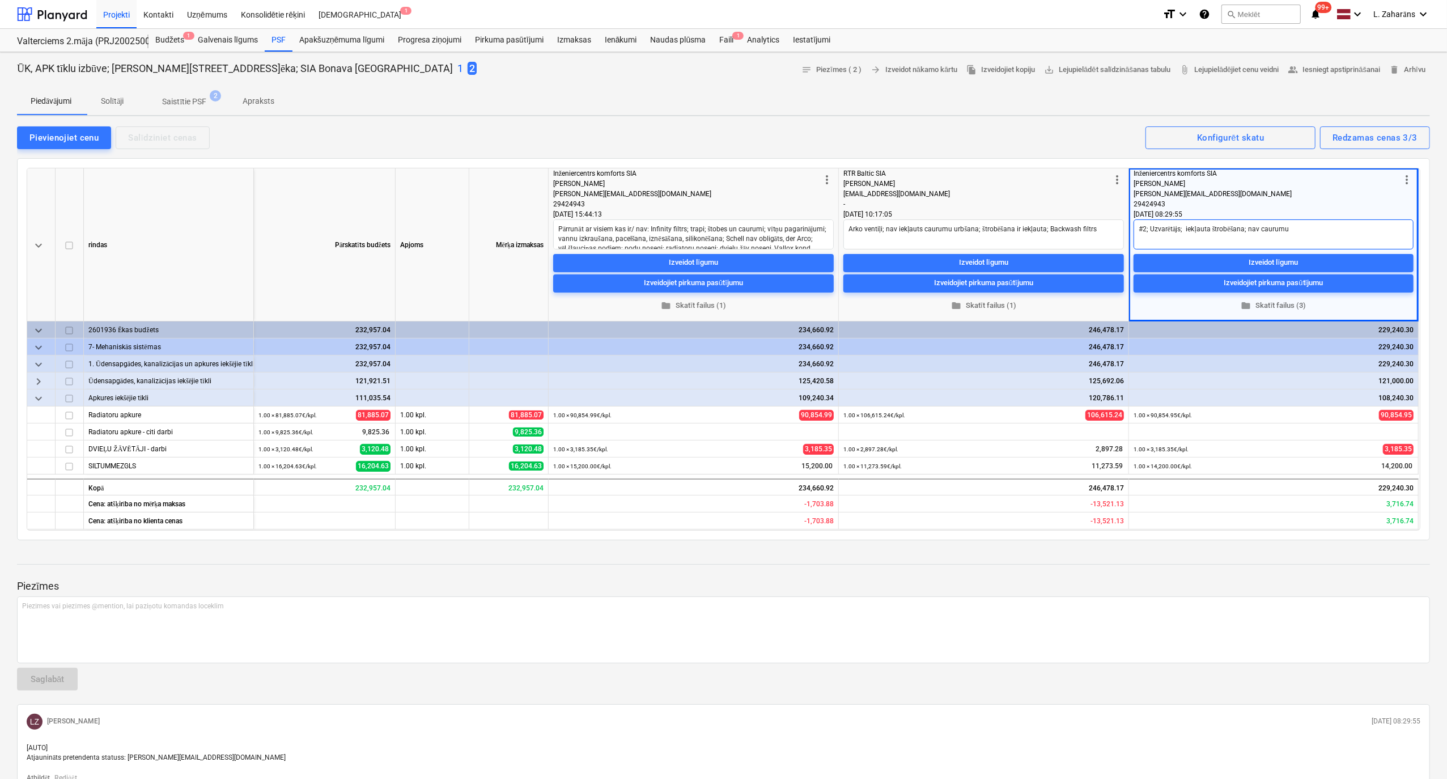
type textarea "#2; Uzvarētājs; iekļauta štrobēšana; nav caurumu"
type textarea "x"
type textarea "#2; Uzvarētājs; iekļauta štrobēšana; nav caurumu u"
type textarea "x"
type textarea "#2; Uzvarētājs; iekļauta štrobēšana; nav caurumu uz"
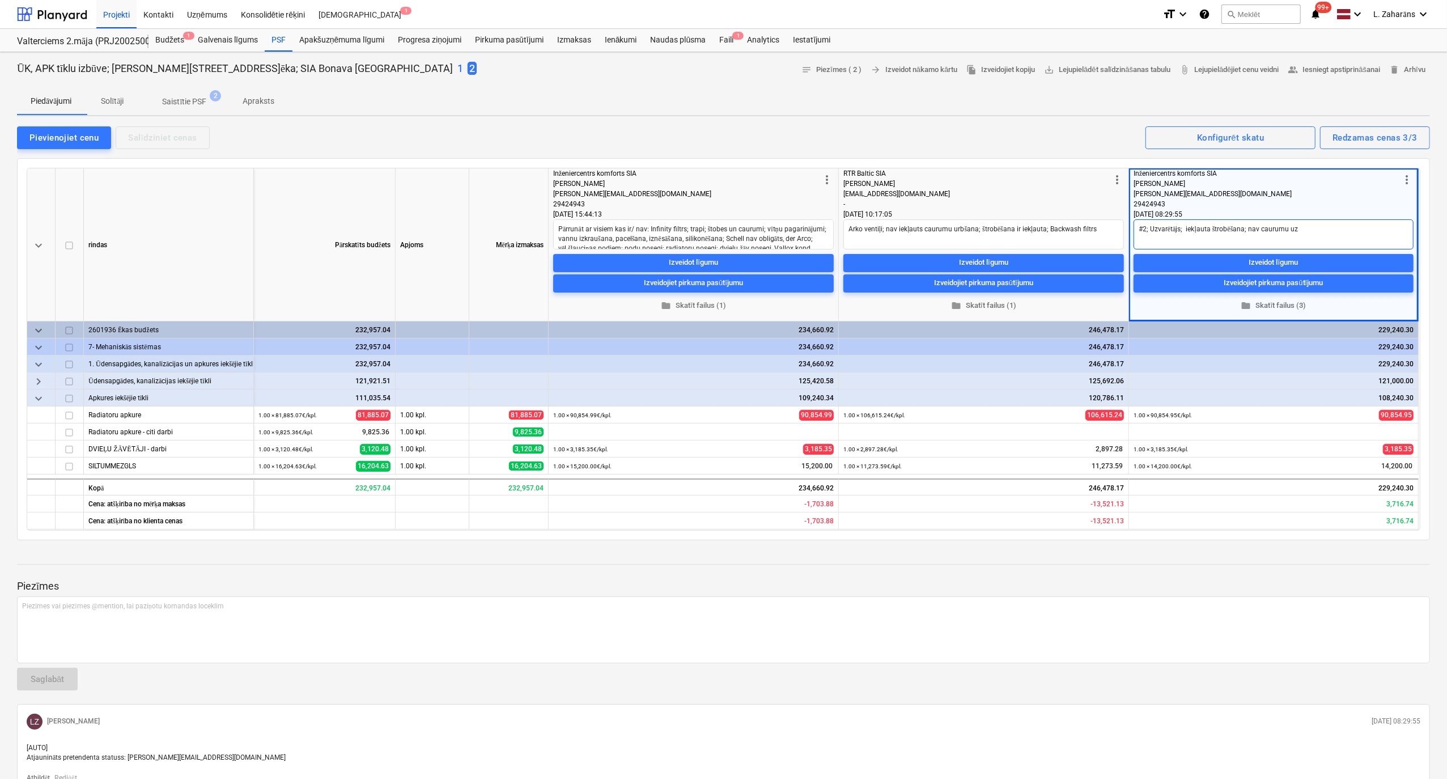
type textarea "x"
type textarea "#2; Uzvarētājs; iekļauta štrobēšana; nav caurumu u"
type textarea "x"
type textarea "#2; Uzvarētājs; iekļauta štrobēšana; nav caurumu ur"
type textarea "x"
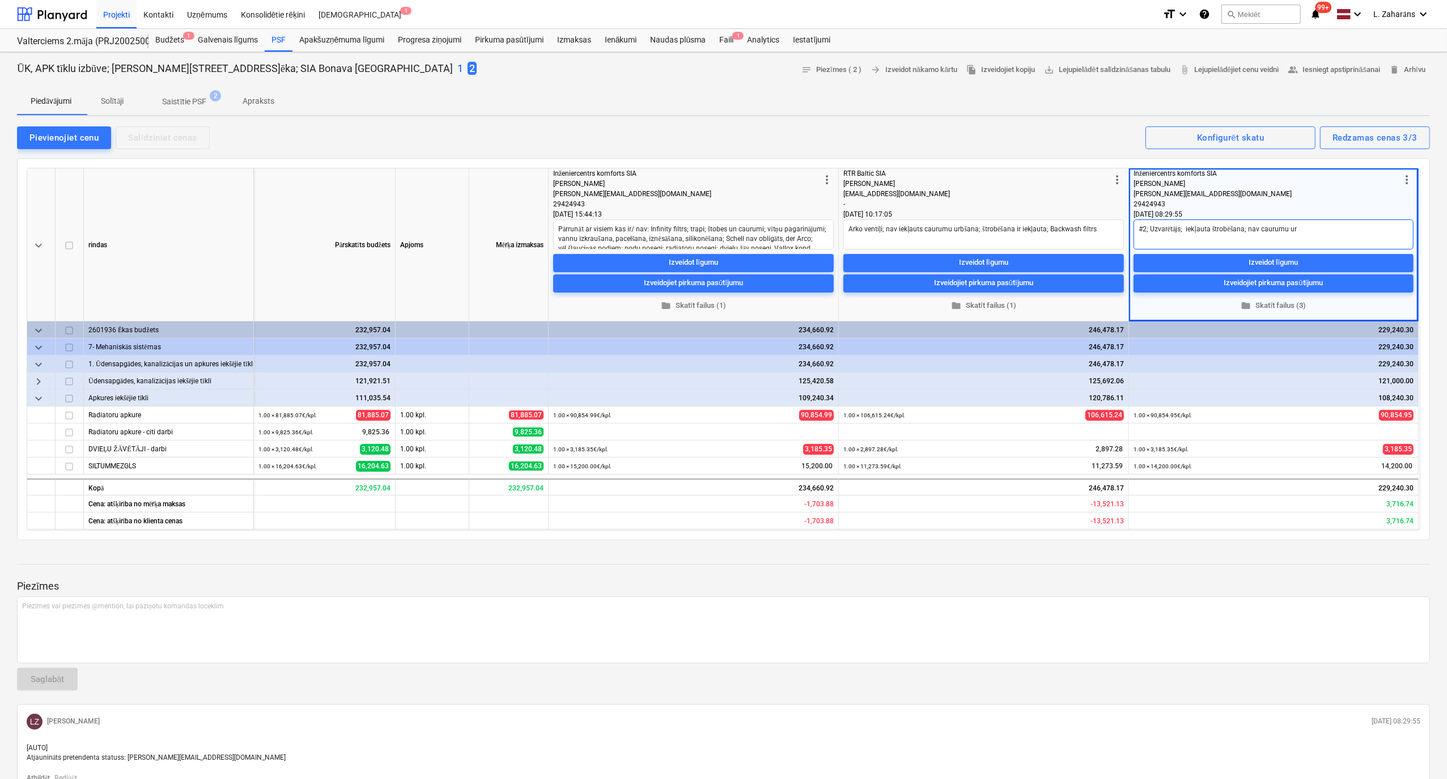
type textarea "#2; Uzvarētājs; iekļauta štrobēšana; nav caurumu urb"
type textarea "x"
type textarea "#2; Uzvarētājs; iekļauta štrobēšana; nav caurumu urbš"
type textarea "x"
type textarea "#2; Uzvarētājs; iekļauta štrobēšana; nav caurumu urbša"
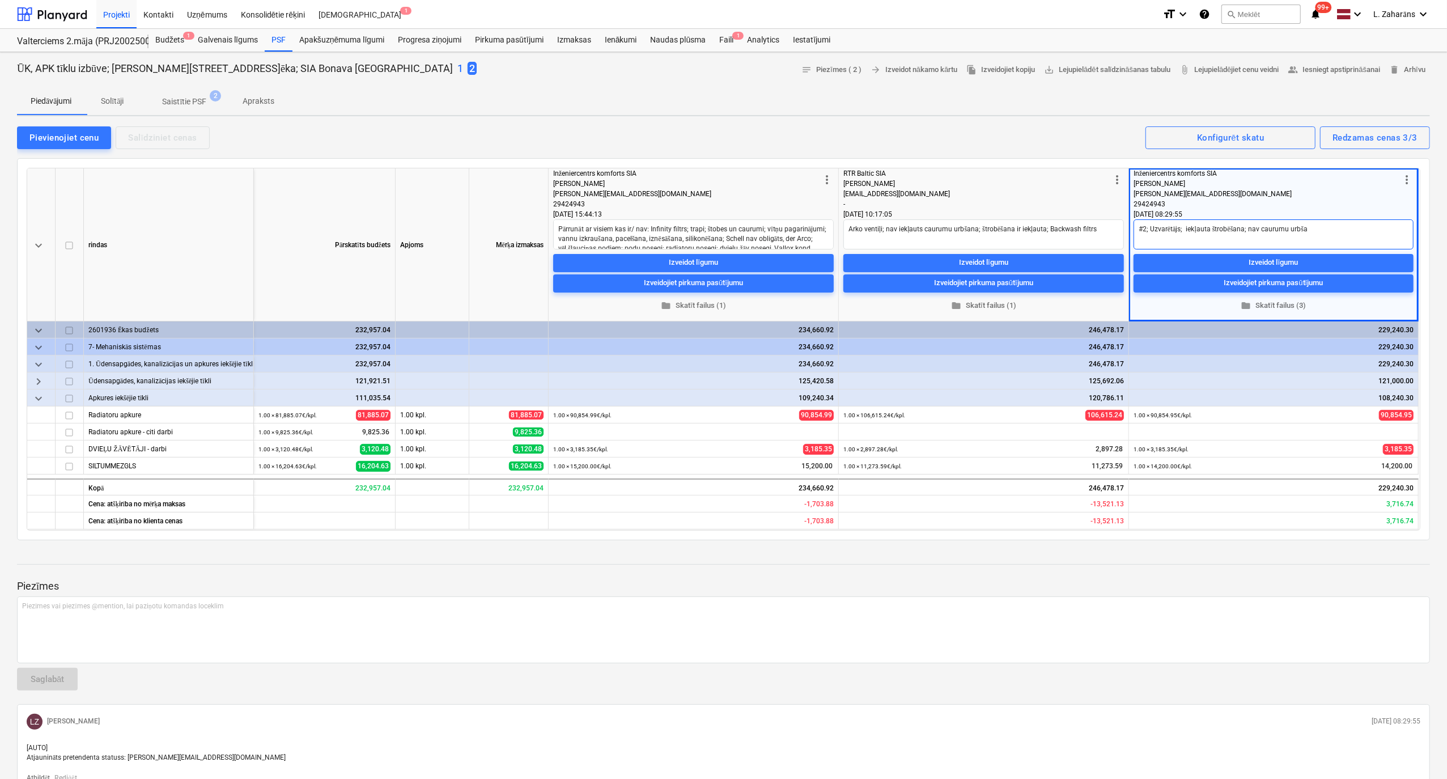
type textarea "x"
type textarea "#2; Uzvarētājs; iekļauta štrobēšana; nav caurumu urbšan"
type textarea "x"
type textarea "#2; Uzvarētājs; iekļauta štrobēšana; nav caurumu urbšana"
type textarea "x"
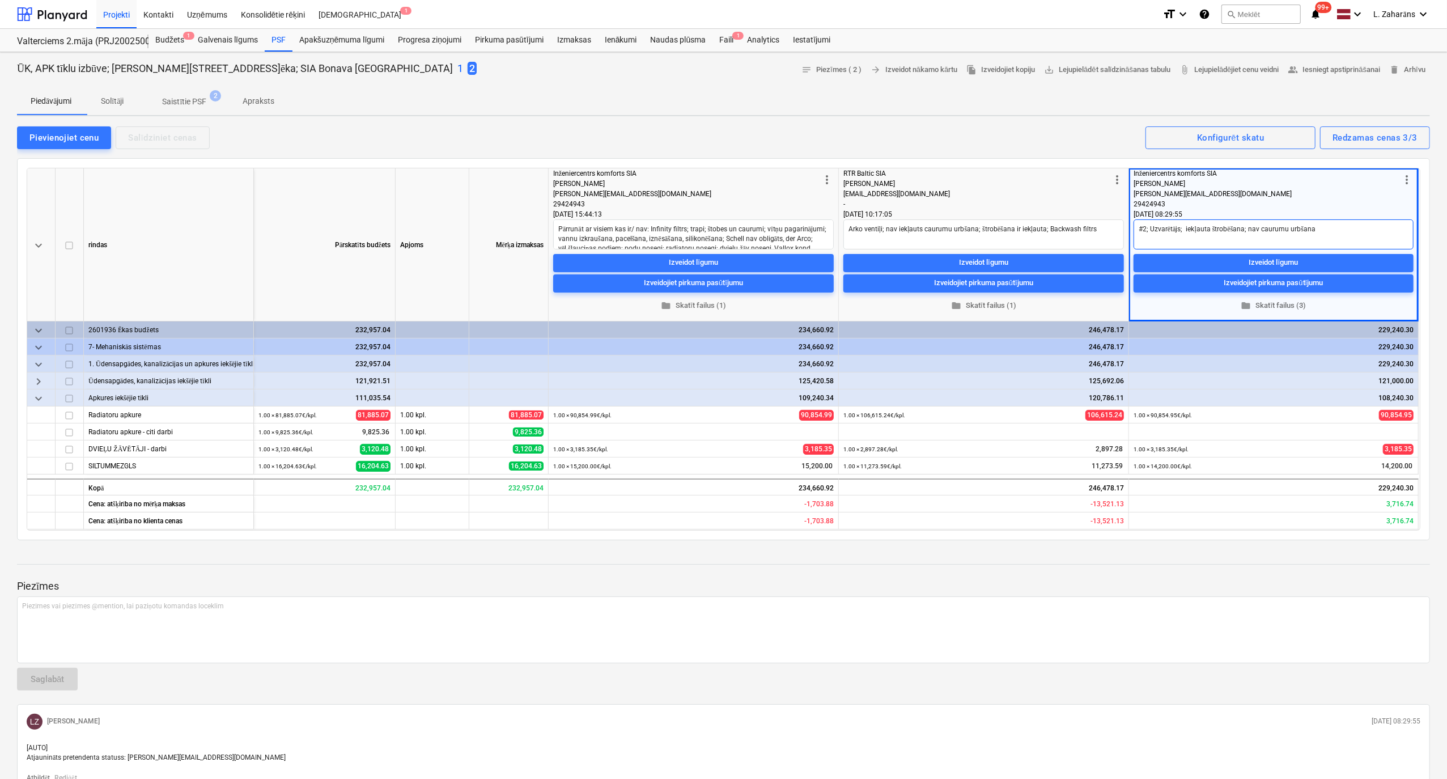
type textarea "#2; Uzvarētājs; iekļauta štrobēšana; nav caurumu urbšana;"
type textarea "x"
type textarea "#2; Uzvarētājs; iekļauta štrobēšana; nav caurumu urbšana;"
type textarea "x"
type textarea "#2; Uzvarētājs; iekļauta štrobēšana; nav caurumu urbšana; n"
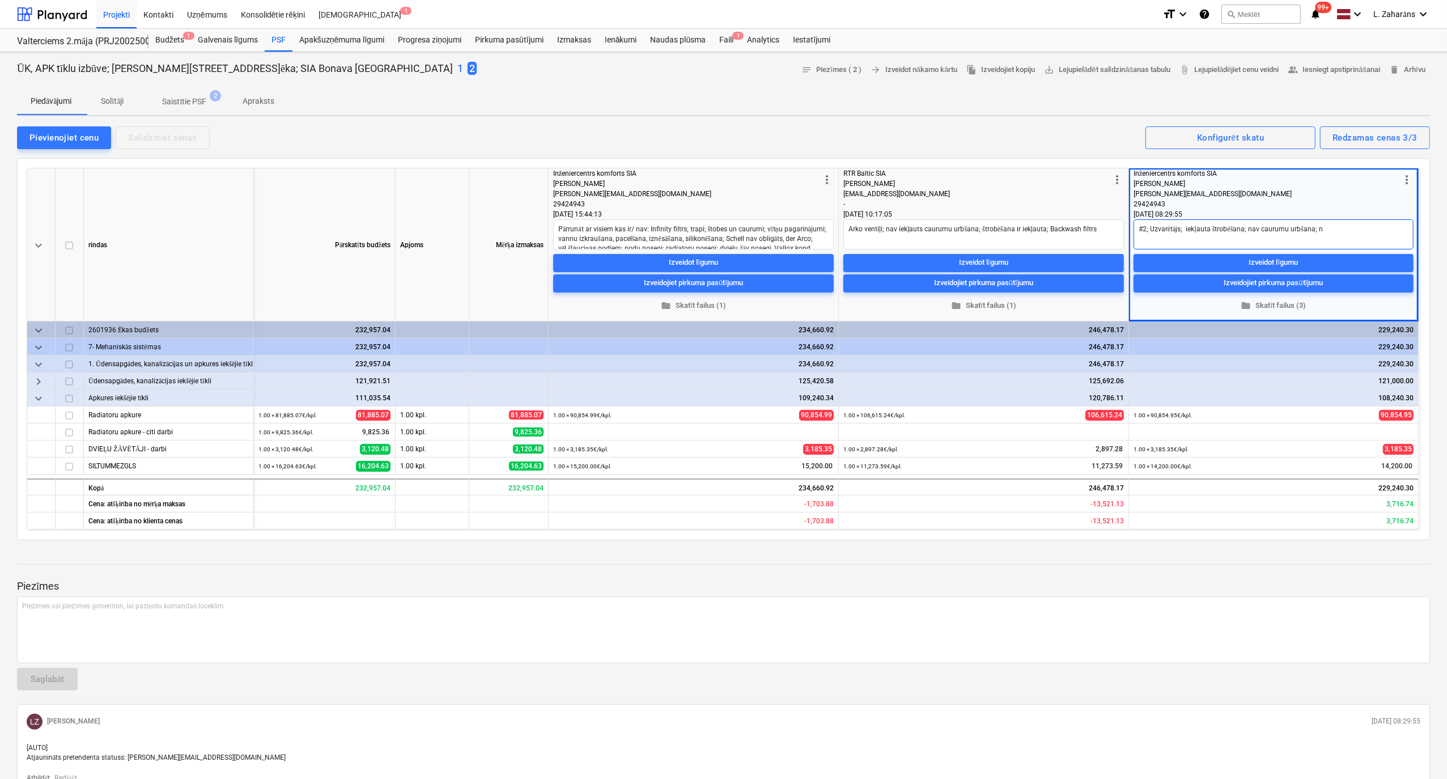
type textarea "x"
type textarea "#2; Uzvarētājs; iekļauta štrobēšana; nav caurumu urbšana; na"
type textarea "x"
type textarea "#2; Uzvarētājs; iekļauta štrobēšana; nav caurumu urbšana; nav"
type textarea "x"
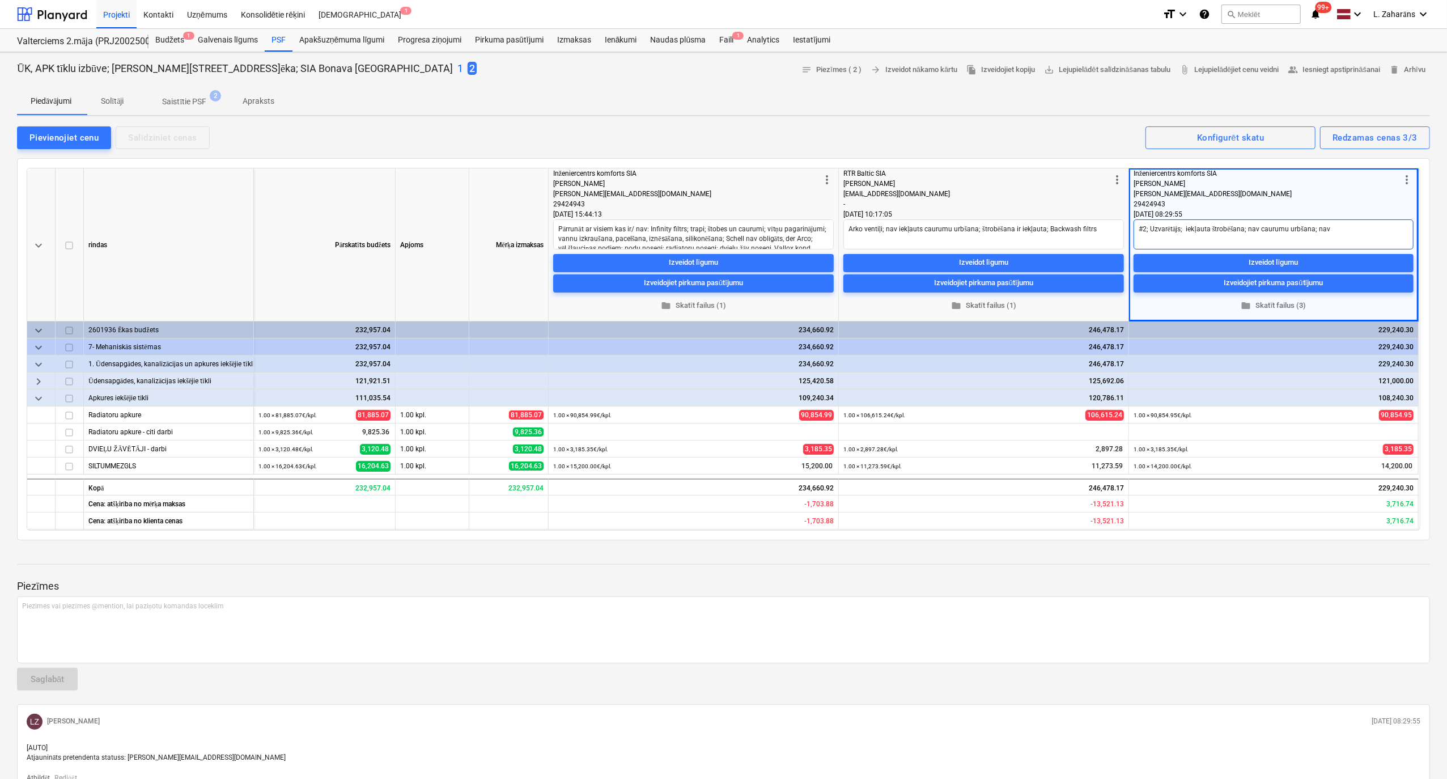
type textarea "#2; Uzvarētājs; iekļauta štrobēšana; nav caurumu urbšana; nav"
type textarea "x"
type textarea "#2; Uzvarētājs; iekļauta štrobēšana; nav caurumu urbšana; nav t"
type textarea "x"
type textarea "#2; Uzvarētājs; iekļauta štrobēšana; nav caurumu urbšana; nav ta"
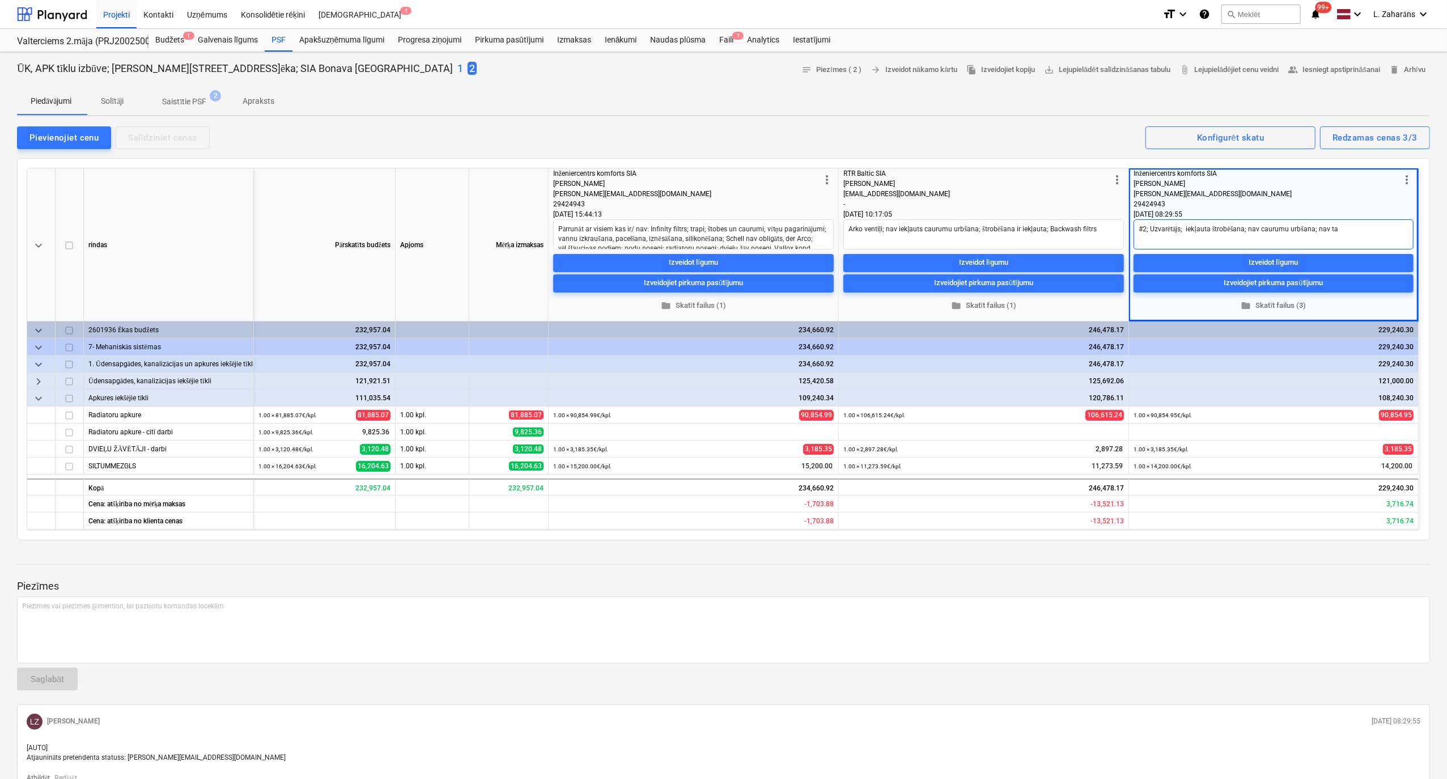
type textarea "x"
type textarea "#2; Uzvarētājs; iekļauta štrobēšana; nav caurumu urbšana; nav tas"
type textarea "x"
type textarea "#2; Uzvarētājs; iekļauta štrobēšana; nav caurumu urbšana; nav tas"
type textarea "x"
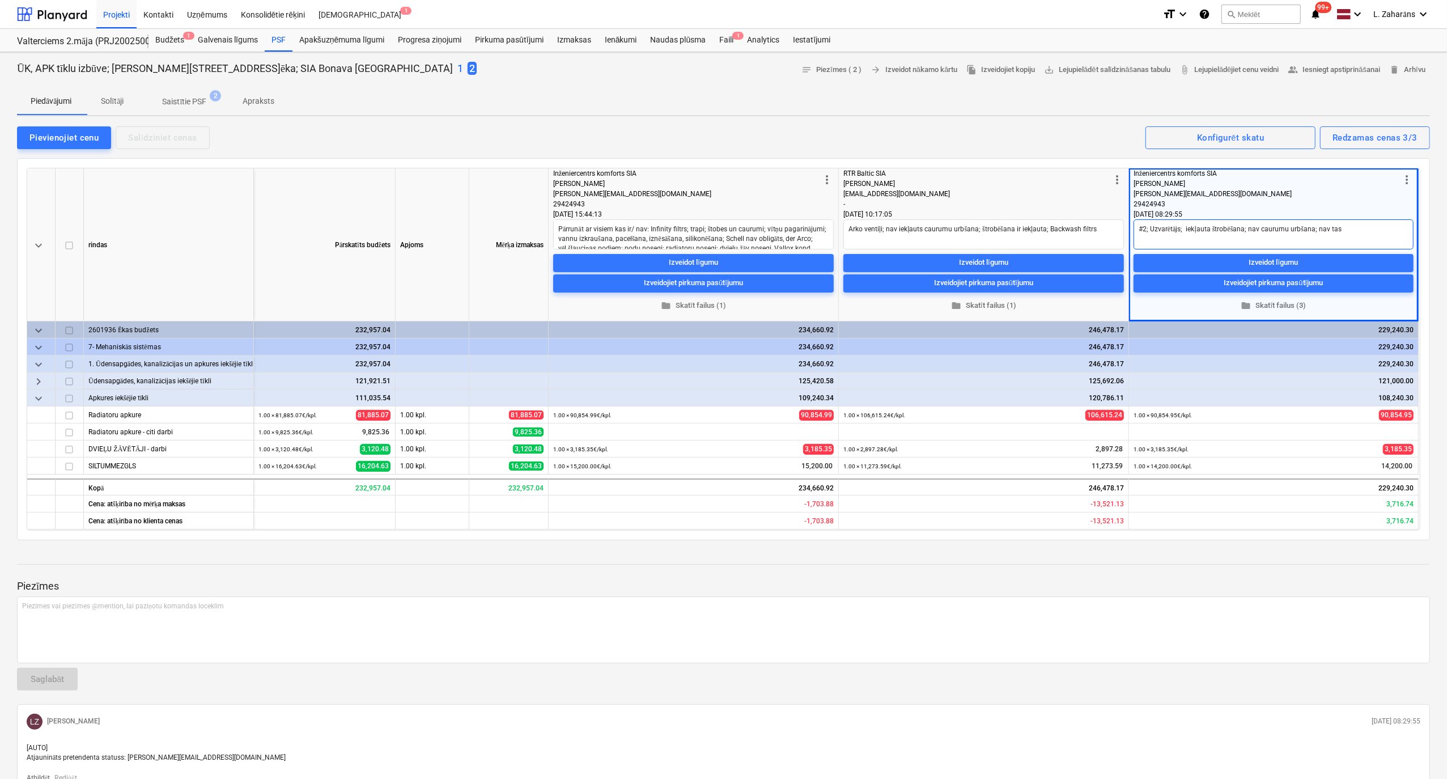
type textarea "#2; Uzvarētājs; iekļauta štrobēšana; nav caurumu urbšana; nav tas k"
type textarea "x"
type textarea "#2; Uzvarētājs; iekļauta štrobēšana; nav caurumu urbšana; nav tas kas"
type textarea "x"
type textarea "#2; Uzvarētājs; iekļauta štrobēšana; nav caurumu urbšana; nav tas kas"
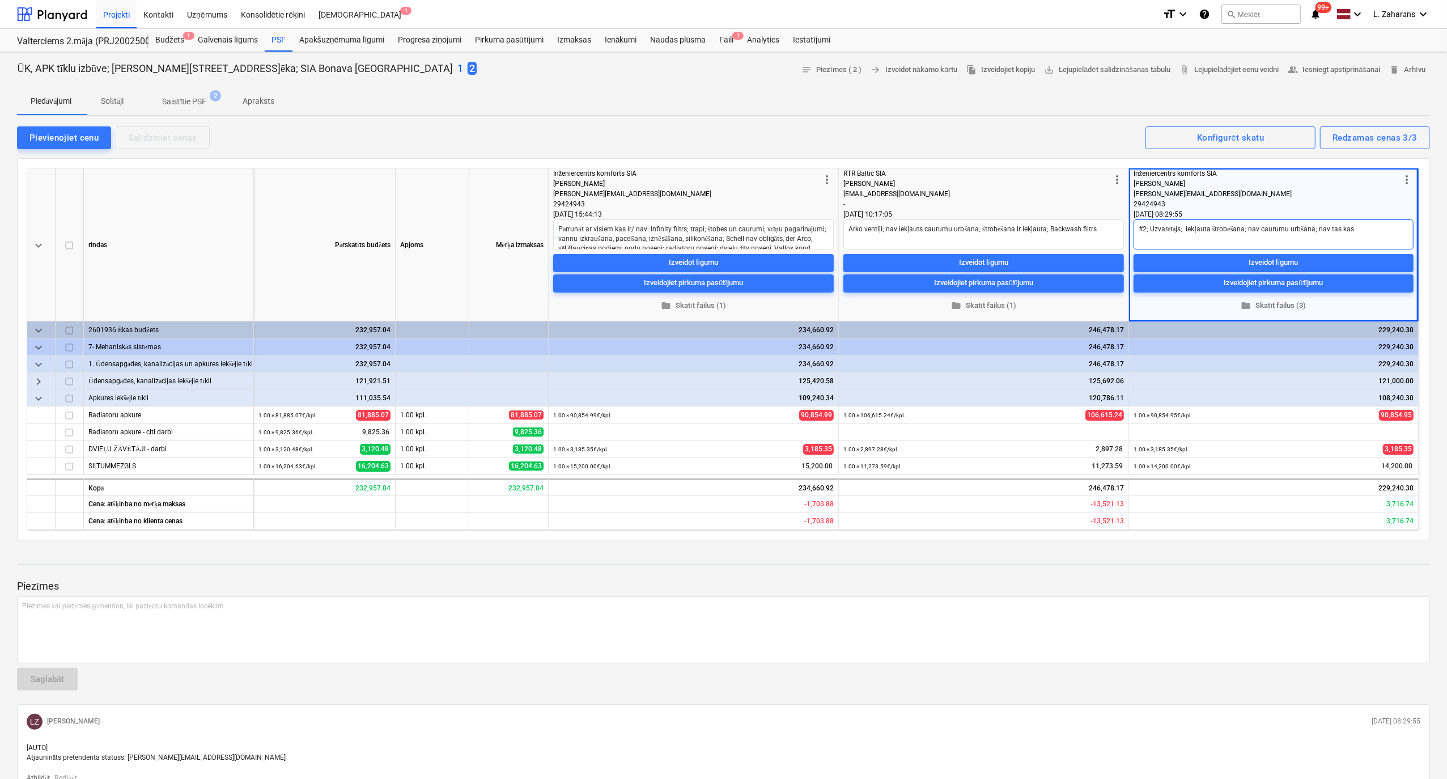
type textarea "x"
type textarea "#2; Uzvarētājs; iekļauta štrobēšana; nav caurumu urbšana; nav tas kas a"
type textarea "x"
type textarea "#2; Uzvarētājs; iekļauta štrobēšana; nav caurumu urbšana; nav tas kas"
type textarea "x"
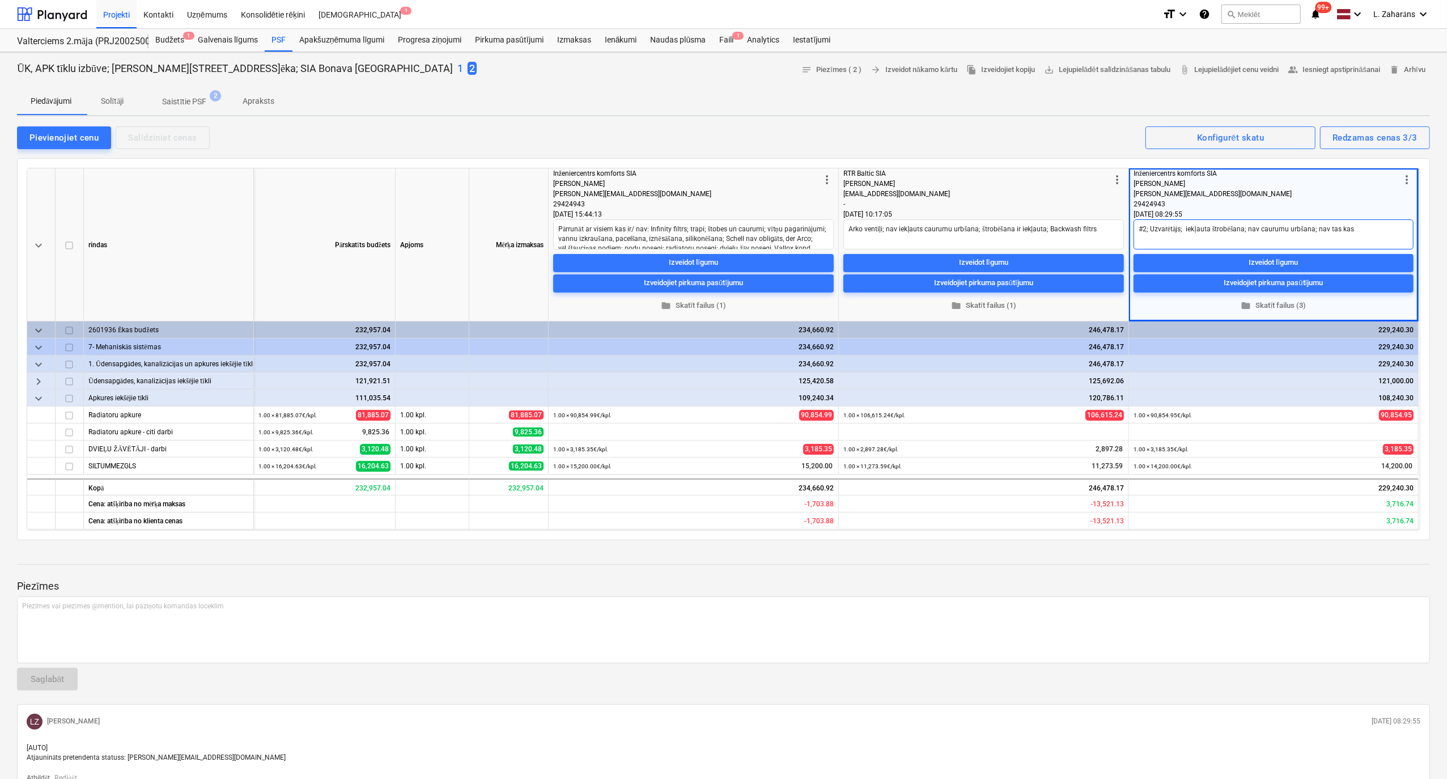
type textarea "#2; Uzvarētājs; iekļauta štrobēšana; nav caurumu urbšana; nav tas kas"
type textarea "x"
type textarea "#2; Uzvarētājs; iekļauta štrobēšana; nav caurumu urbšana; nav tas ka"
type textarea "x"
type textarea "#2; Uzvarētājs; iekļauta štrobēšana; nav caurumu urbšana; nav tas k"
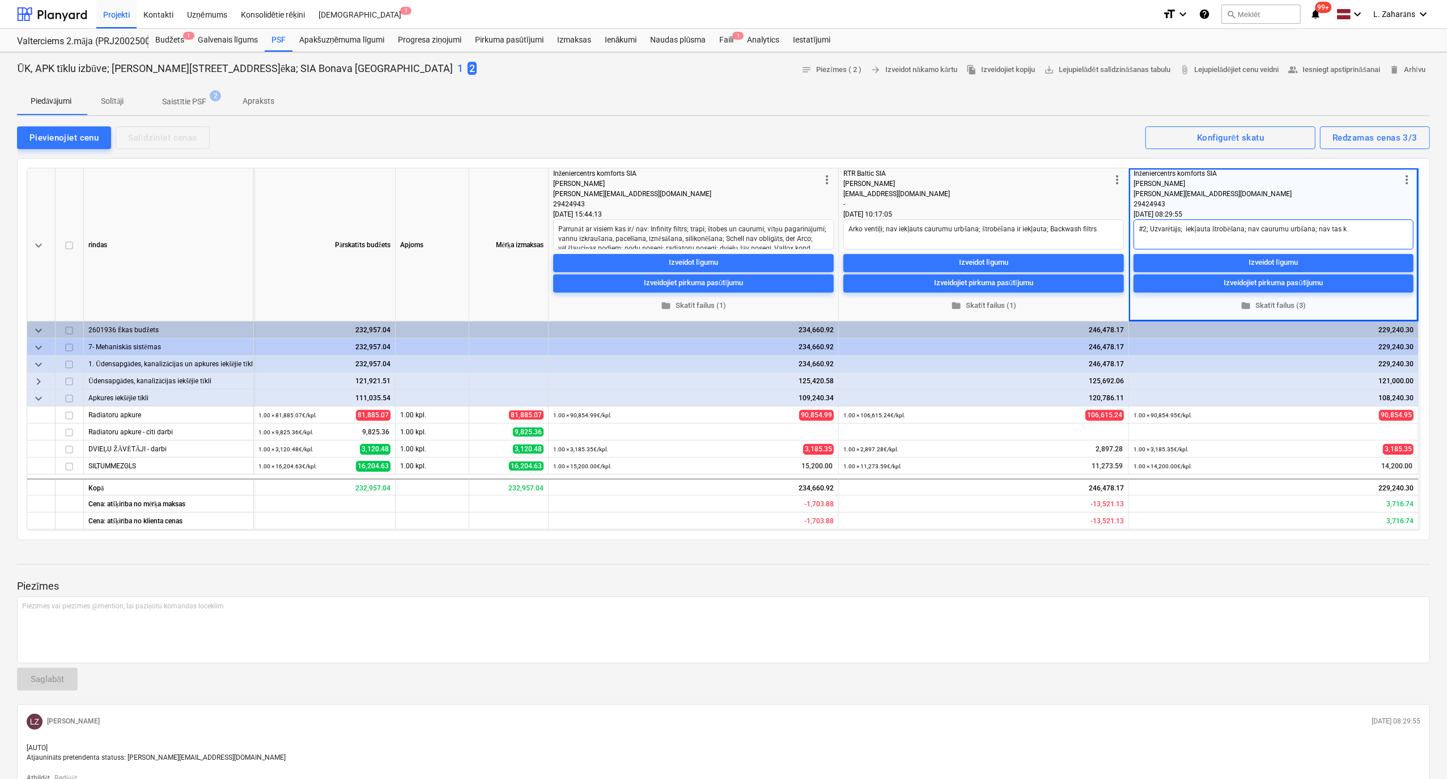
type textarea "x"
type textarea "#2; Uzvarētājs; iekļauta štrobēšana; nav caurumu urbšana; nav tas"
type textarea "x"
type textarea "#2; Uzvarētājs; iekļauta štrobēšana; nav caurumu urbšana; nav tas"
type textarea "x"
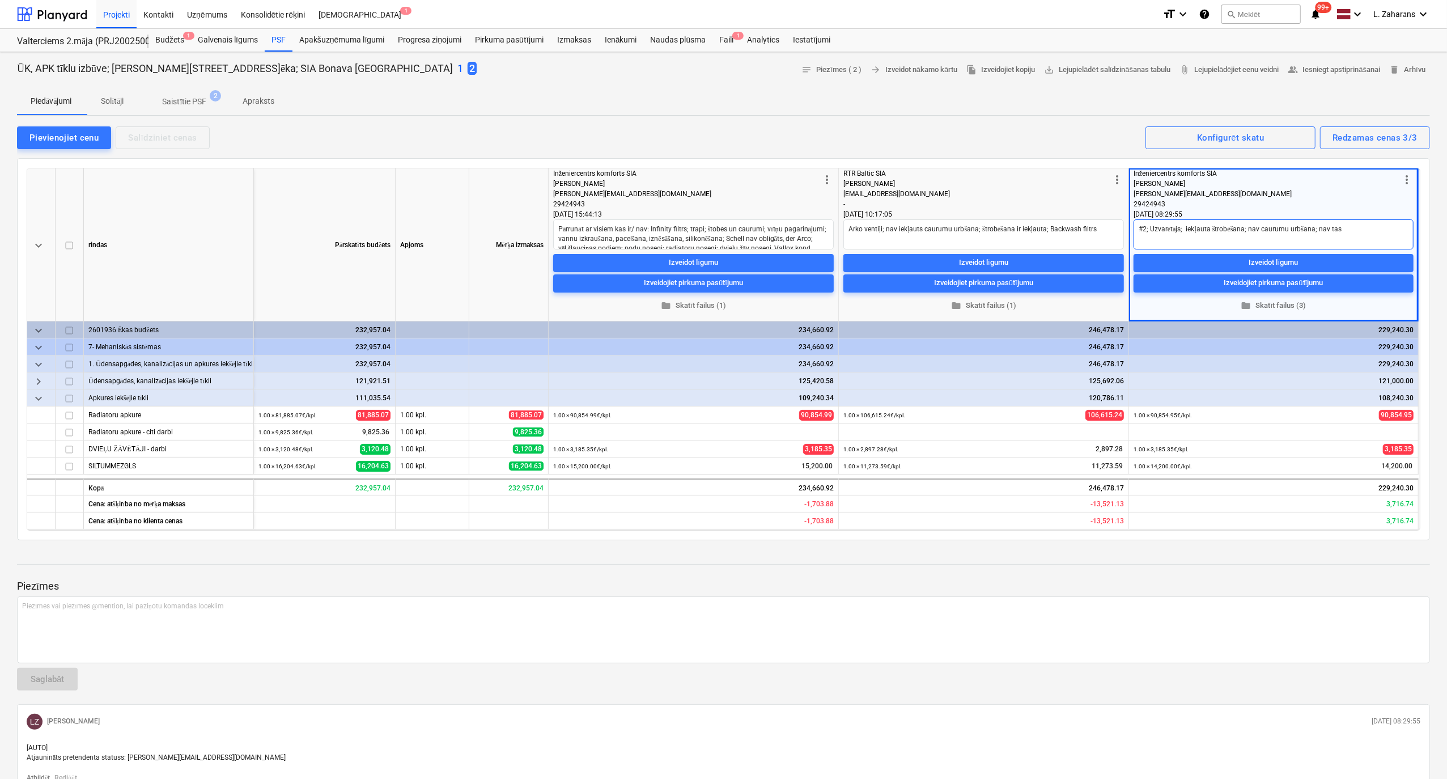
type textarea "#2; Uzvarētājs; iekļauta štrobēšana; nav caurumu urbšana; nav ta"
type textarea "x"
type textarea "#2; Uzvarētājs; iekļauta štrobēšana; nav caurumu urbšana; nav t"
click at [1237, 234] on textarea "#2; Uzvarētājs; iekļauta štrobēšana; nav caurumu urbšana; nav podu pievadi, pie…" at bounding box center [1274, 234] width 280 height 30
click at [1243, 239] on textarea "#2; Uzvarētājs; iekļauta štrobēšana; nav caurumu urbšana; nav podu pievadi, pie…" at bounding box center [1274, 234] width 280 height 30
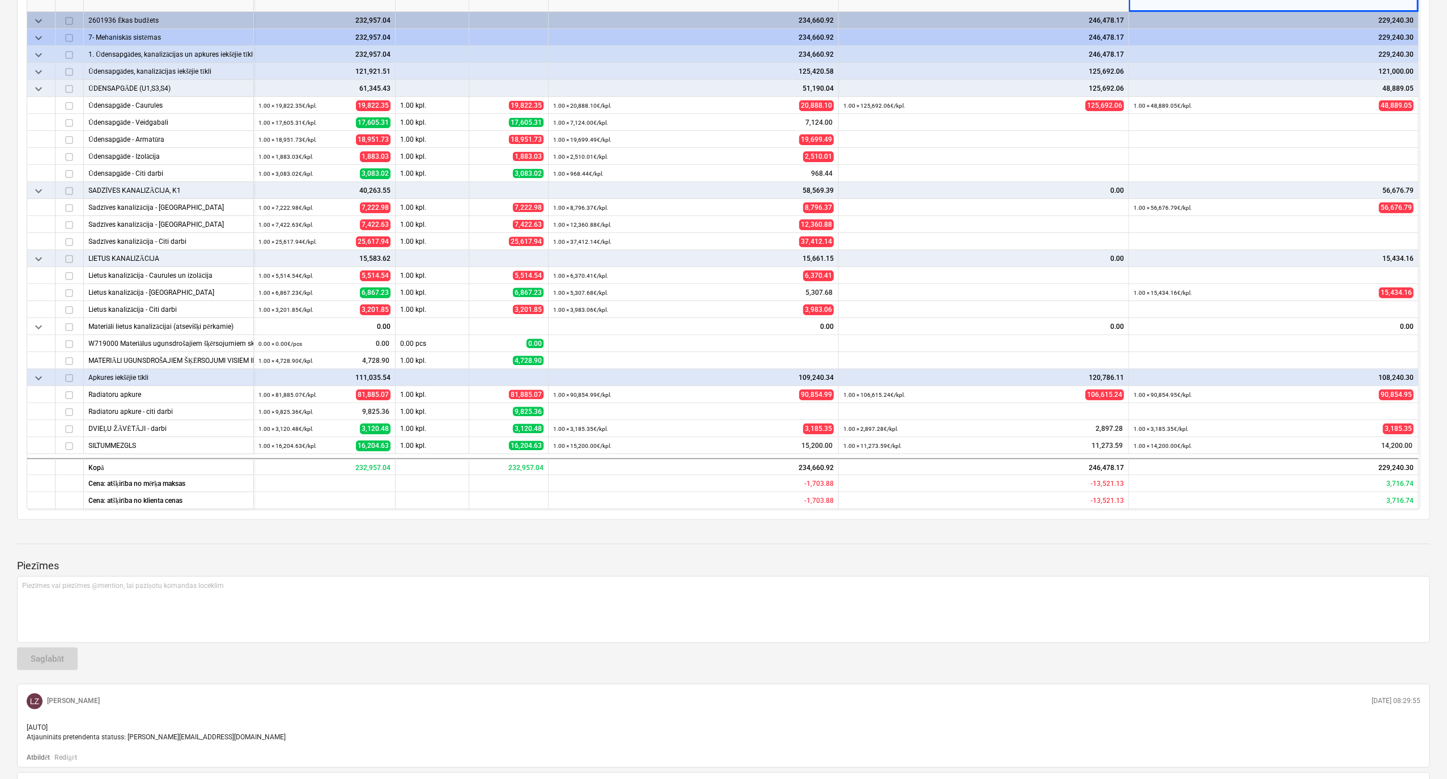
scroll to position [433, 0]
